Goal: Task Accomplishment & Management: Complete application form

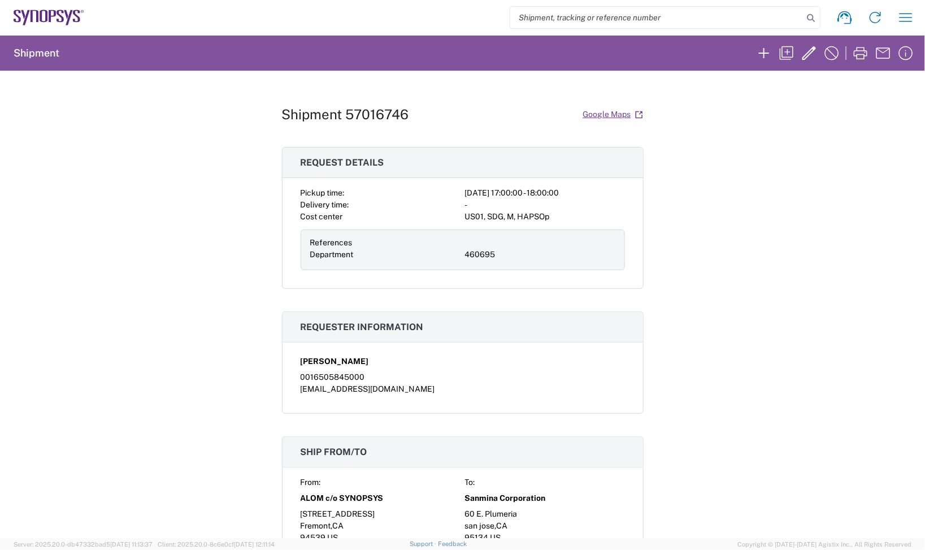
click at [55, 20] on icon at bounding box center [49, 18] width 71 height 16
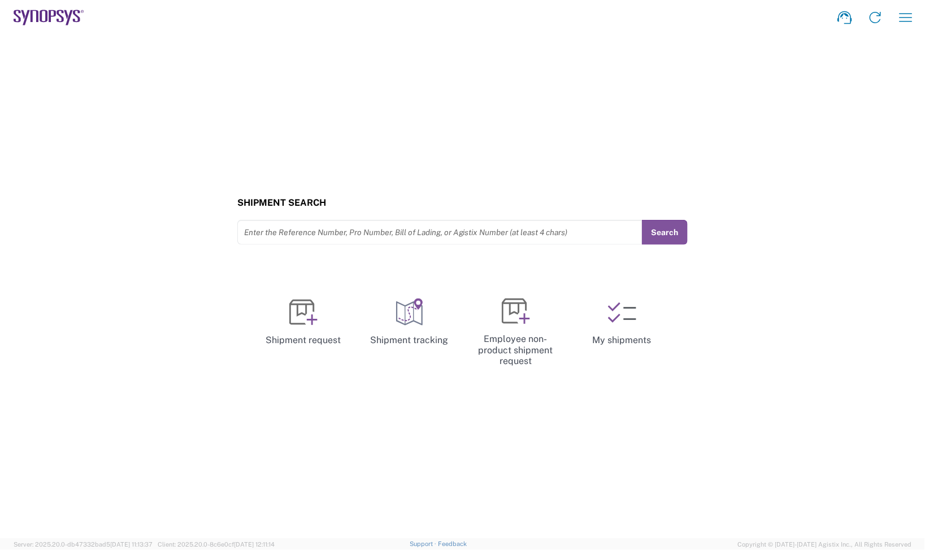
click at [422, 379] on div "Shipment Search Enter the Reference Number, Pro Number, Bill of Lading, or Agis…" at bounding box center [462, 286] width 925 height 503
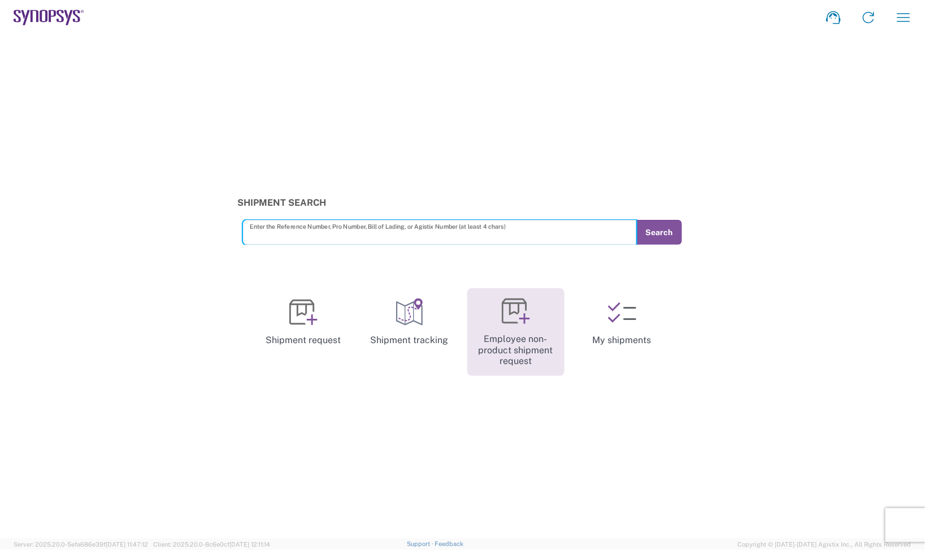
click at [529, 351] on link "Employee non-product shipment request" at bounding box center [516, 332] width 97 height 88
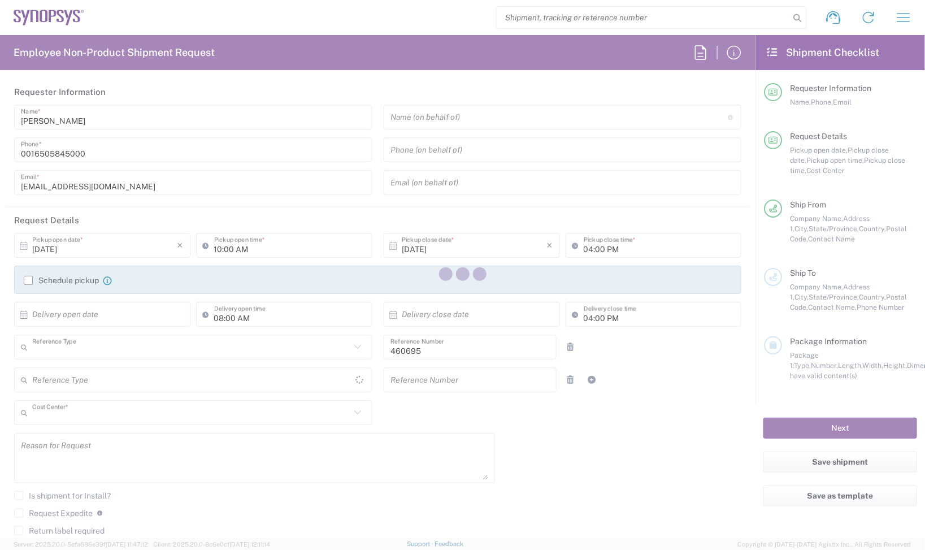
type input "Department"
type input "US01, SDG, M, HAPSOp 460695"
type input "United States"
type input "Delivered at Place"
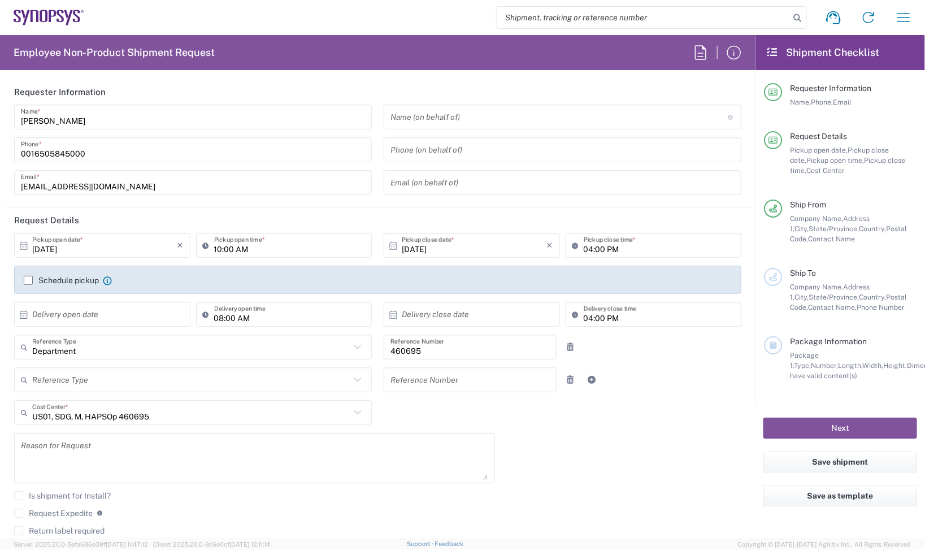
type input "California"
type input "United States"
type input "Headquarters USSV"
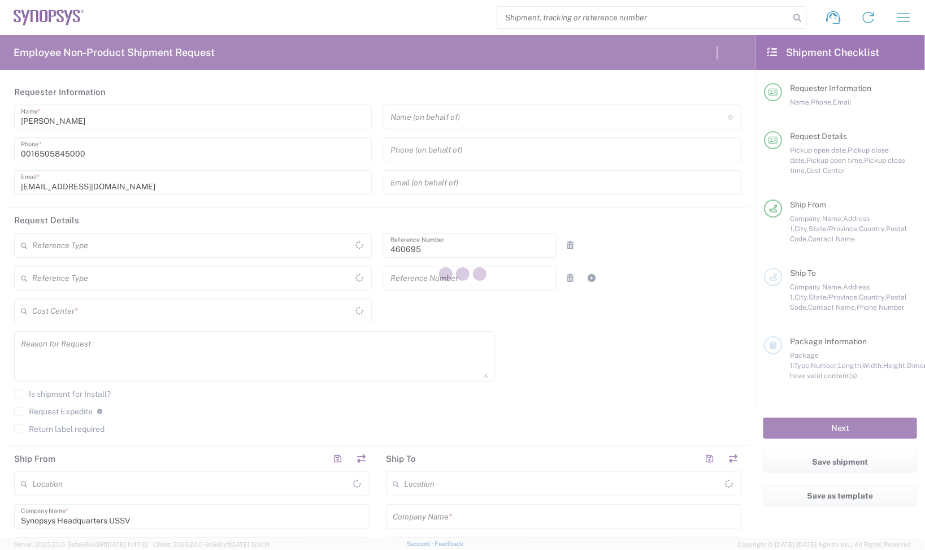
type input "Department"
type input "US01, SDG, M, HAPSOp 460695"
type input "[GEOGRAPHIC_DATA]"
type input "Delivered at Place"
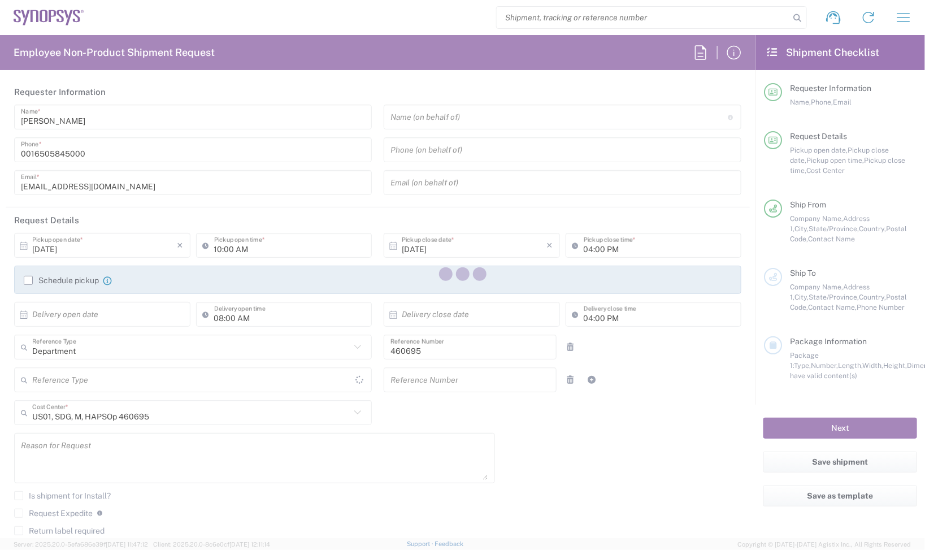
type input "[US_STATE]"
type input "[GEOGRAPHIC_DATA]"
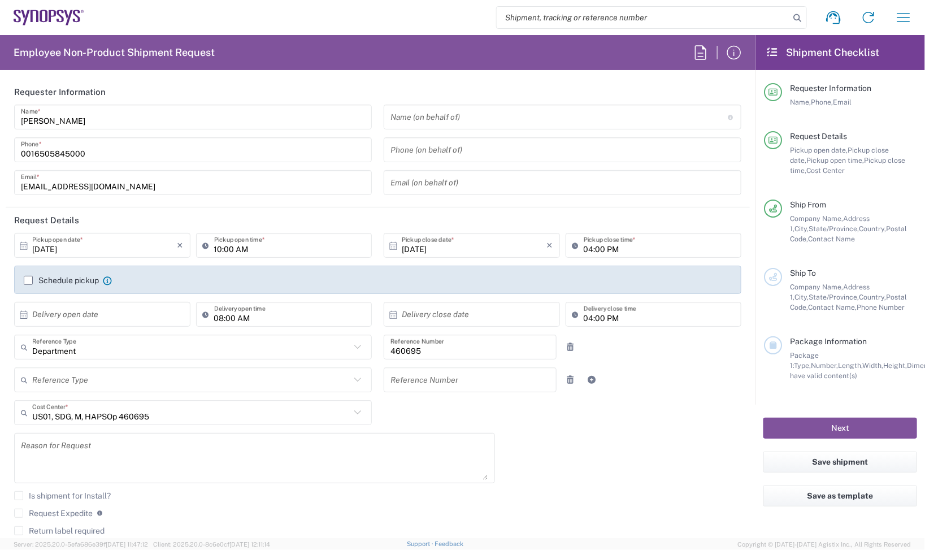
type input "Headquarters USSV"
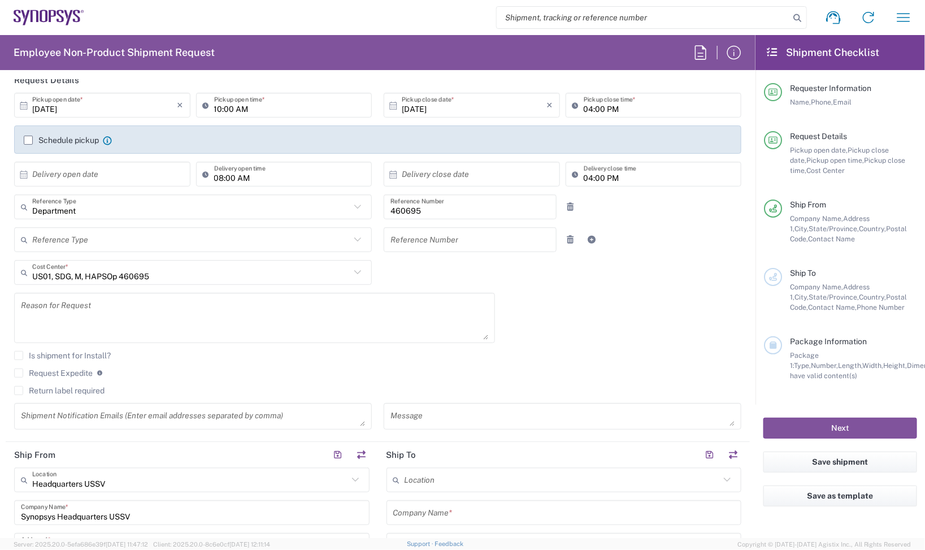
scroll to position [141, 0]
click at [141, 94] on input "[DATE]" at bounding box center [104, 104] width 145 height 20
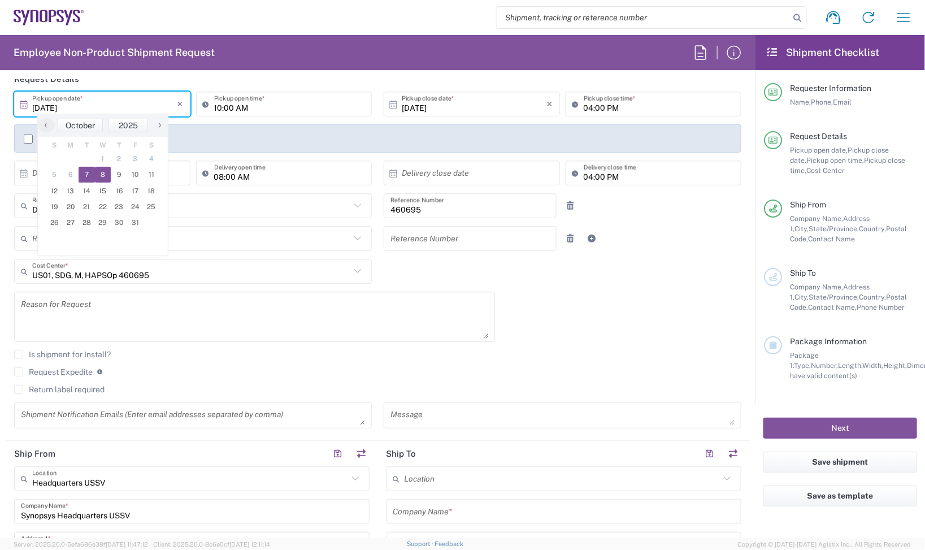
click at [102, 181] on span "8" at bounding box center [103, 175] width 16 height 16
type input "[DATE]"
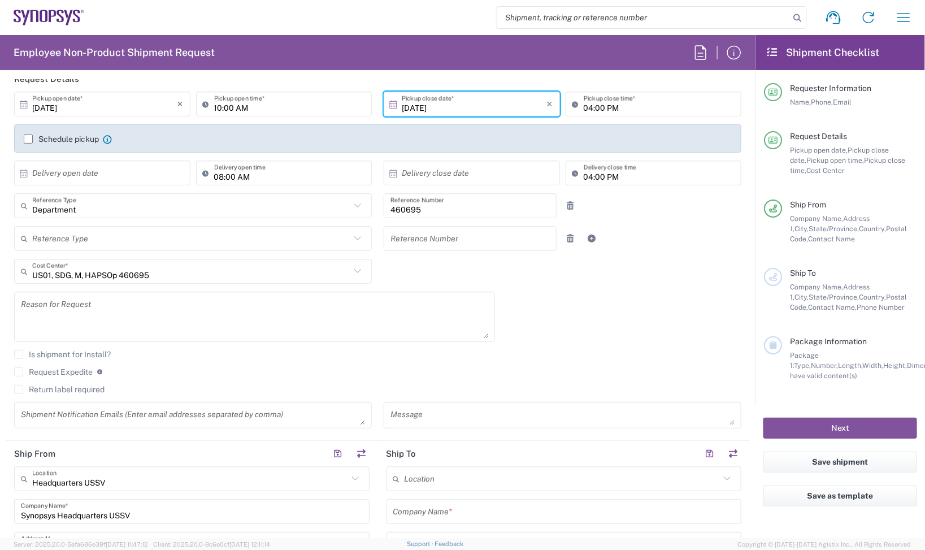
click at [630, 315] on div "[DATE] × Pickup open date * Cancel Apply 10:00 AM Pickup open time * [DATE] × P…" at bounding box center [377, 264] width 739 height 345
click at [642, 287] on div "[DATE] × Pickup open date * Cancel Apply 10:00 AM Pickup open time * [DATE] × P…" at bounding box center [377, 264] width 739 height 345
click at [20, 369] on label "Request Expedite" at bounding box center [53, 371] width 79 height 9
click at [19, 372] on input "Request Expedite" at bounding box center [19, 372] width 0 height 0
click at [533, 374] on agx-checkbox-control "Request Expedite If expedite is checked you will be unable to rate and book thi…" at bounding box center [378, 372] width 728 height 10
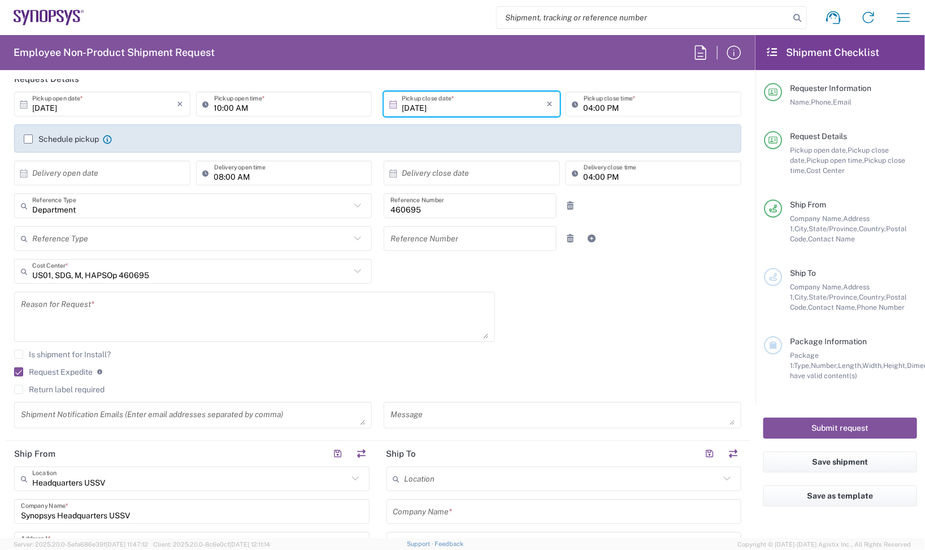
click at [533, 374] on agx-checkbox-control "Request Expedite If expedite is checked you will be unable to rate and book thi…" at bounding box center [378, 372] width 728 height 10
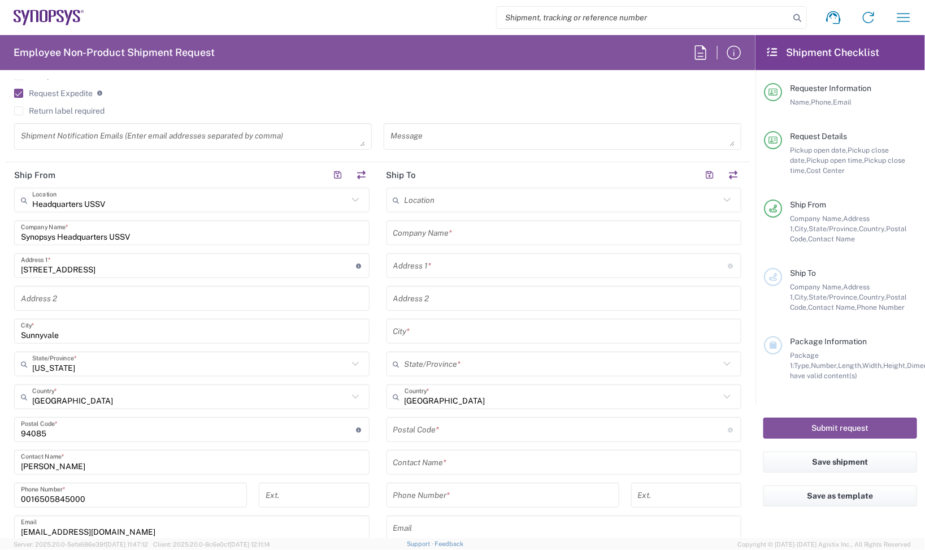
scroll to position [424, 0]
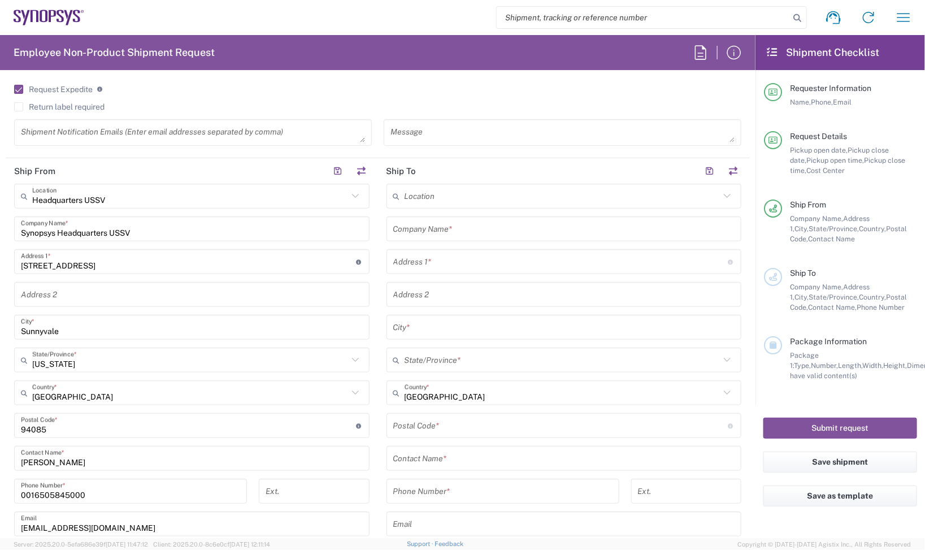
drag, startPoint x: 181, startPoint y: 225, endPoint x: -214, endPoint y: 267, distance: 397.5
click at [0, 267] on html "Shipment request Shipment tracking Employee non-product shipment request My shi…" at bounding box center [462, 275] width 925 height 550
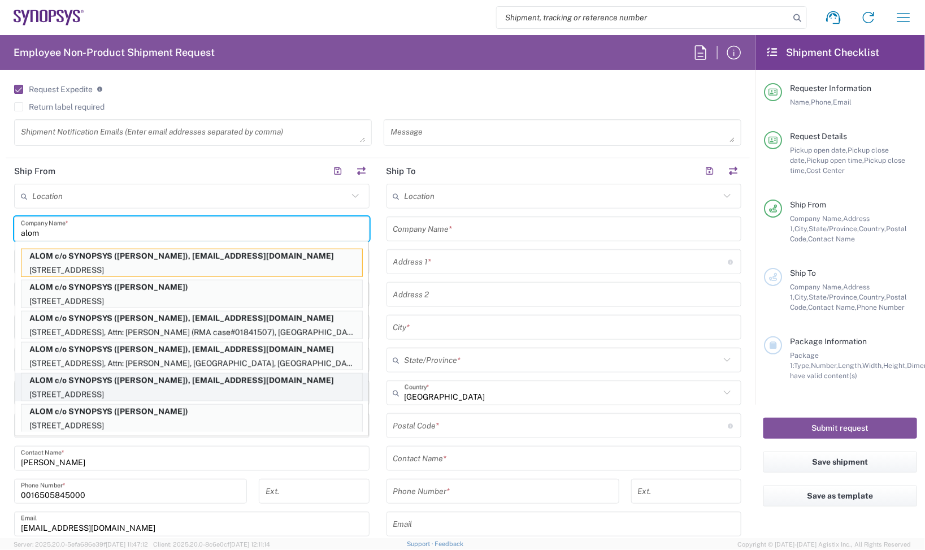
click at [188, 386] on p "ALOM c/o SYNOPSYS ([PERSON_NAME]), [EMAIL_ADDRESS][DOMAIN_NAME]" at bounding box center [191, 381] width 341 height 14
type input "ALOM c/o SYNOPSYS"
type input "[STREET_ADDRESS]"
type input "Fremont"
type input "94539"
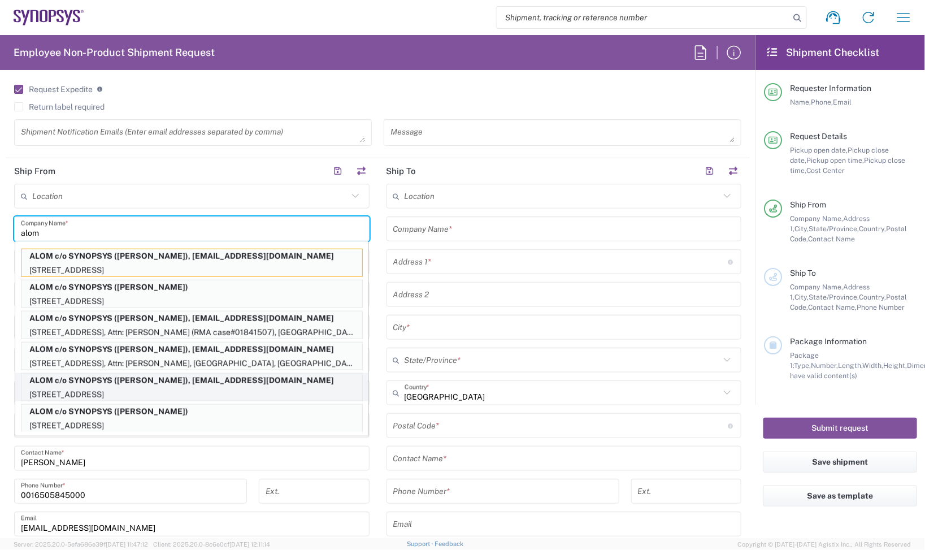
type input "[PERSON_NAME]"
type input "4086498039"
type input "[EMAIL_ADDRESS][DOMAIN_NAME]"
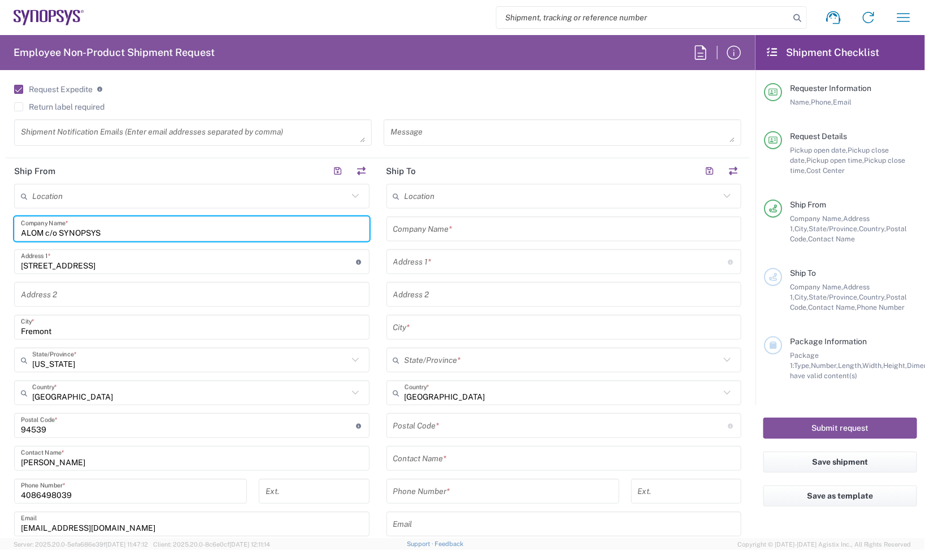
click at [503, 230] on input "text" at bounding box center [564, 229] width 342 height 20
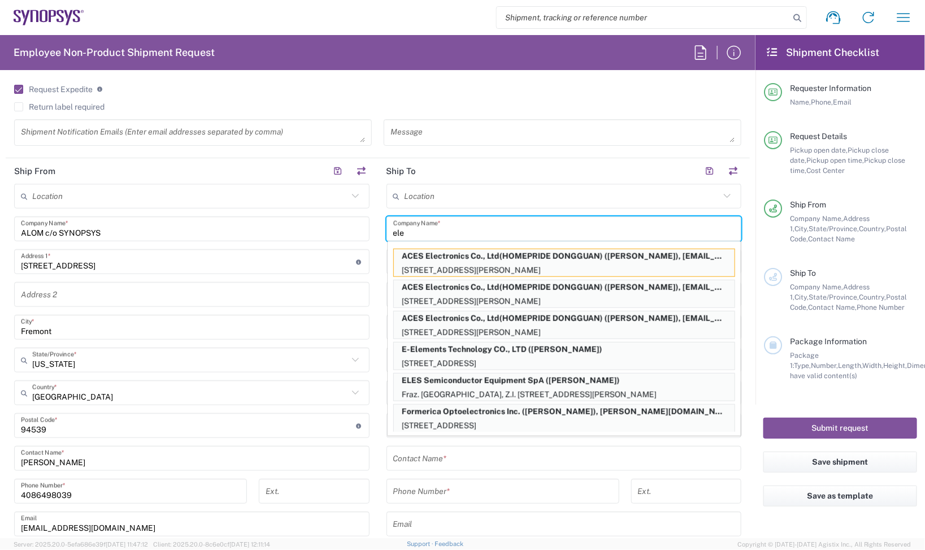
click at [564, 354] on p "E-Elements Technology CO., LTD ([PERSON_NAME])" at bounding box center [564, 350] width 341 height 14
type input "E-Elements Technology CO., LTD"
type input "[STREET_ADDRESS]"
type input "Taiwan R.O.C"
type input "[GEOGRAPHIC_DATA]"
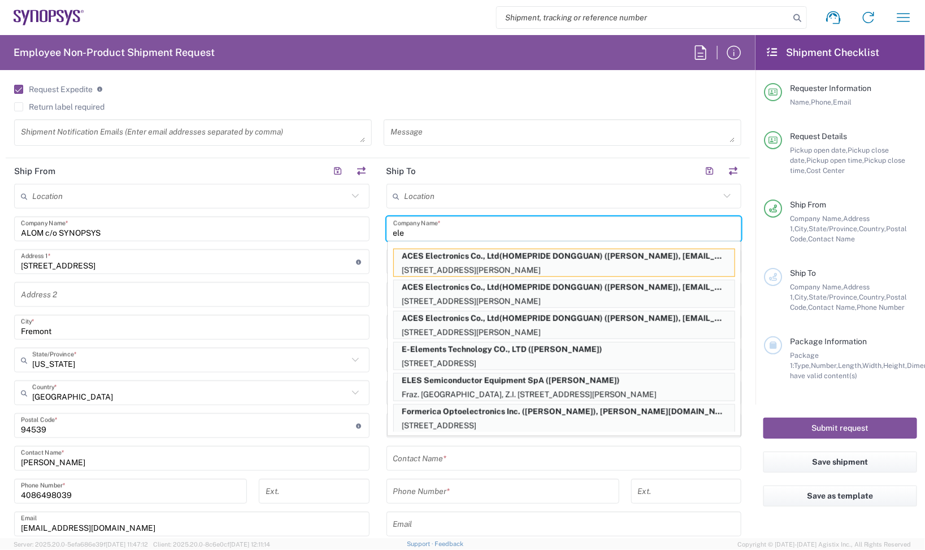
type input "[GEOGRAPHIC_DATA]"
type input "11491"
type input "[PERSON_NAME]"
type input "886-2-2791-8139"
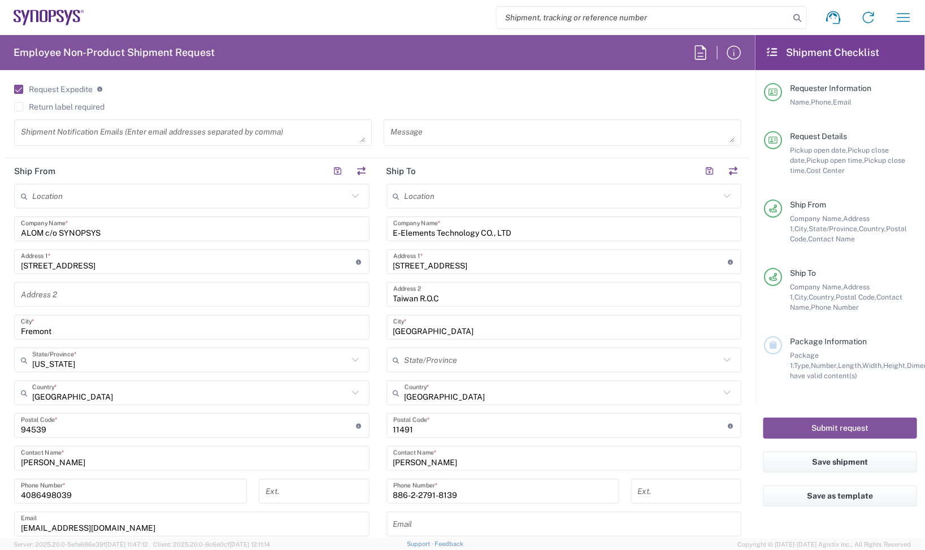
drag, startPoint x: 473, startPoint y: 468, endPoint x: 357, endPoint y: 467, distance: 115.9
click at [360, 467] on div "Ship From Location [GEOGRAPHIC_DATA] DE04 Agrate Brianza IT01 [GEOGRAPHIC_DATA]…" at bounding box center [378, 410] width 745 height 505
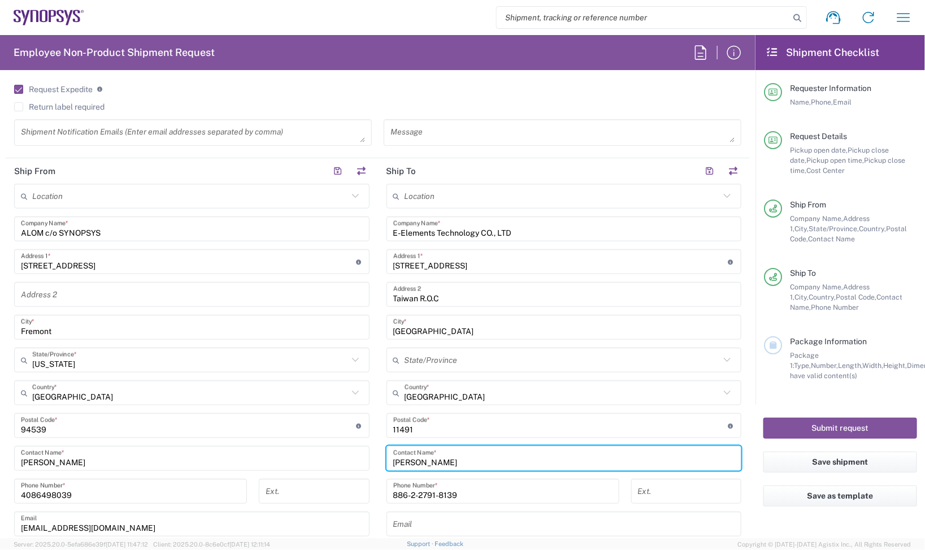
paste input "Vita"
drag, startPoint x: 400, startPoint y: 453, endPoint x: 319, endPoint y: 461, distance: 81.2
click at [321, 460] on div "Ship From Location [GEOGRAPHIC_DATA] DE04 Agrate Brianza IT01 [GEOGRAPHIC_DATA]…" at bounding box center [378, 410] width 745 height 505
paste input "a [PERSON_NAME]"
type input "[PERSON_NAME]"
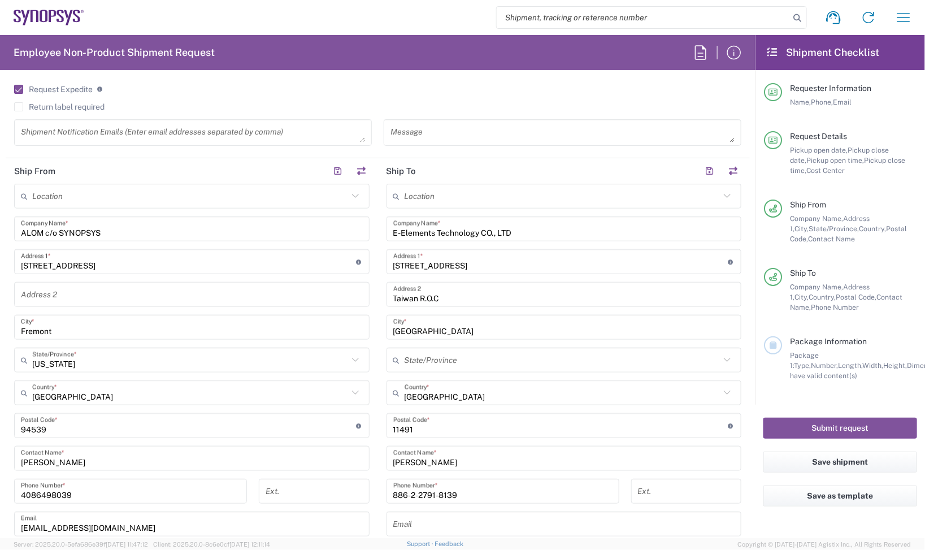
click at [53, 18] on icon at bounding box center [49, 18] width 71 height 16
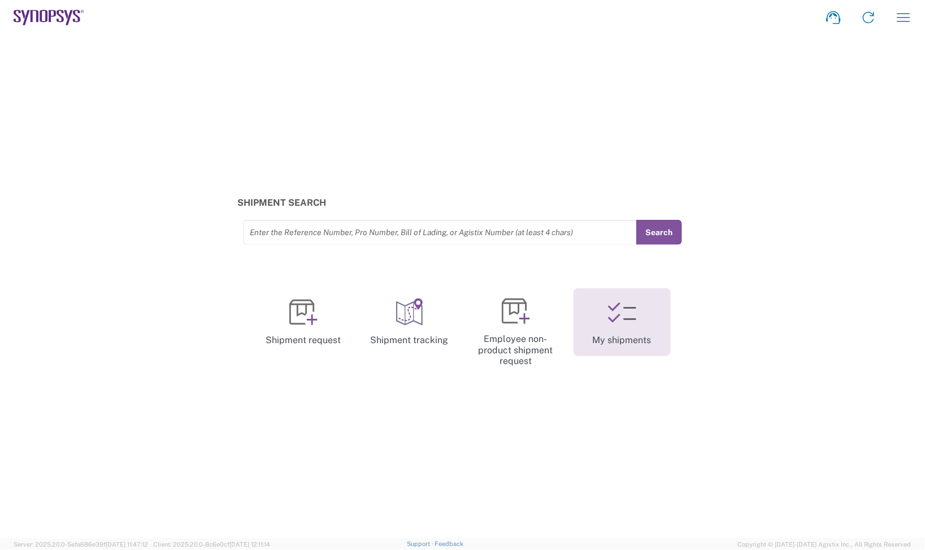
click at [616, 323] on icon at bounding box center [622, 313] width 28 height 28
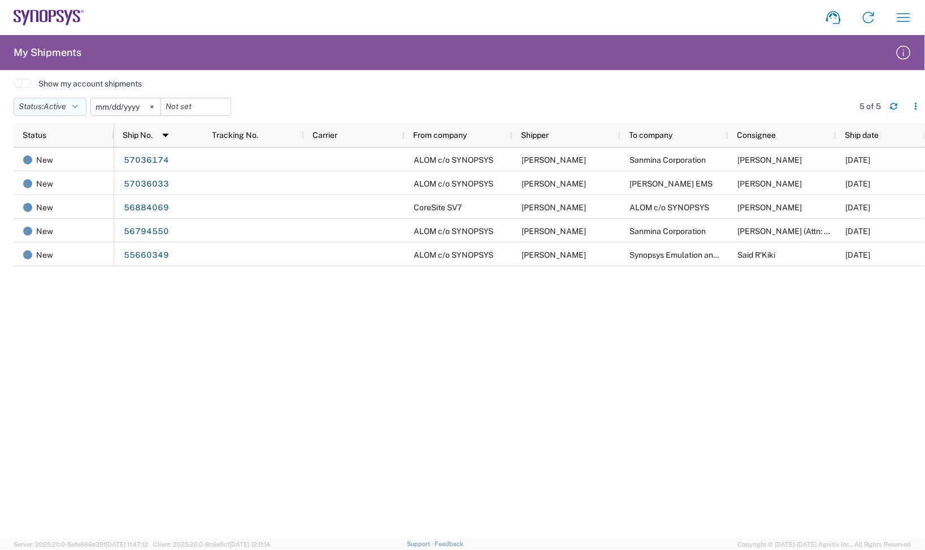
click at [77, 109] on icon "button" at bounding box center [75, 107] width 6 height 8
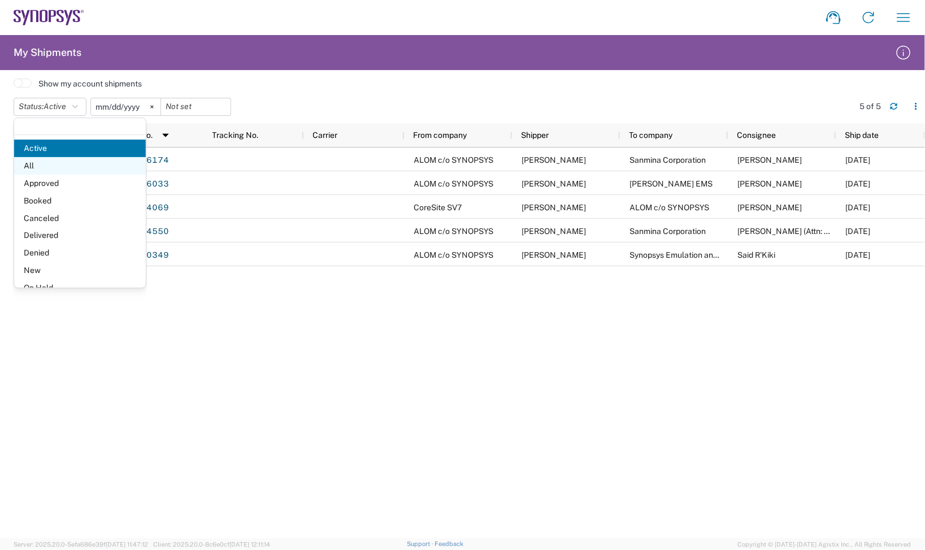
click at [55, 167] on span "All" at bounding box center [80, 166] width 132 height 18
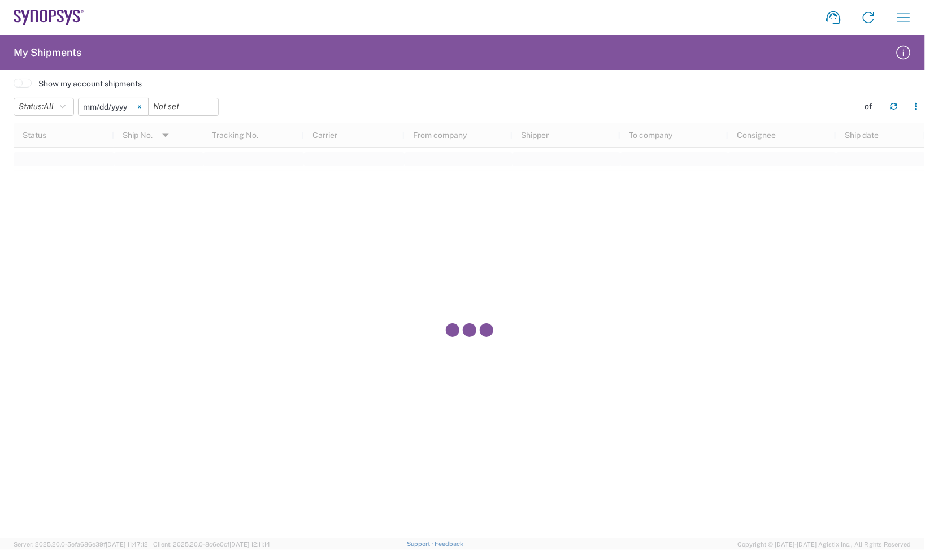
click at [141, 105] on icon at bounding box center [139, 106] width 3 height 3
click at [900, 187] on div at bounding box center [470, 330] width 912 height 415
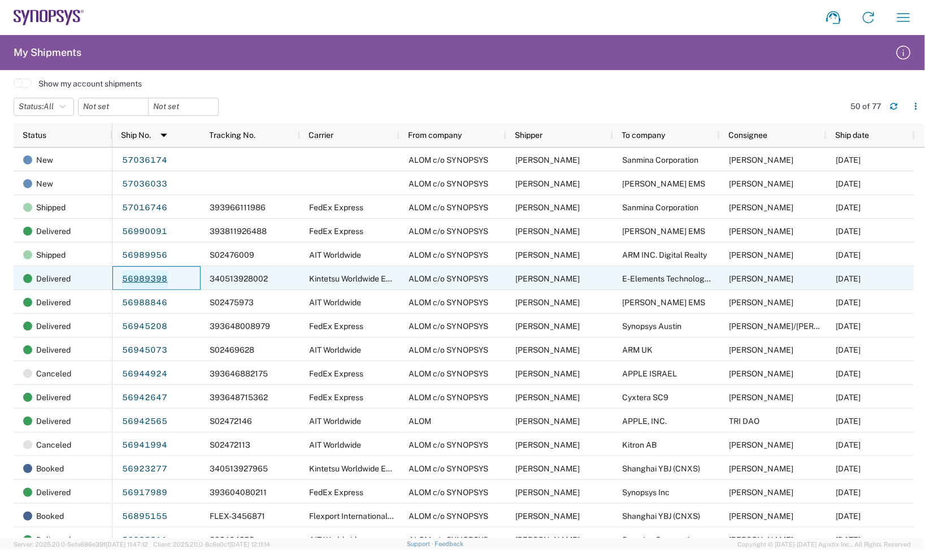
click at [145, 275] on link "56989398" at bounding box center [145, 279] width 46 height 18
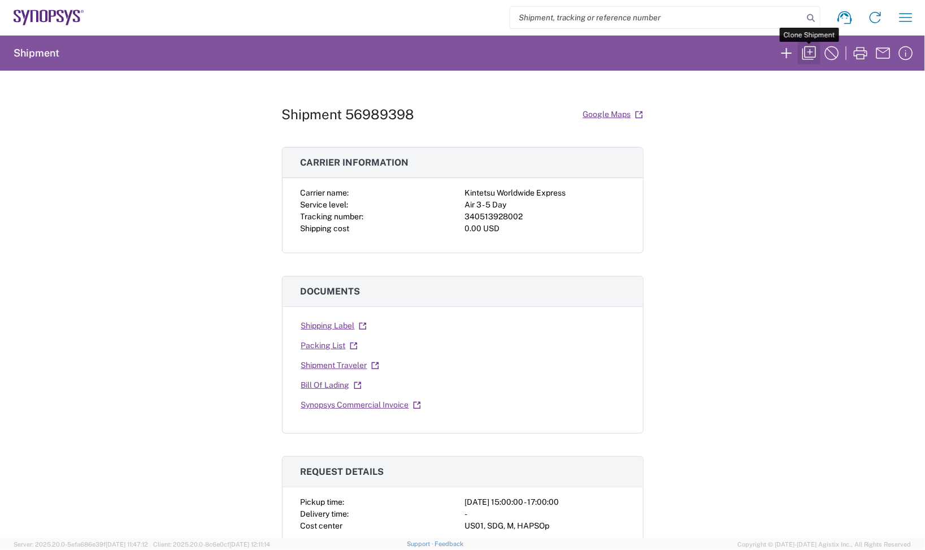
click at [810, 53] on icon "button" at bounding box center [810, 53] width 14 height 14
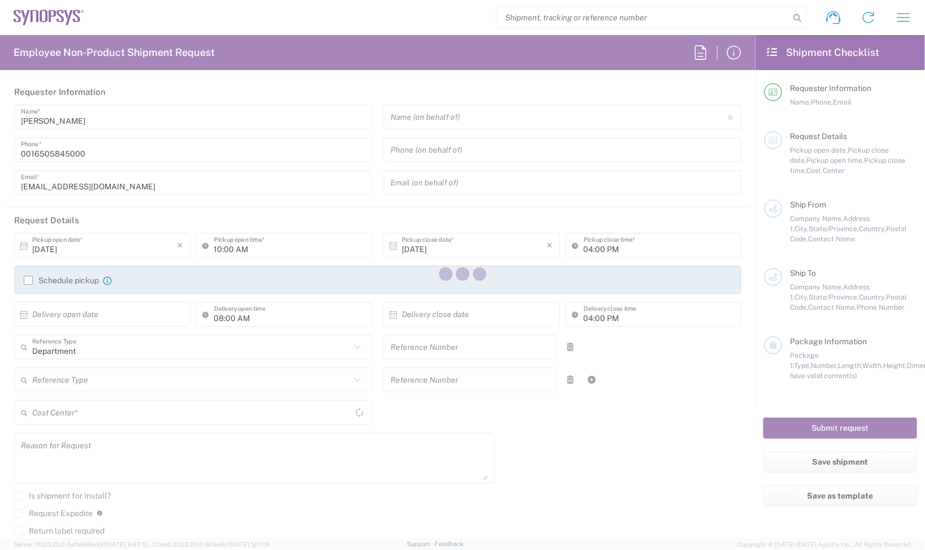
type input "03:00 PM"
type input "05:00 PM"
type input "460695"
type textarea ""E-Elements PO E334-20250821001""
type textarea "[EMAIL_ADDRESS][DOMAIN_NAME], [EMAIL_ADDRESS][DOMAIN_NAME], [EMAIL_ADDRESS][DOM…"
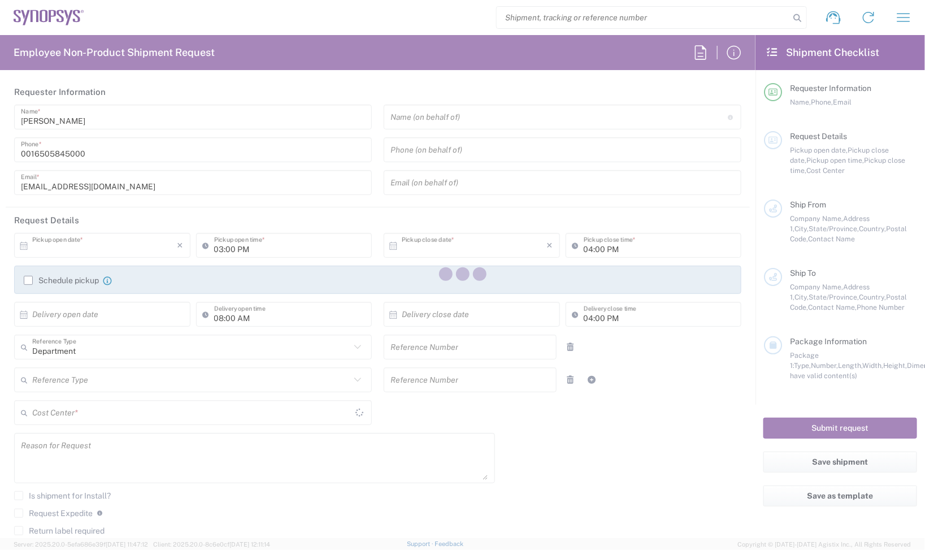
type textarea ""E-Elements PO E334-20250821001""
type input "ALOM c/o SYNOPSYS"
type input "[STREET_ADDRESS]"
type input "Fremont"
type input "[US_STATE]"
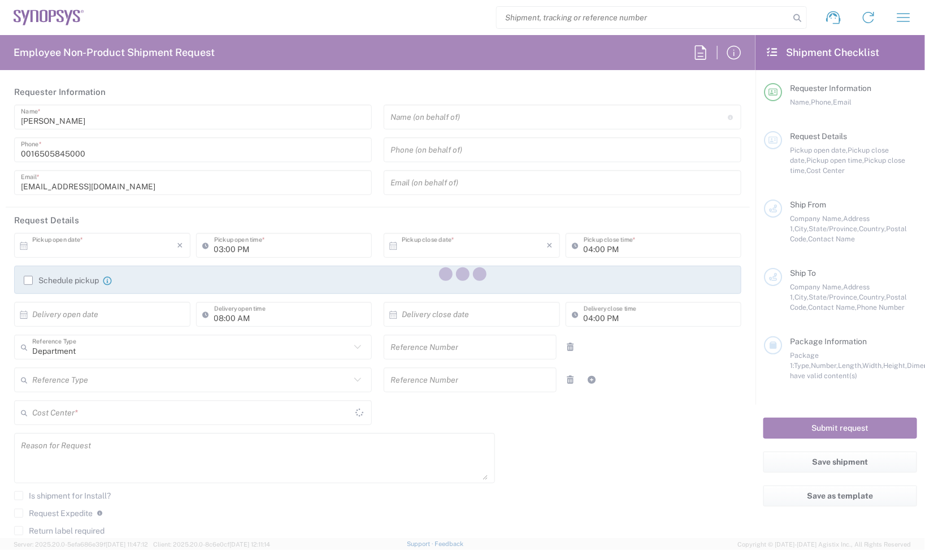
type input "94539"
type input "[PERSON_NAME]"
type input "4086498039"
type input "[EMAIL_ADDRESS][DOMAIN_NAME]"
type input "E-Elements Technology CO., LTD"
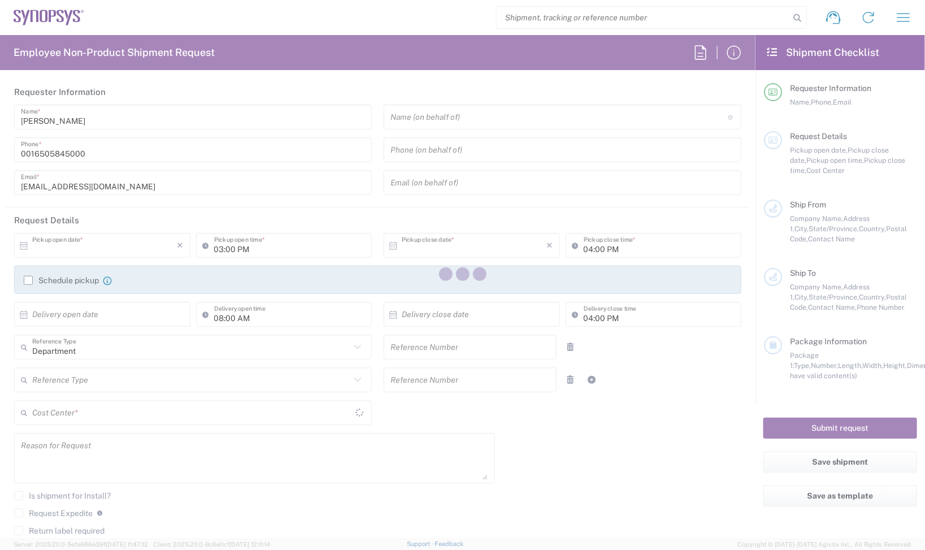
type input "[STREET_ADDRESS]"
type input "Taiwan R.O.C"
type input "[GEOGRAPHIC_DATA]"
type input "30272"
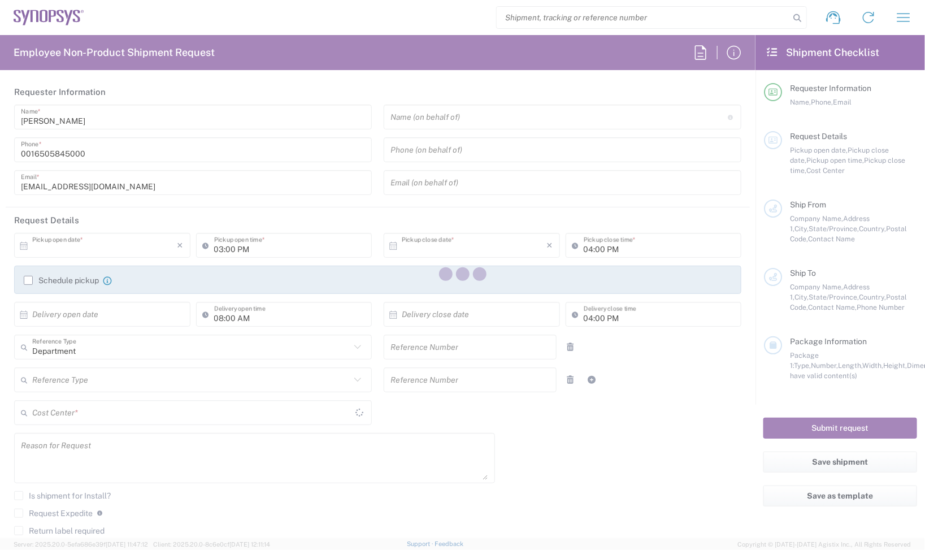
type input "[PERSON_NAME]"
type input "[PHONE_NUMBER]"
type input "[EMAIL_ADDRESS][PERSON_NAME][DOMAIN_NAME]"
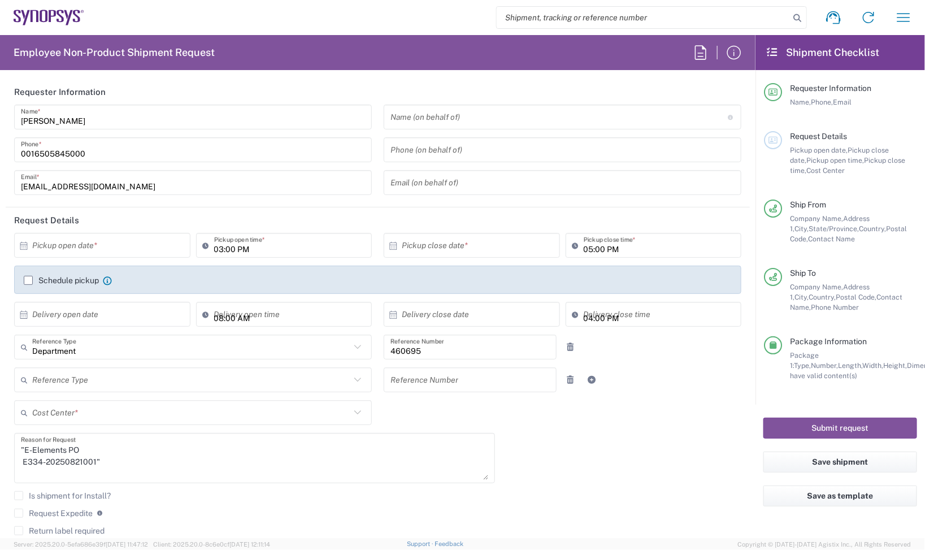
type input "US01, SDG, M, HAPSOp 460695"
type input "Carton(s)"
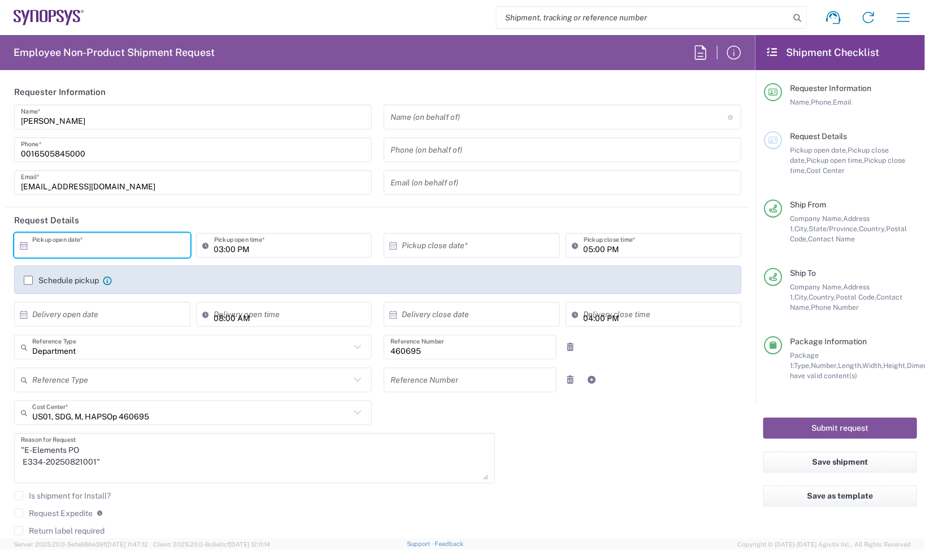
click at [137, 252] on input "text" at bounding box center [104, 246] width 145 height 20
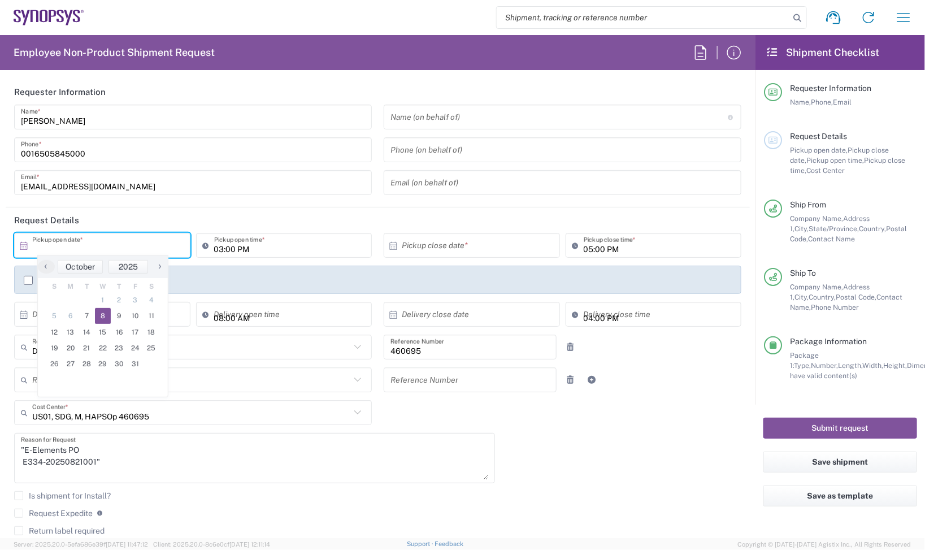
click at [106, 321] on span "8" at bounding box center [103, 316] width 16 height 16
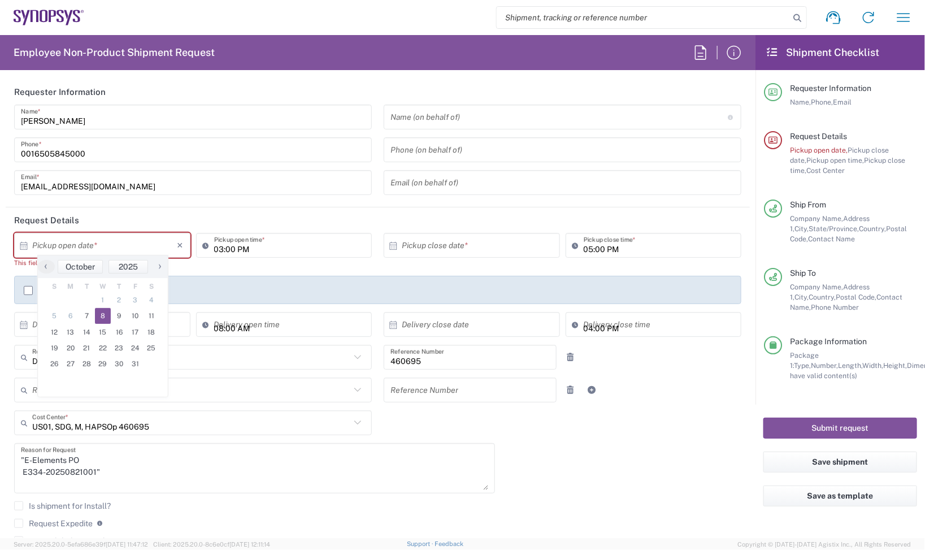
type input "[DATE]"
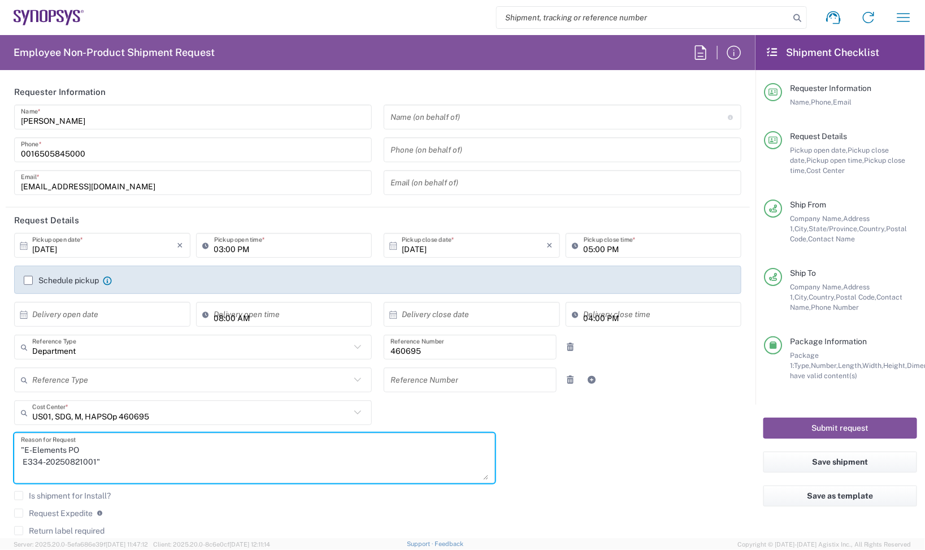
drag, startPoint x: 133, startPoint y: 465, endPoint x: -33, endPoint y: 434, distance: 169.2
click at [0, 434] on html "Shipment request Shipment tracking Employee non-product shipment request My shi…" at bounding box center [462, 275] width 925 height 550
paste textarea "E334-20251002004"
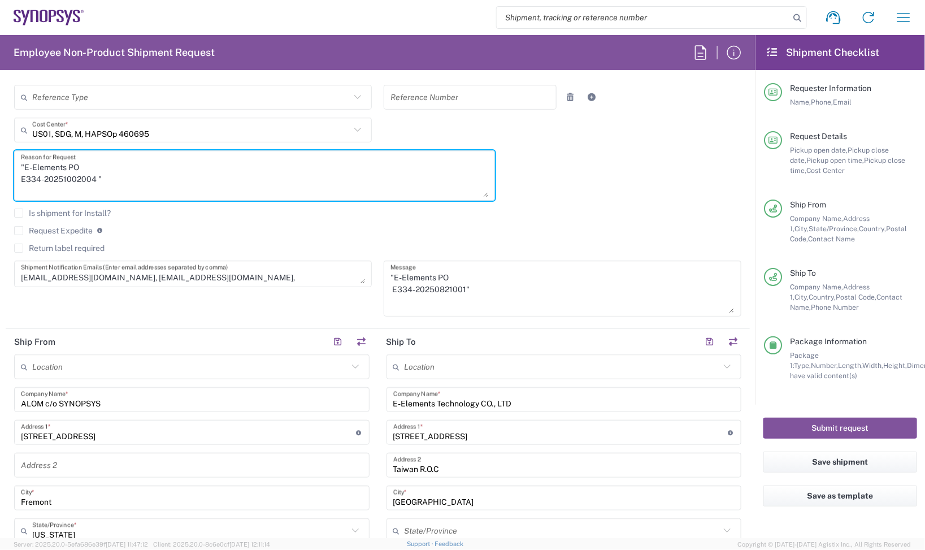
drag, startPoint x: 722, startPoint y: 277, endPoint x: 707, endPoint y: 320, distance: 45.6
click at [713, 313] on textarea ""E-Elements PO E334-20250821001"" at bounding box center [563, 288] width 344 height 49
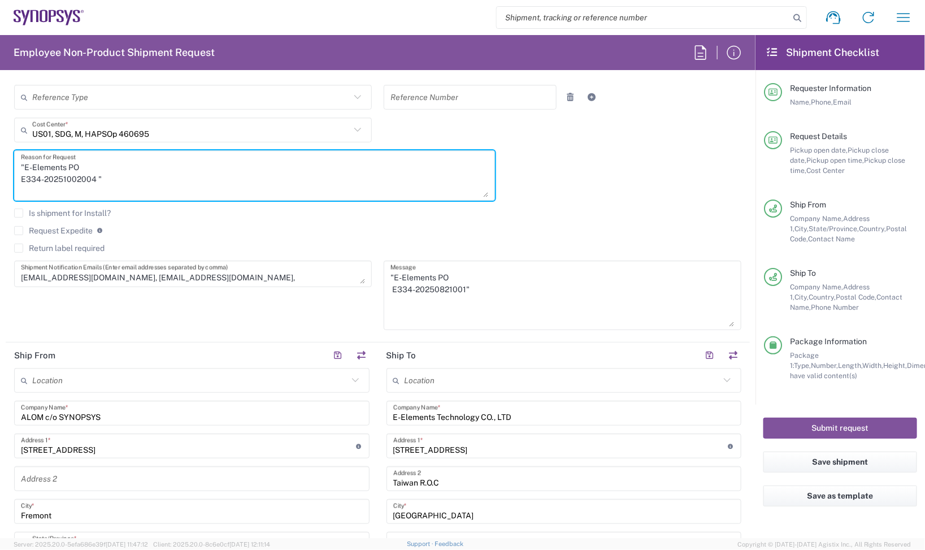
type textarea ""E-Elements PO E334-20251002004 ""
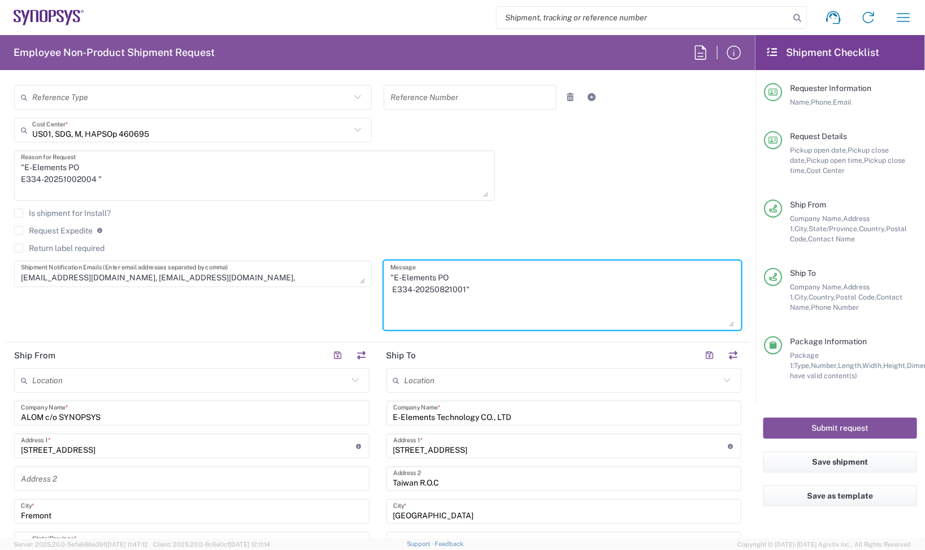
drag, startPoint x: 488, startPoint y: 302, endPoint x: 359, endPoint y: 284, distance: 130.2
click at [359, 284] on div "[DATE] × Pickup open date * Cancel Apply 03:00 PM Pickup open time * [DATE] × P…" at bounding box center [377, 144] width 739 height 388
paste textarea "E334-20251002004"
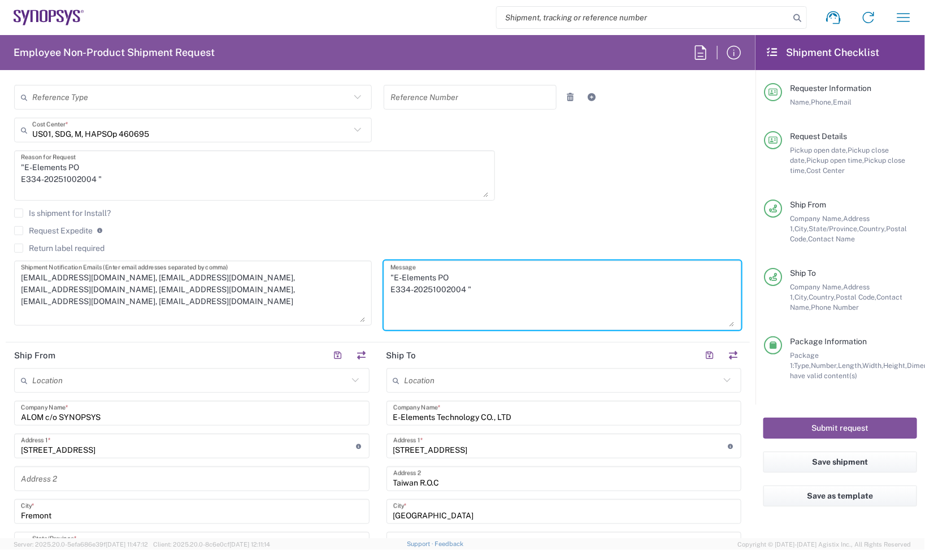
drag, startPoint x: 351, startPoint y: 279, endPoint x: 349, endPoint y: 318, distance: 39.0
click at [349, 318] on textarea "[EMAIL_ADDRESS][DOMAIN_NAME], [EMAIL_ADDRESS][DOMAIN_NAME], [EMAIL_ADDRESS][DOM…" at bounding box center [193, 293] width 344 height 58
type textarea ""E-Elements PO E334-20251002004 ""
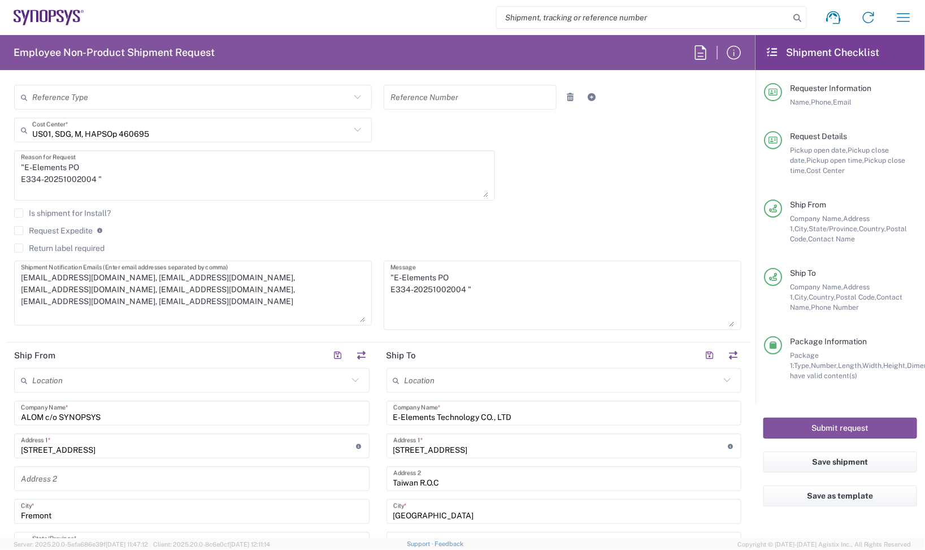
click at [391, 226] on agx-checkbox-control "Request Expedite If expedite is checked you will be unable to rate and book thi…" at bounding box center [378, 231] width 728 height 10
drag, startPoint x: 222, startPoint y: 318, endPoint x: 235, endPoint y: 309, distance: 15.4
click at [222, 318] on textarea "[EMAIL_ADDRESS][DOMAIN_NAME], [EMAIL_ADDRESS][DOMAIN_NAME], [EMAIL_ADDRESS][DOM…" at bounding box center [193, 293] width 344 height 58
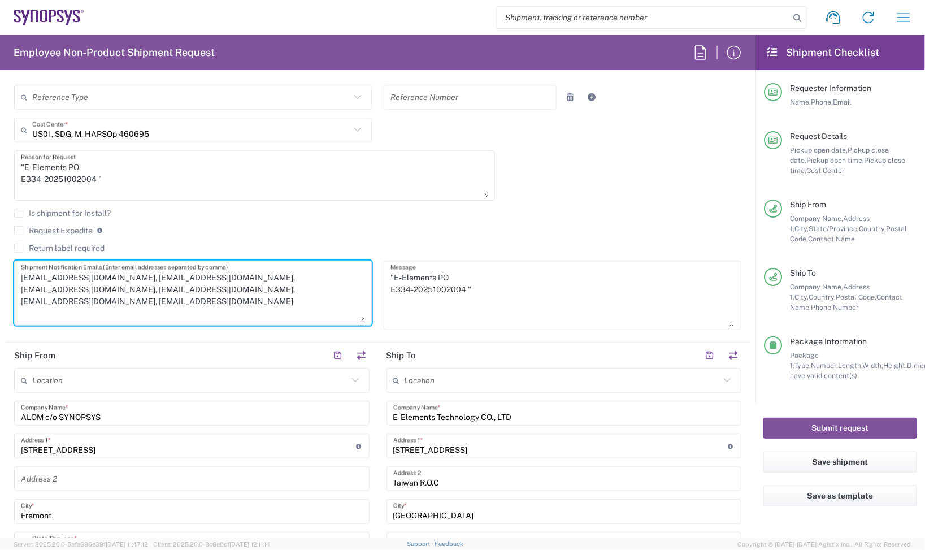
drag, startPoint x: 278, startPoint y: 293, endPoint x: 187, endPoint y: 307, distance: 91.6
click at [187, 307] on textarea "[EMAIL_ADDRESS][DOMAIN_NAME], [EMAIL_ADDRESS][DOMAIN_NAME], [EMAIL_ADDRESS][DOM…" at bounding box center [193, 293] width 344 height 58
paste textarea "[EMAIL_ADDRESS][PERSON_NAME][DOMAIN_NAME]"
drag, startPoint x: 103, startPoint y: 294, endPoint x: 23, endPoint y: 299, distance: 81.0
click at [23, 299] on textarea "[EMAIL_ADDRESS][DOMAIN_NAME], [EMAIL_ADDRESS][DOMAIN_NAME], [EMAIL_ADDRESS][DOM…" at bounding box center [193, 293] width 344 height 58
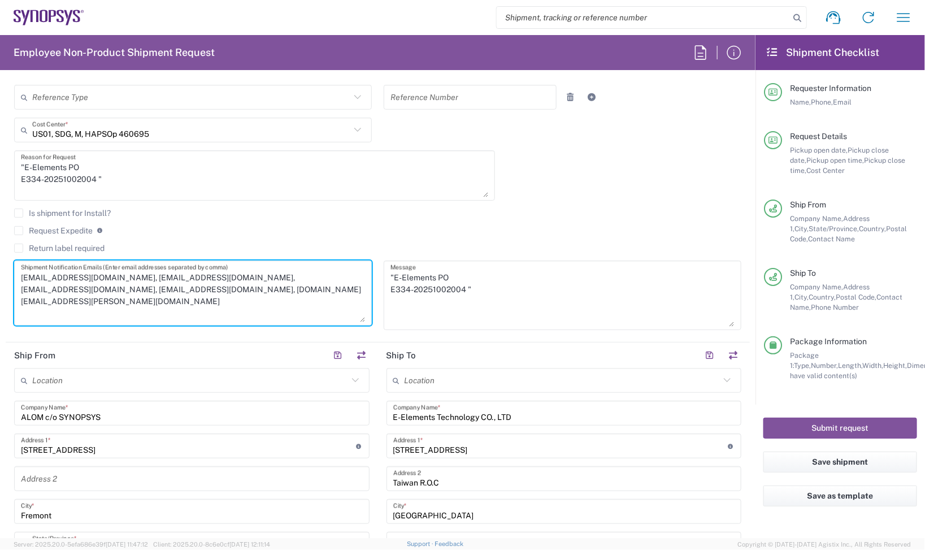
drag, startPoint x: 105, startPoint y: 292, endPoint x: 11, endPoint y: 296, distance: 93.9
click at [11, 296] on div "[EMAIL_ADDRESS][DOMAIN_NAME], [EMAIL_ADDRESS][DOMAIN_NAME], [EMAIL_ADDRESS][DOM…" at bounding box center [193, 299] width 370 height 77
drag, startPoint x: 187, startPoint y: 281, endPoint x: 95, endPoint y: 283, distance: 92.2
click at [95, 283] on textarea "[EMAIL_ADDRESS][DOMAIN_NAME], [EMAIL_ADDRESS][DOMAIN_NAME], [EMAIL_ADDRESS][DOM…" at bounding box center [193, 293] width 344 height 58
click at [240, 270] on textarea "[EMAIL_ADDRESS][DOMAIN_NAME], [EMAIL_ADDRESS][DOMAIN_NAME], [DOMAIN_NAME][EMAIL…" at bounding box center [193, 293] width 344 height 58
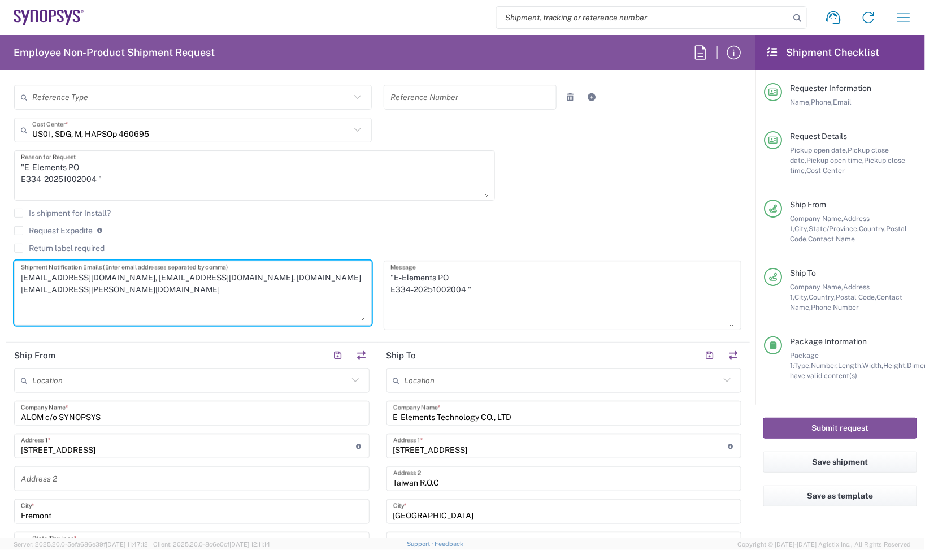
click at [337, 276] on textarea "[EMAIL_ADDRESS][DOMAIN_NAME], [EMAIL_ADDRESS][DOMAIN_NAME], [DOMAIN_NAME][EMAIL…" at bounding box center [193, 293] width 344 height 58
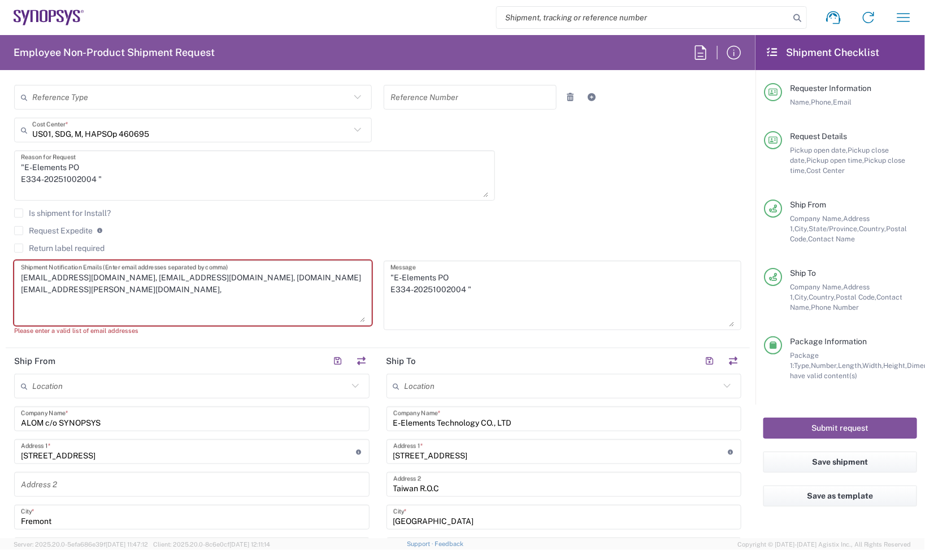
paste textarea "[EMAIL_ADDRESS][DOMAIN_NAME]"
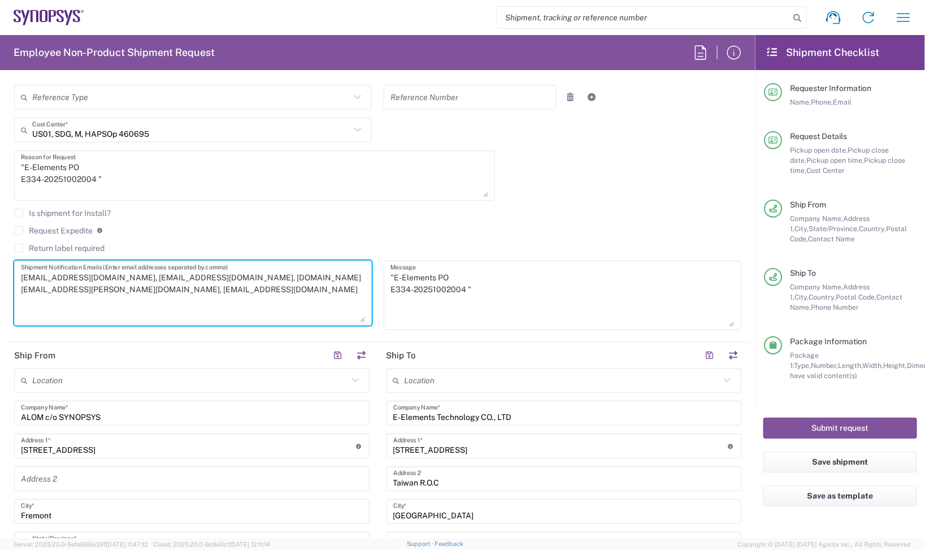
type textarea "[EMAIL_ADDRESS][DOMAIN_NAME], [EMAIL_ADDRESS][DOMAIN_NAME], [DOMAIN_NAME][EMAIL…"
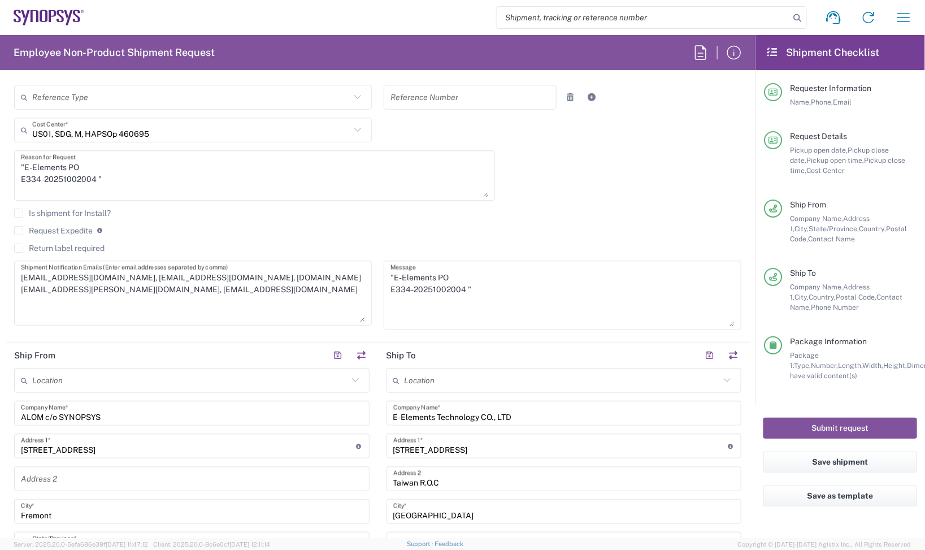
click at [518, 240] on div "Request Expedite If expedite is checked you will be unable to rate and book thi…" at bounding box center [378, 235] width 728 height 18
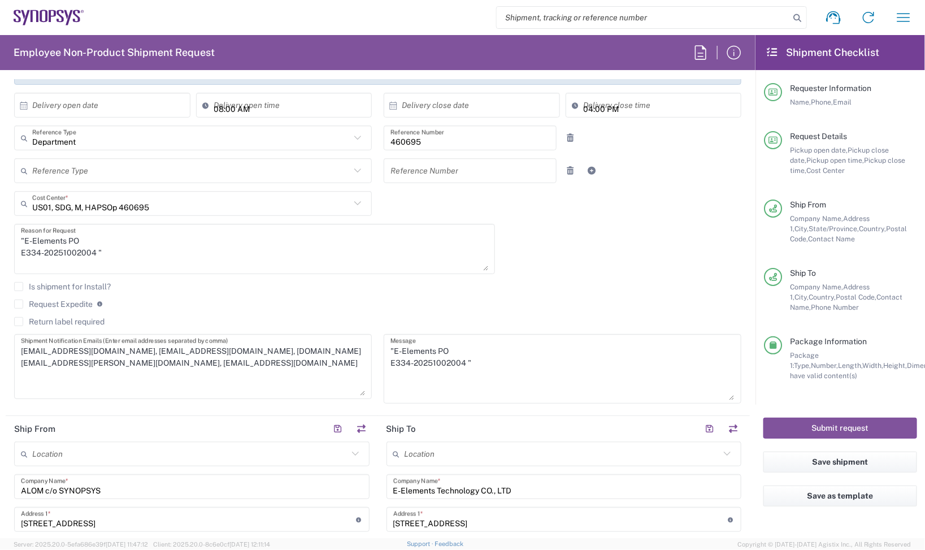
scroll to position [71, 0]
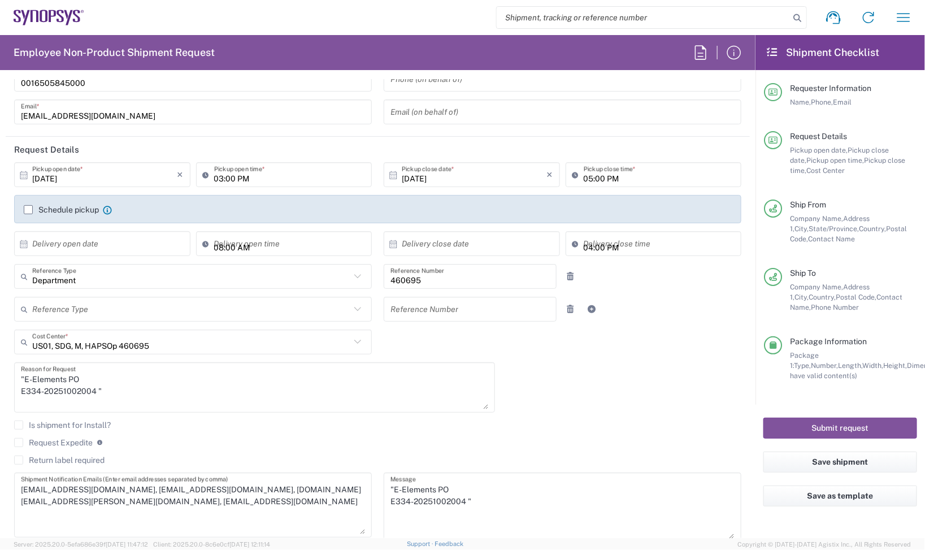
drag, startPoint x: 443, startPoint y: 273, endPoint x: 212, endPoint y: 280, distance: 230.8
click at [216, 280] on div "Department Reference Type Department Customer Ref Invoice Number Purchase Order…" at bounding box center [377, 280] width 739 height 33
click at [641, 389] on div "[DATE] × Pickup open date * Cancel Apply 03:00 PM Pickup open time * [DATE] × P…" at bounding box center [377, 356] width 739 height 388
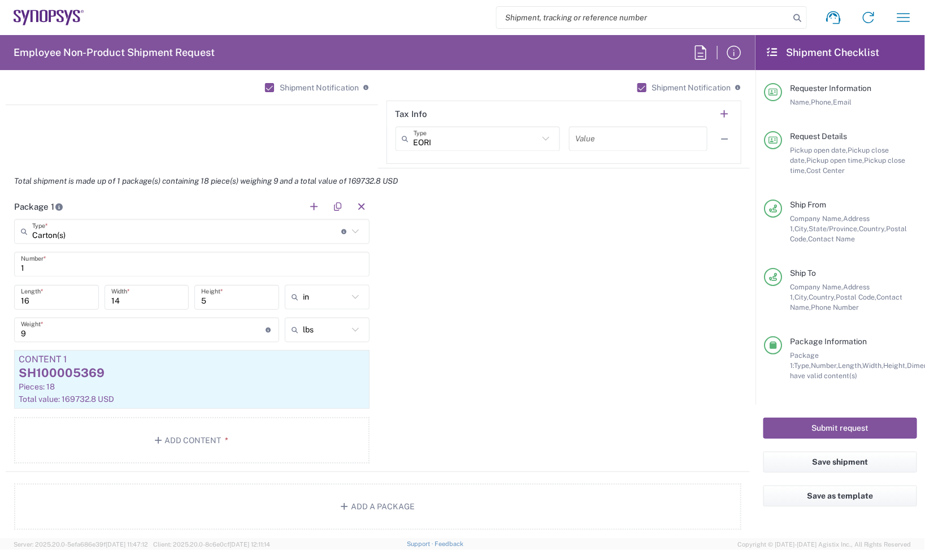
scroll to position [1060, 0]
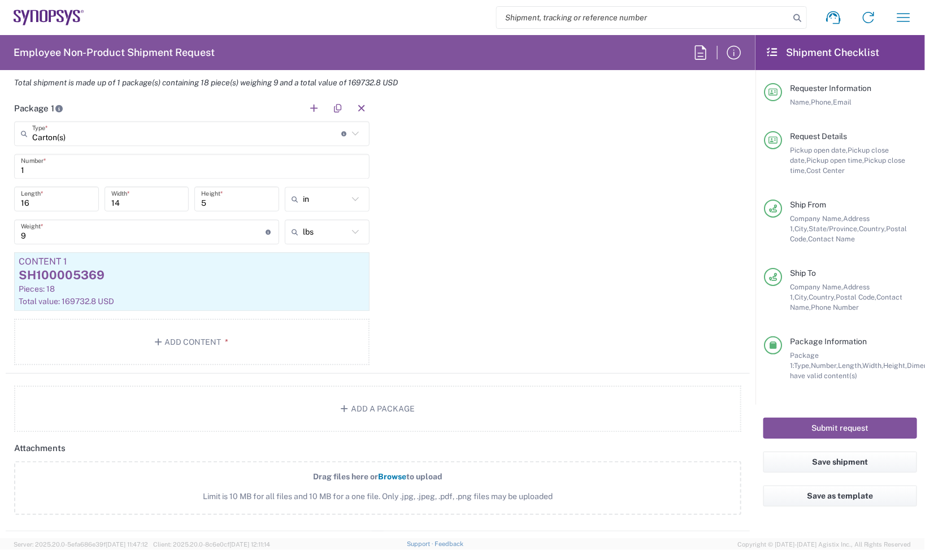
click at [359, 137] on div "Carton(s) Type * Material used to package goods" at bounding box center [192, 133] width 356 height 25
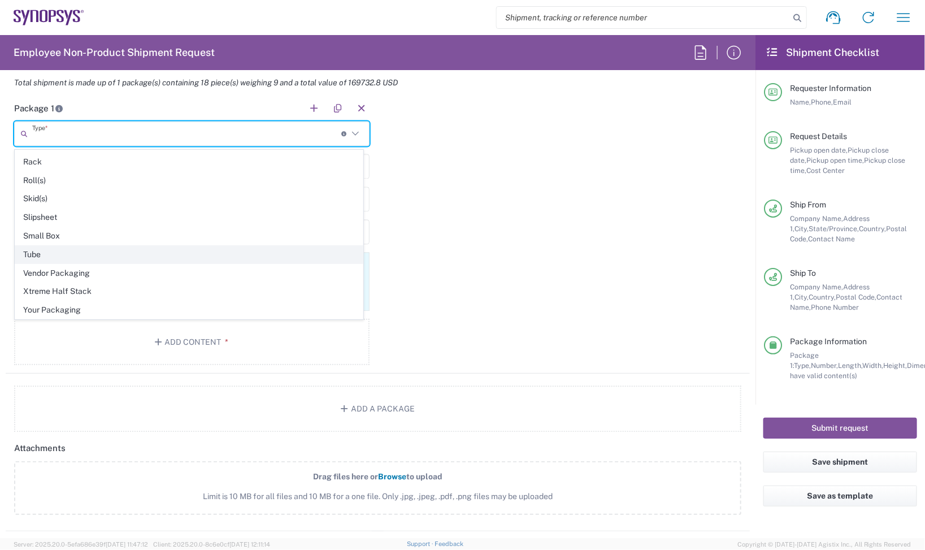
scroll to position [546, 0]
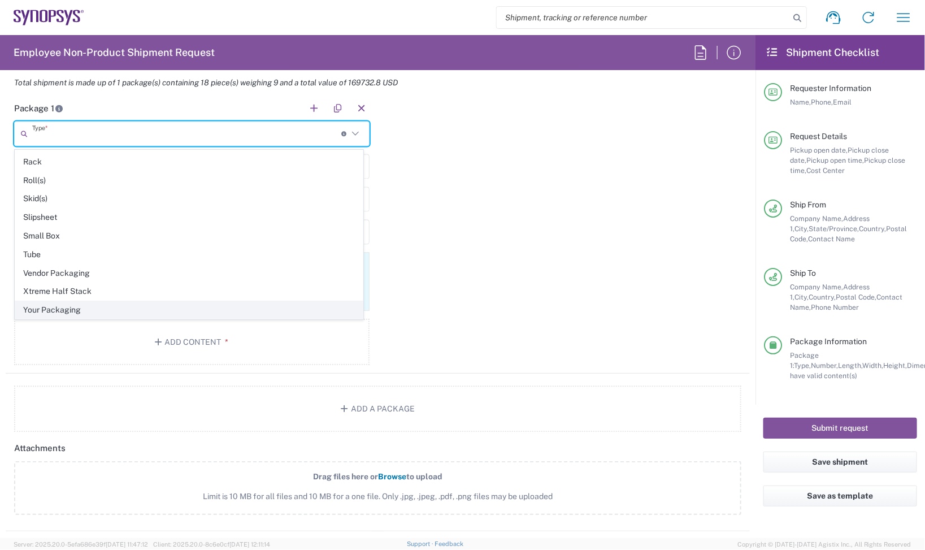
click at [99, 310] on span "Your Packaging" at bounding box center [189, 310] width 348 height 18
type input "Your Packaging"
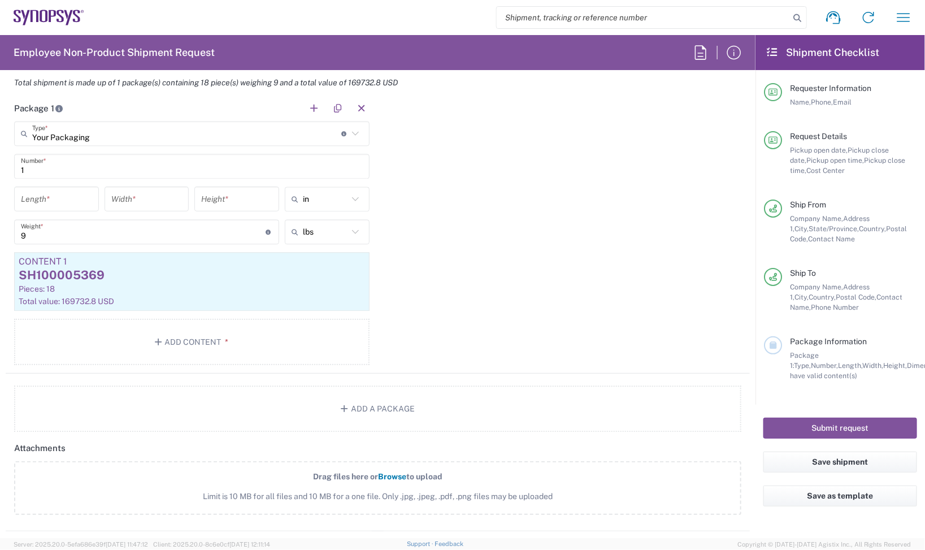
click at [57, 204] on input "number" at bounding box center [56, 199] width 71 height 20
type input "4"
type input "8"
type input "48"
type input "40"
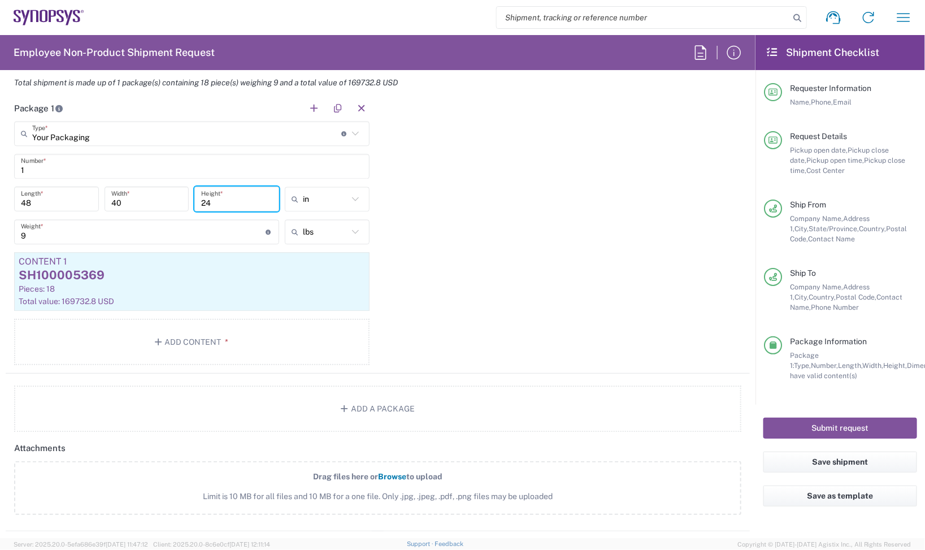
type input "24"
drag, startPoint x: -10, startPoint y: 182, endPoint x: -52, endPoint y: 198, distance: 45.5
click at [0, 198] on html "Shipment request Shipment tracking Employee non-product shipment request My shi…" at bounding box center [462, 275] width 925 height 550
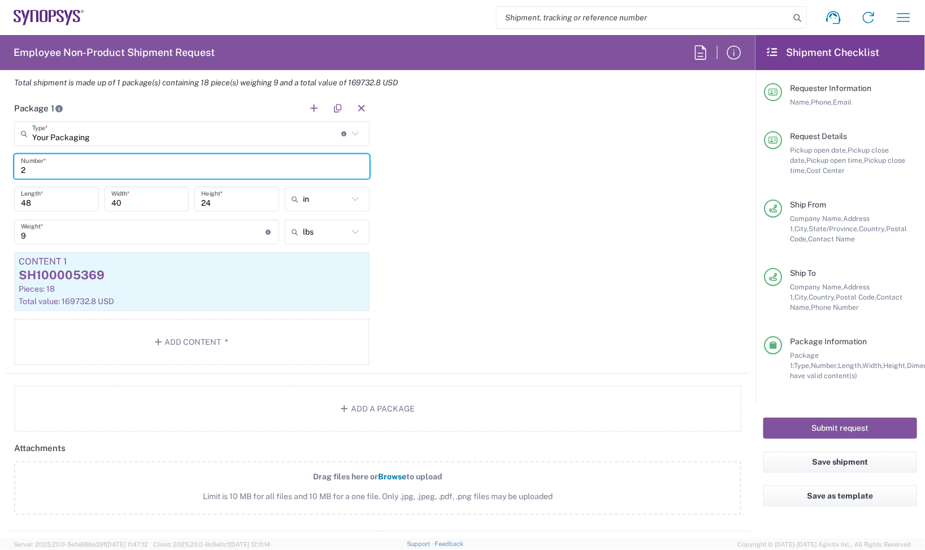
type input "2"
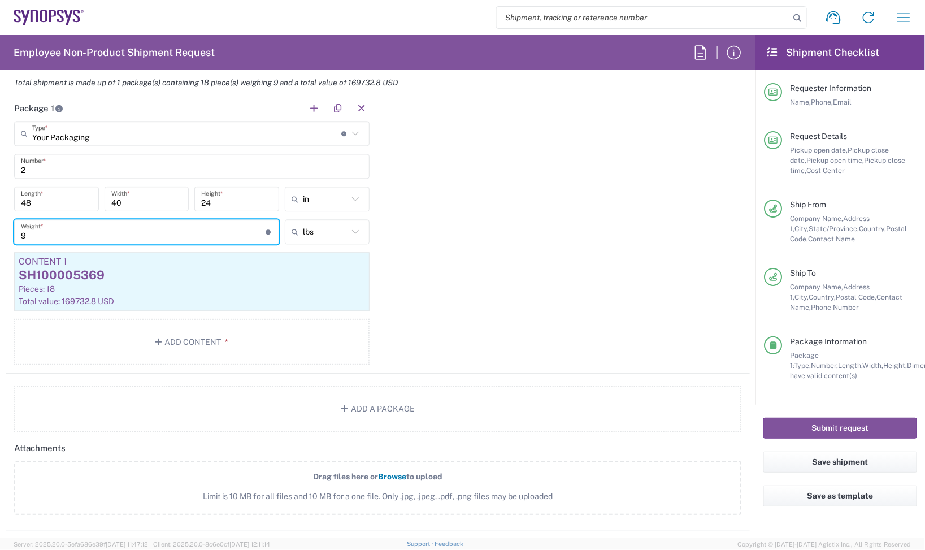
drag, startPoint x: 63, startPoint y: 237, endPoint x: -73, endPoint y: 235, distance: 136.3
click at [0, 235] on html "Shipment request Shipment tracking Employee non-product shipment request My shi…" at bounding box center [462, 275] width 925 height 550
type input "50"
click at [201, 343] on button "Add Content *" at bounding box center [192, 342] width 356 height 46
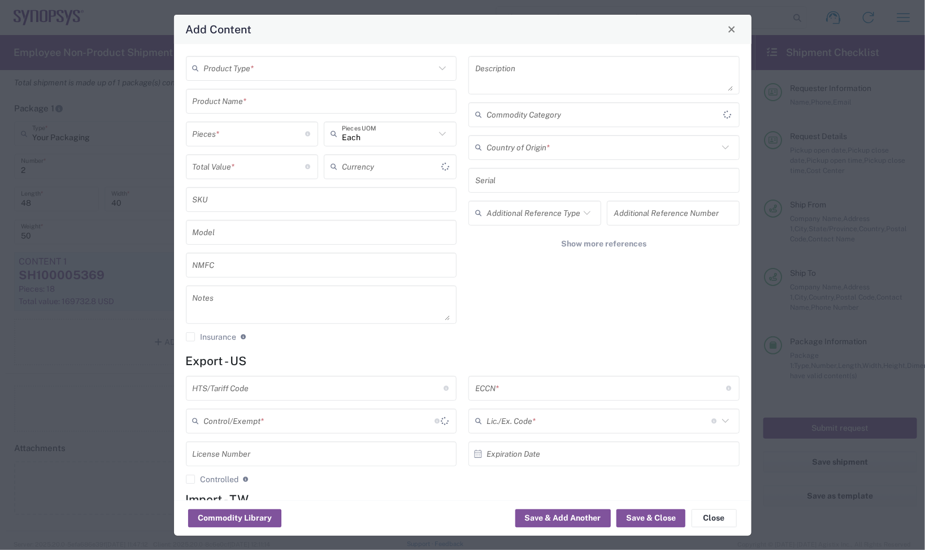
type input "US Dollar"
click at [351, 57] on div "Product Type *" at bounding box center [321, 68] width 271 height 25
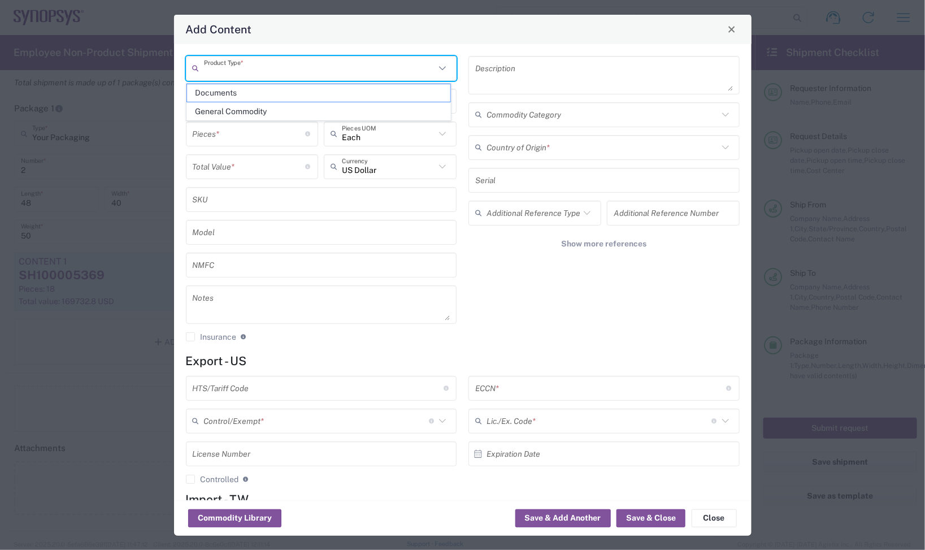
click at [334, 66] on input "text" at bounding box center [320, 68] width 232 height 20
click at [271, 108] on span "General Commodity" at bounding box center [318, 112] width 263 height 18
type input "General Commodity"
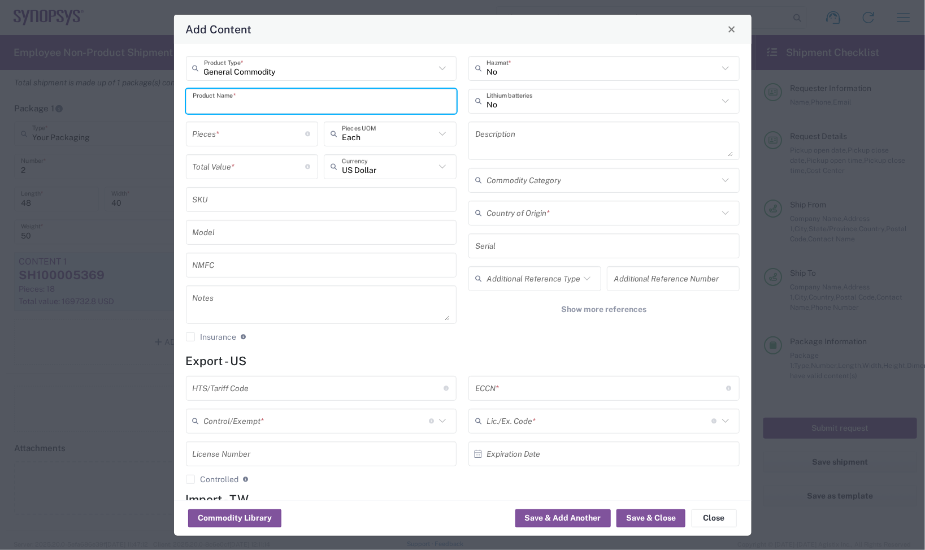
click at [233, 106] on input "text" at bounding box center [322, 101] width 258 height 20
paste input "SH100007843"
type input "SH100007843"
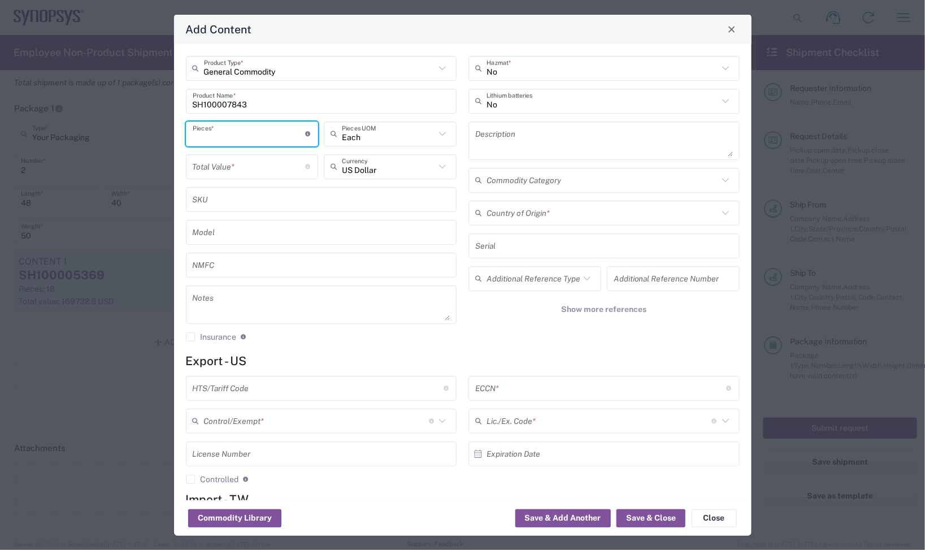
click at [253, 142] on input "number" at bounding box center [249, 134] width 113 height 20
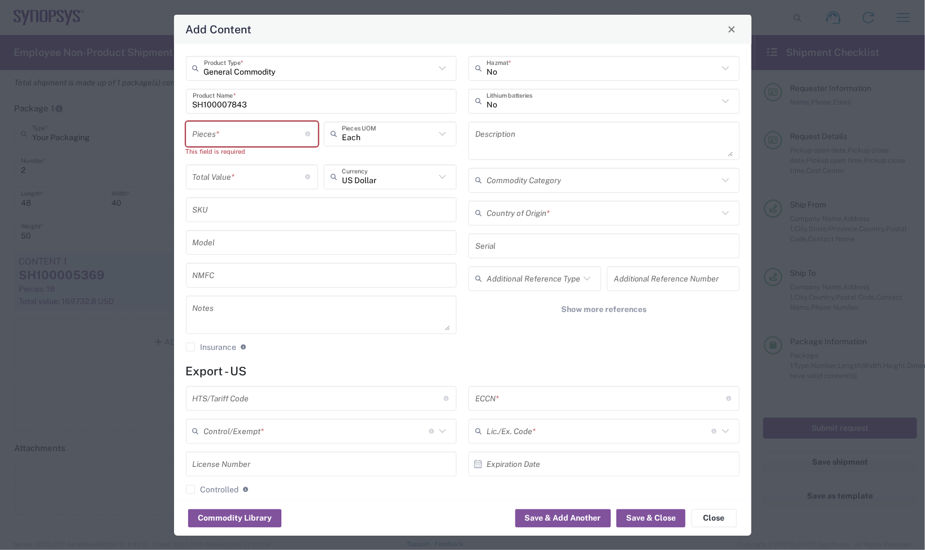
click at [362, 45] on div "General Commodity Product Type * SH100007843 Product Name * Pieces * Number of …" at bounding box center [463, 272] width 578 height 456
type input "General Commodity"
click at [349, 66] on input "General Commodity" at bounding box center [320, 68] width 232 height 20
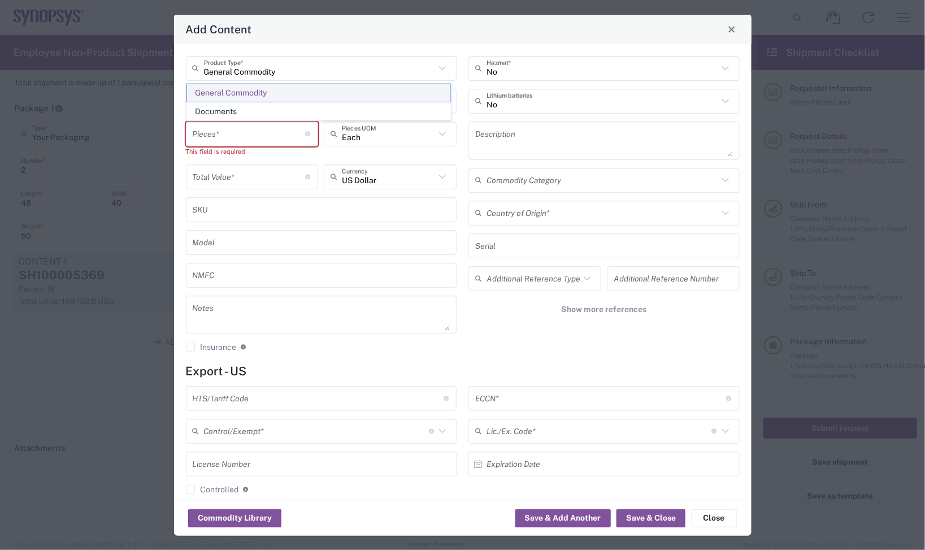
click at [275, 92] on span "General Commodity" at bounding box center [318, 93] width 263 height 18
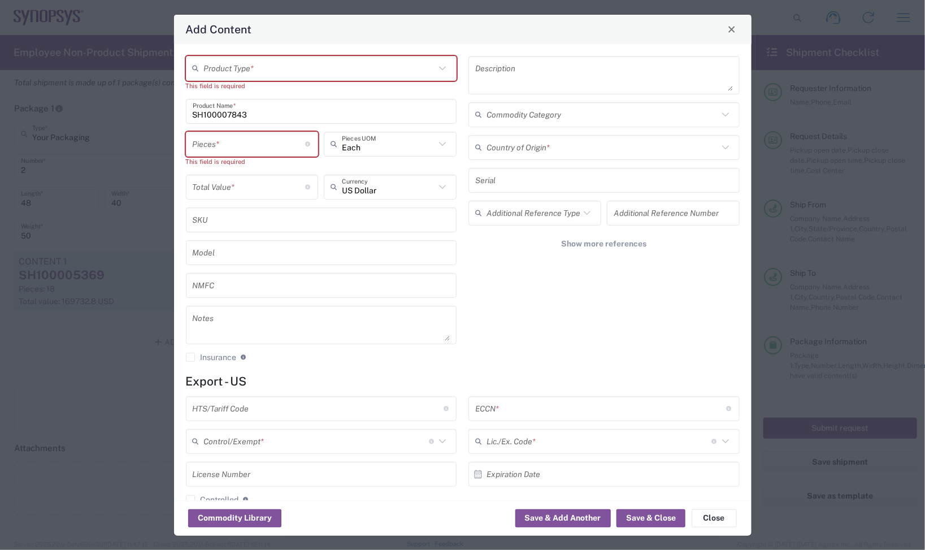
click at [241, 115] on input "SH100007843" at bounding box center [322, 111] width 258 height 20
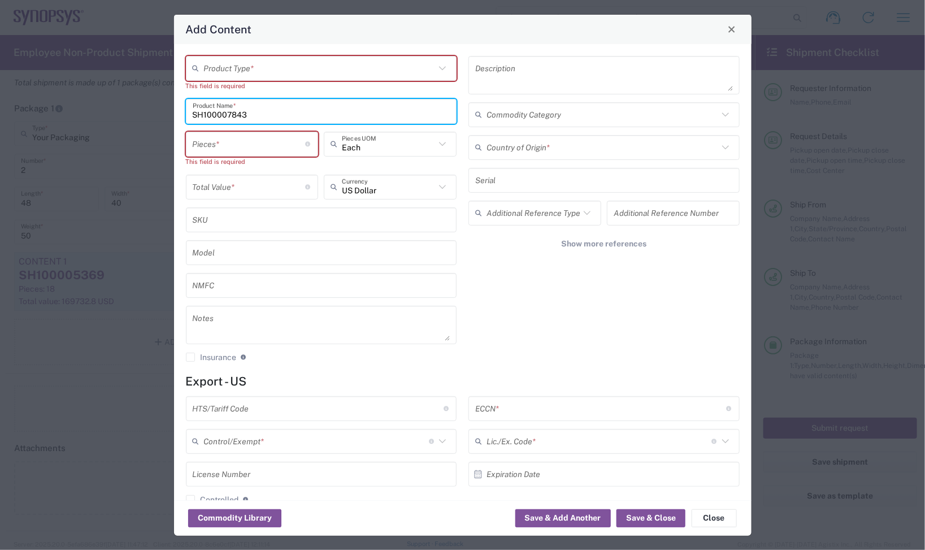
click at [261, 115] on input "SH100007843" at bounding box center [322, 111] width 258 height 20
type input "SH100007843"
click at [279, 151] on input "number" at bounding box center [249, 144] width 113 height 20
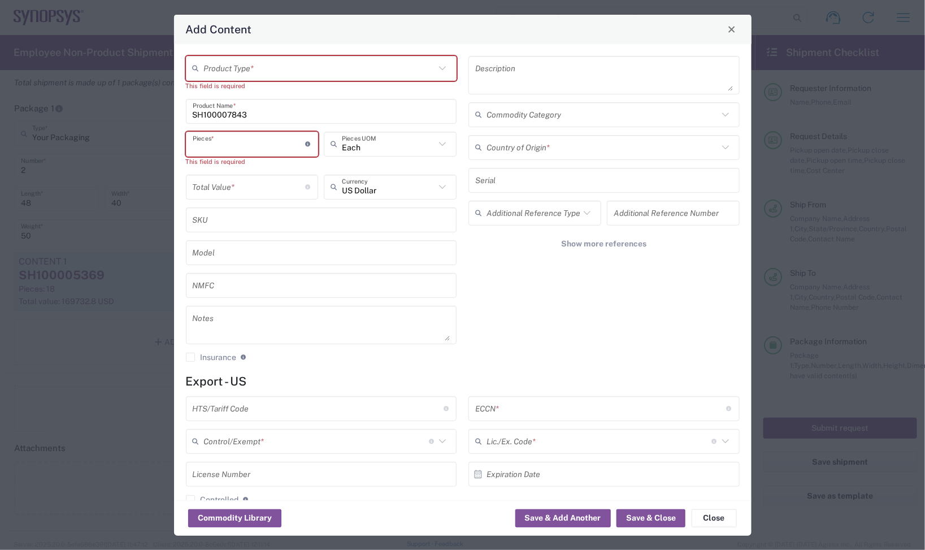
type input "3"
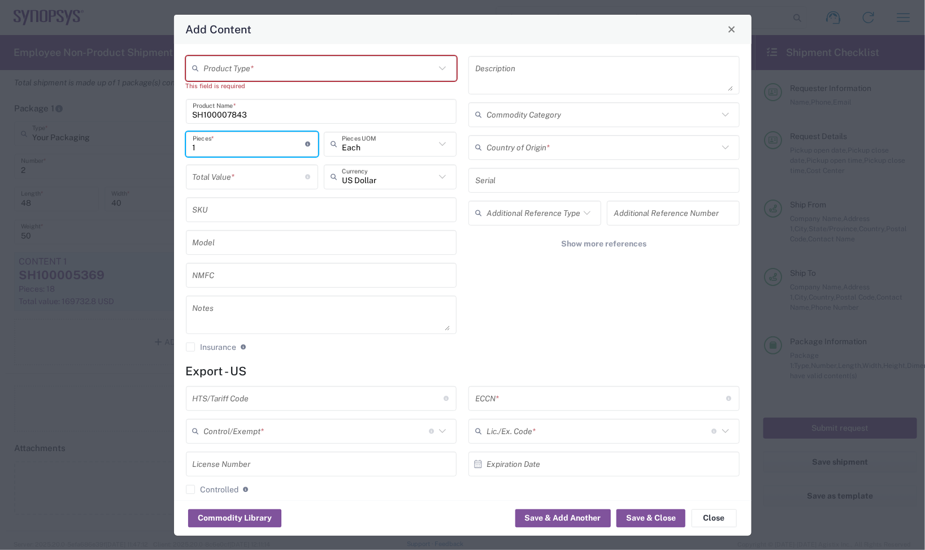
type input "1"
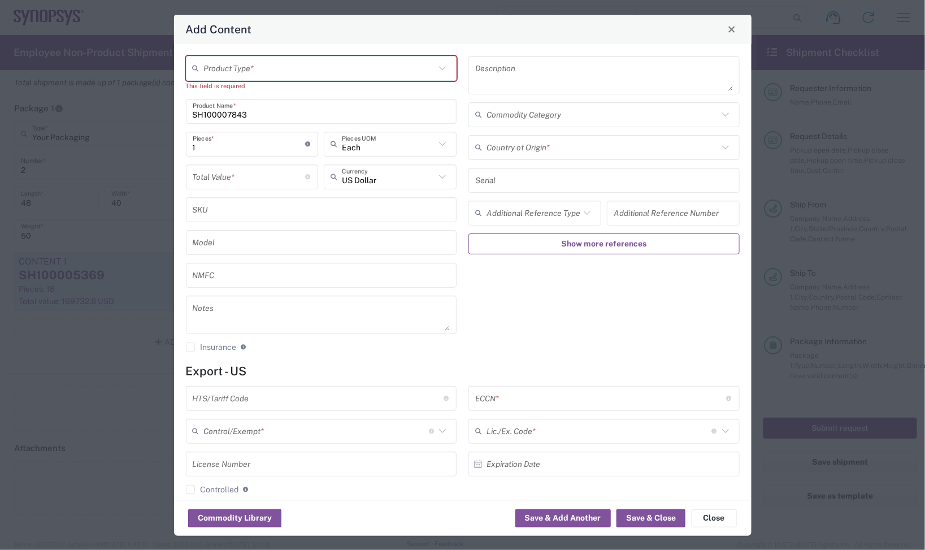
click at [501, 250] on button "Show more references" at bounding box center [604, 243] width 271 height 21
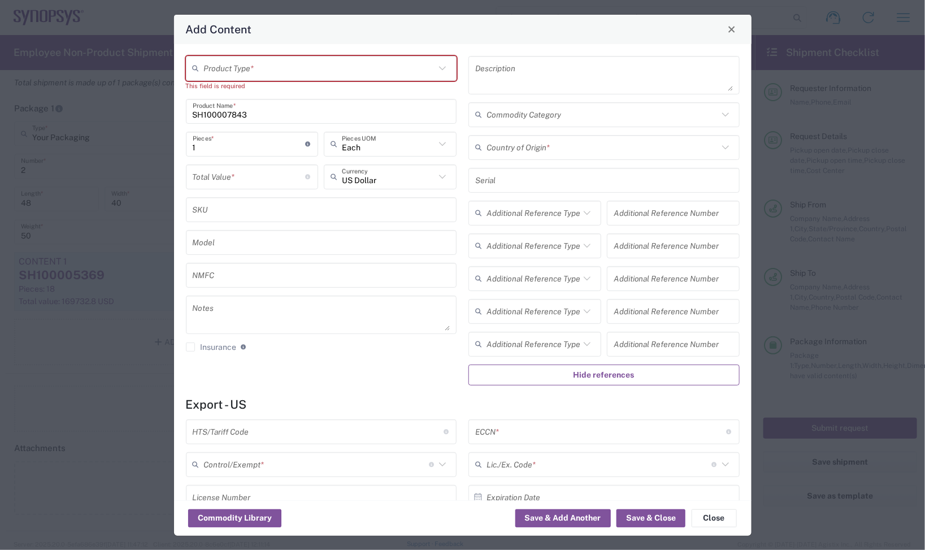
click at [579, 369] on button "Hide references" at bounding box center [604, 375] width 271 height 21
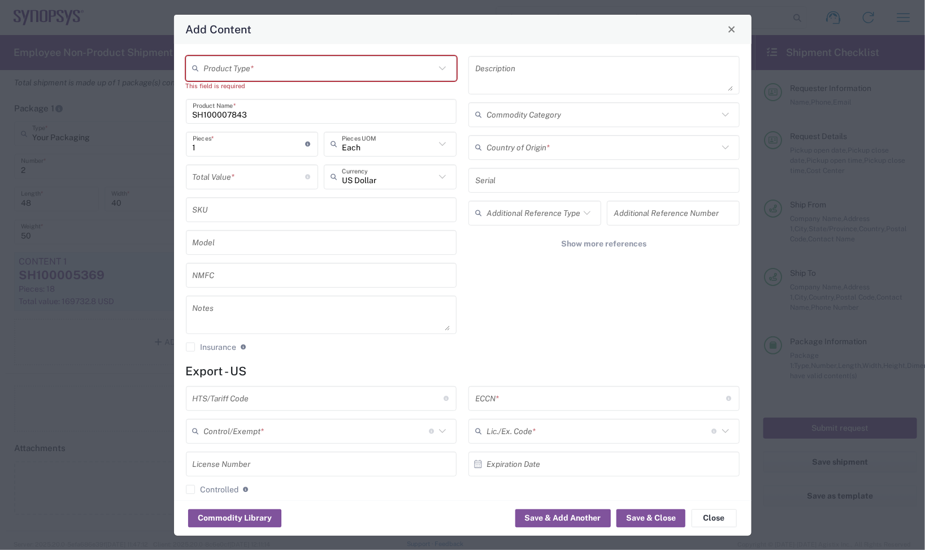
click at [214, 312] on textarea at bounding box center [322, 315] width 258 height 32
paste textarea "721.02"
type textarea "721.02ea"
click at [238, 172] on input "number" at bounding box center [249, 177] width 113 height 20
paste input "721.02"
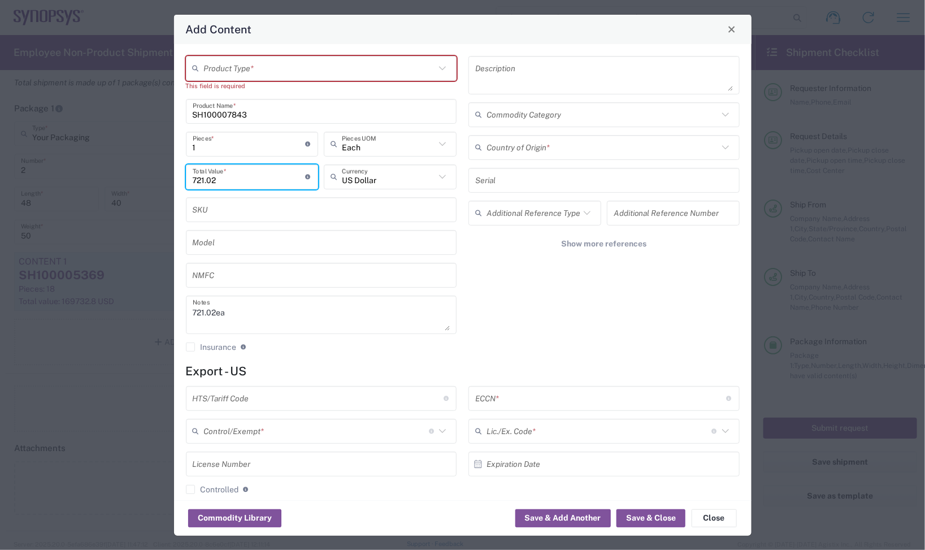
type input "721.02"
drag, startPoint x: 229, startPoint y: 139, endPoint x: 140, endPoint y: 158, distance: 91.4
click at [140, 158] on div "Add Content Product Type * This field is required SH100007843 Product Name * 1 …" at bounding box center [462, 275] width 925 height 550
type input "3"
type input "2163.06"
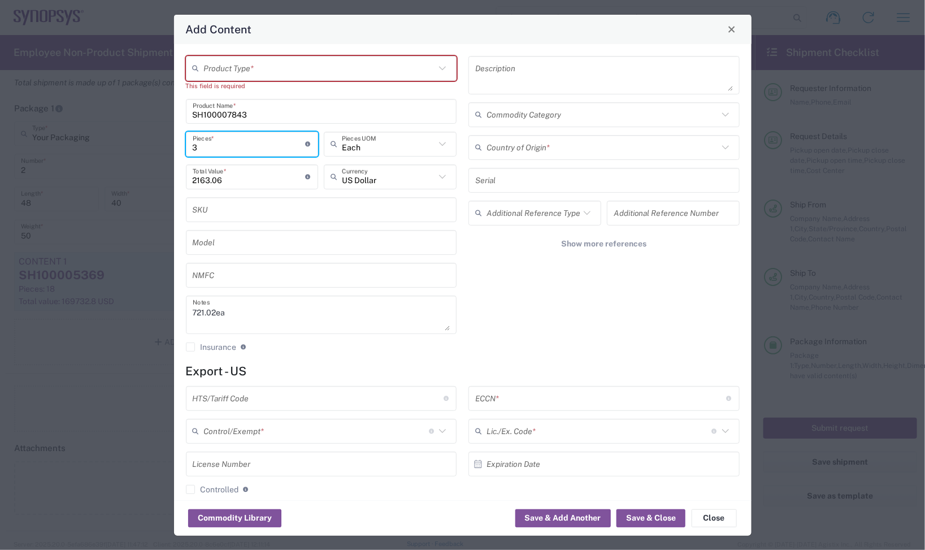
type input "3"
click at [508, 66] on textarea at bounding box center [604, 75] width 258 height 32
paste textarea "B1-SX_UMR_IF Assembly"
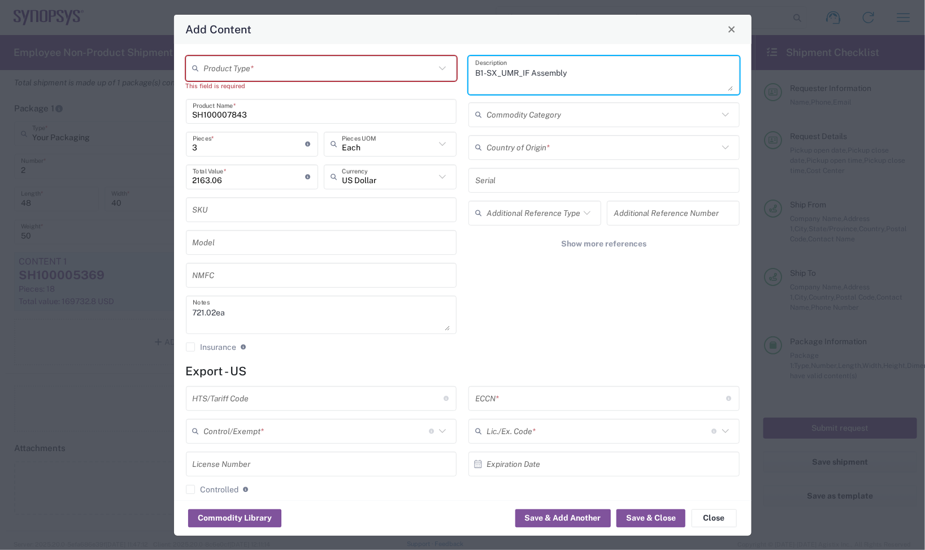
type textarea "B1-SX_UMR_IF Assembly"
click at [385, 61] on input "text" at bounding box center [320, 68] width 232 height 20
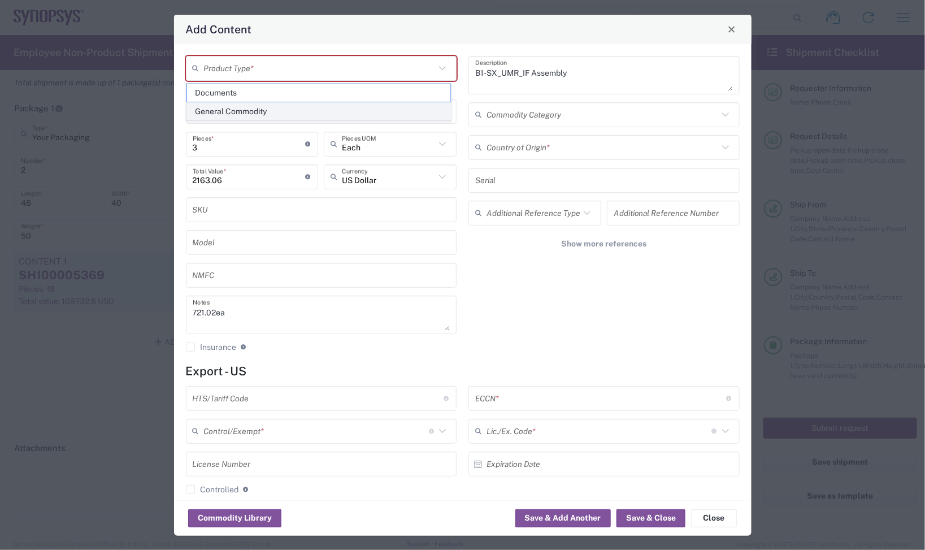
click at [314, 109] on span "General Commodity" at bounding box center [318, 112] width 263 height 18
type input "General Commodity"
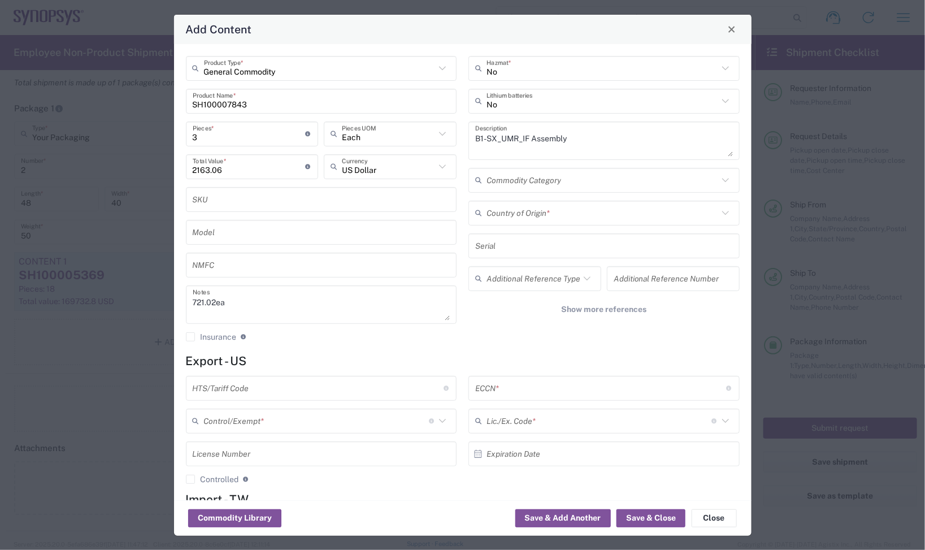
click at [567, 215] on input "text" at bounding box center [603, 213] width 232 height 20
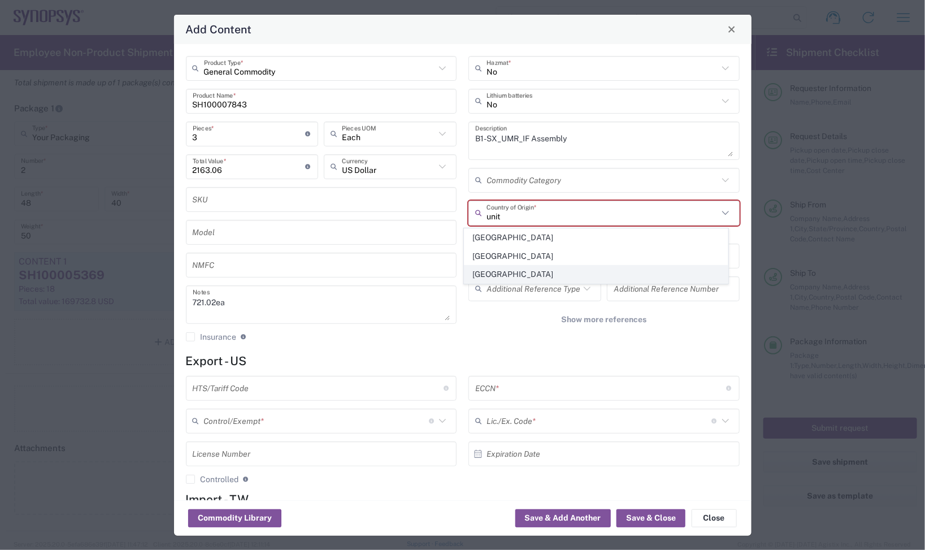
click at [514, 269] on span "[GEOGRAPHIC_DATA]" at bounding box center [596, 275] width 263 height 18
type input "[GEOGRAPHIC_DATA]"
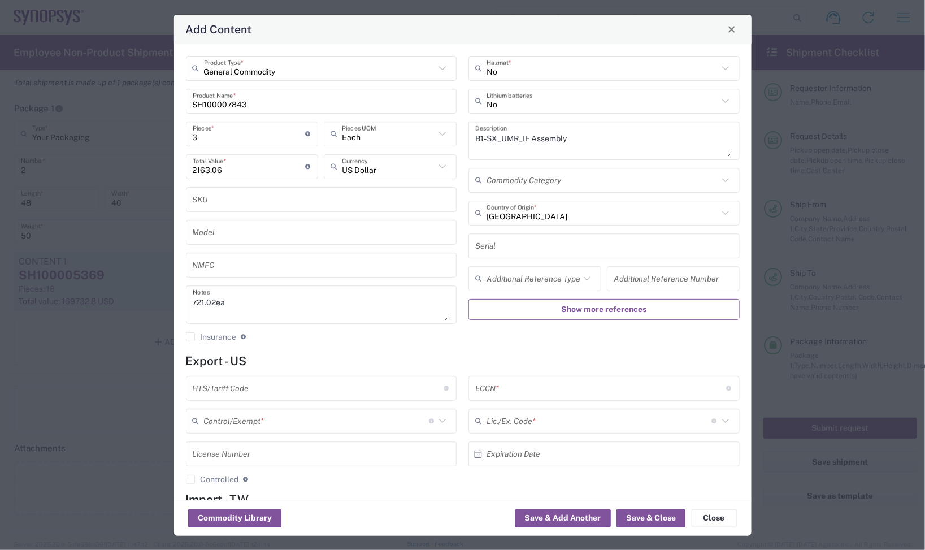
click at [509, 314] on button "Show more references" at bounding box center [604, 309] width 271 height 21
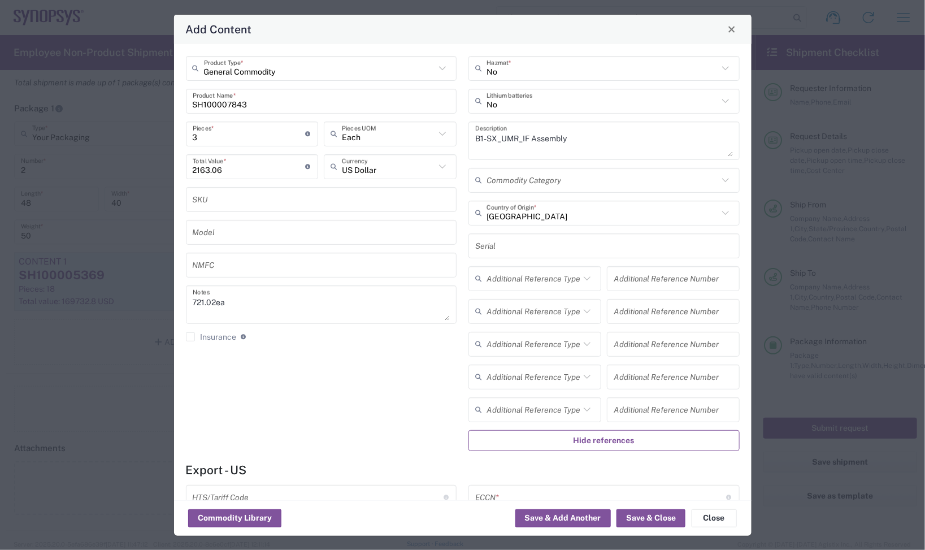
click at [595, 442] on span "Hide references" at bounding box center [604, 440] width 61 height 11
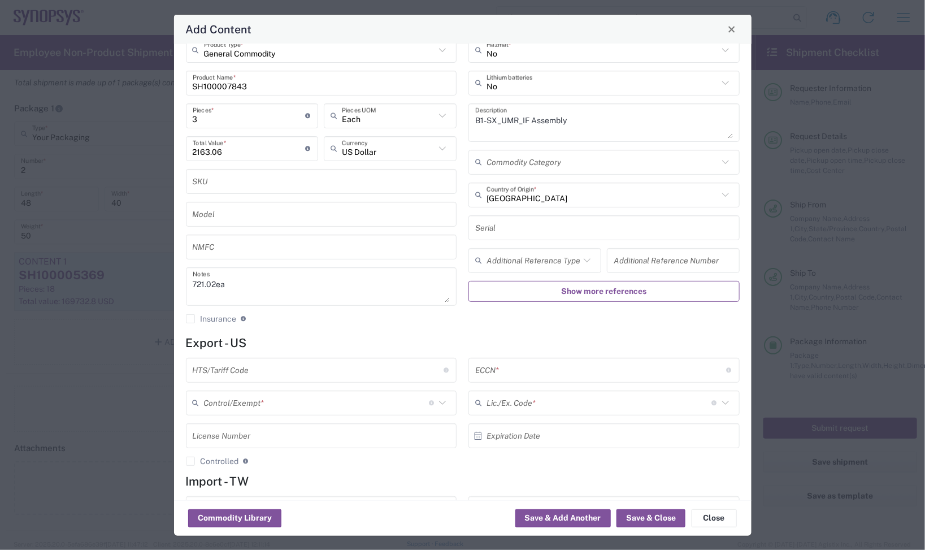
scroll to position [71, 0]
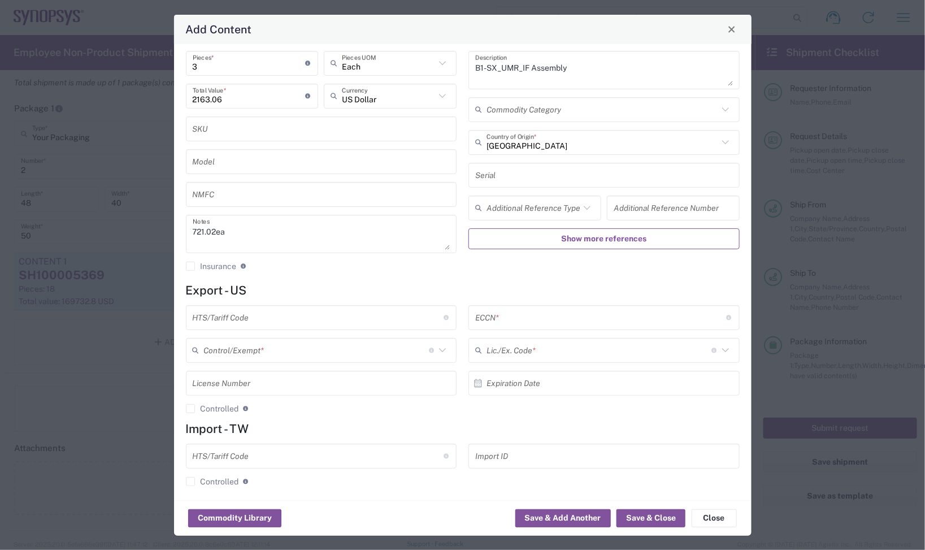
click at [287, 308] on input "text" at bounding box center [318, 318] width 251 height 20
click at [309, 318] on input "text" at bounding box center [318, 318] width 251 height 20
click at [365, 328] on div "The specific reason that eliminates, or necessitates, the requirement for filin…" at bounding box center [424, 326] width 304 height 10
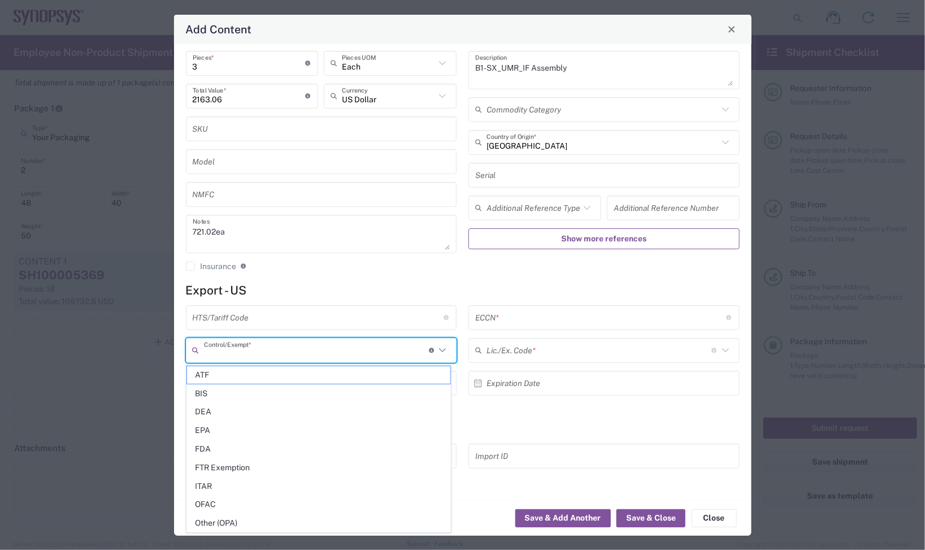
click at [266, 317] on input "text" at bounding box center [318, 318] width 251 height 20
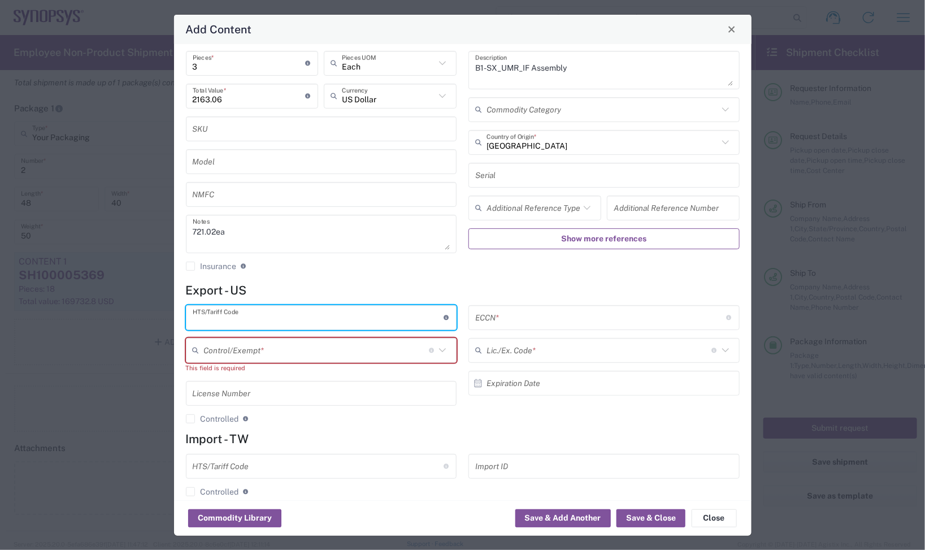
paste input "8473.30.1180"
type input "8473.30.1180"
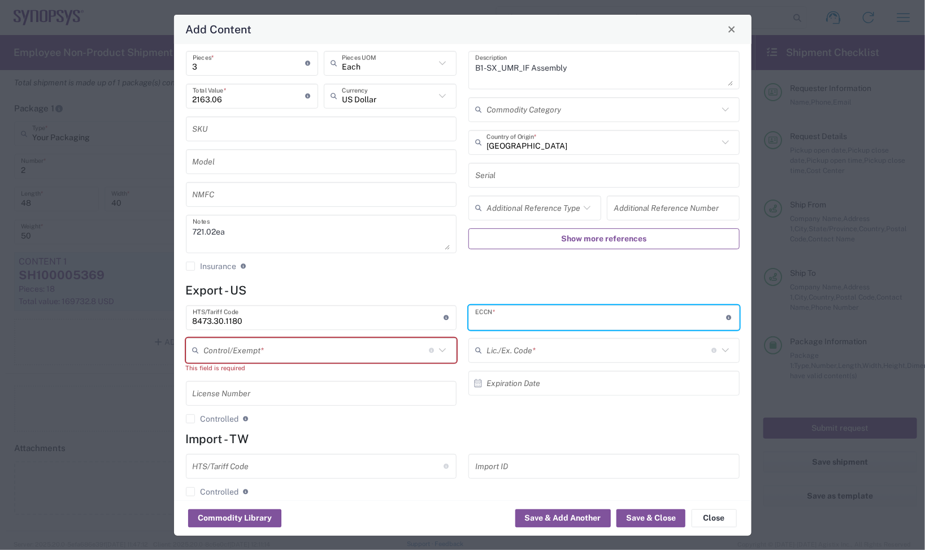
click at [525, 323] on input "text" at bounding box center [600, 318] width 251 height 20
paste input "3A991"
type input "3A991"
click at [374, 349] on input "text" at bounding box center [316, 350] width 225 height 20
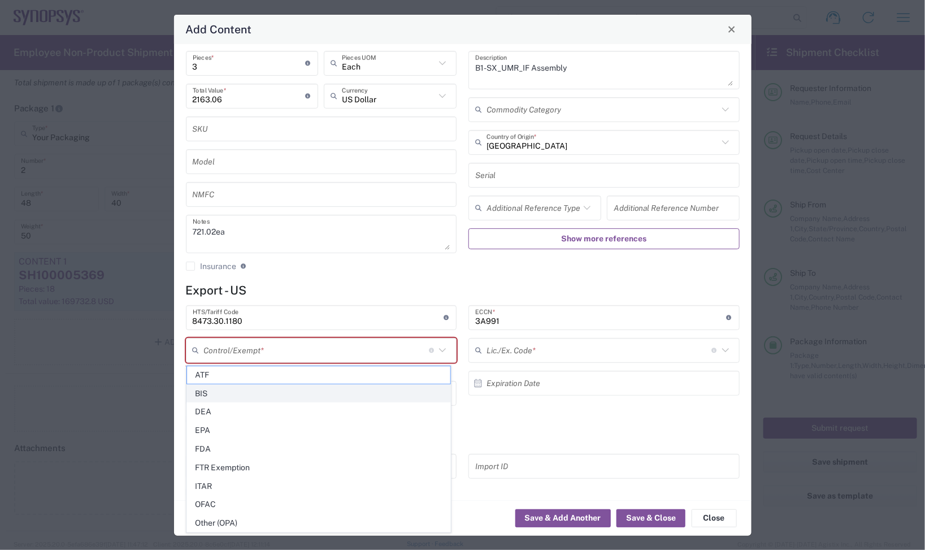
click at [317, 394] on span "BIS" at bounding box center [318, 394] width 263 height 18
type input "BIS"
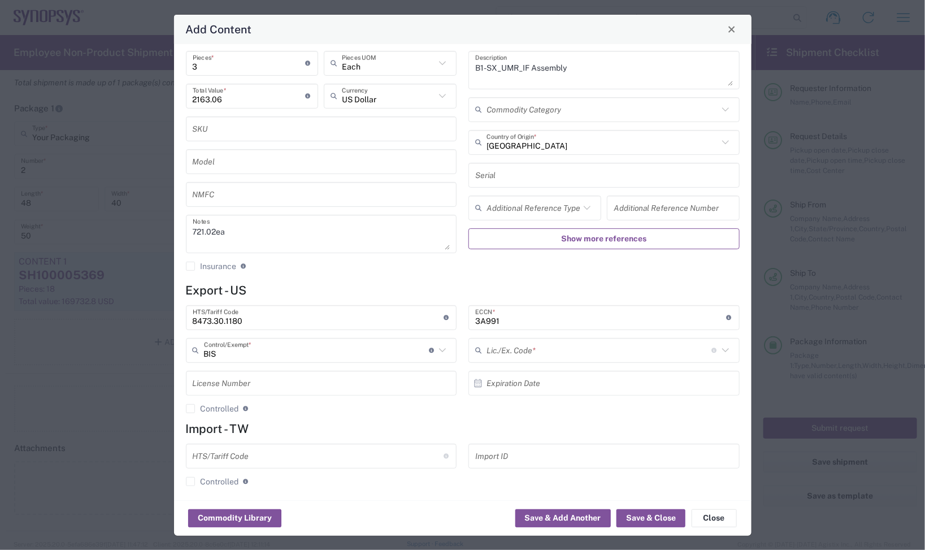
click at [498, 349] on input "text" at bounding box center [599, 350] width 225 height 20
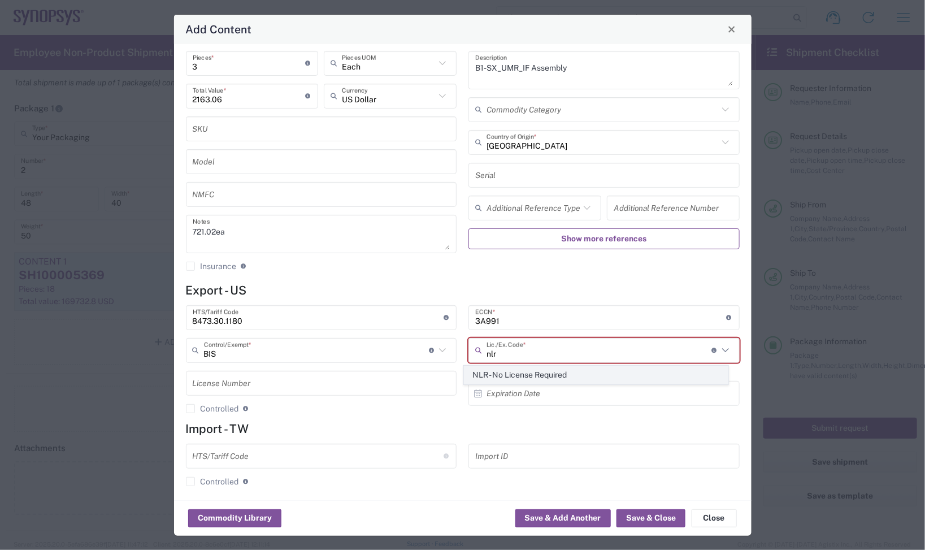
click at [540, 380] on span "NLR - No License Required" at bounding box center [596, 375] width 263 height 18
type input "NLR - No License Required"
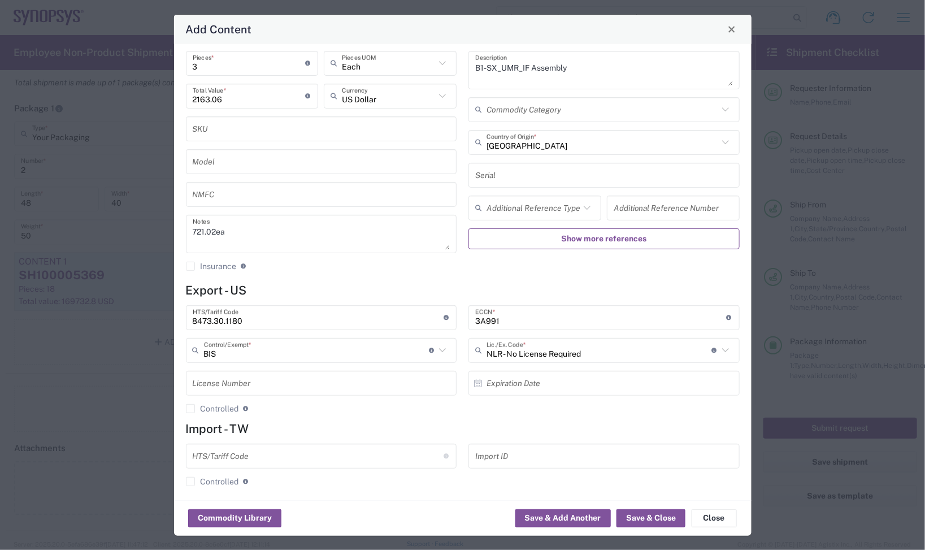
click at [541, 287] on h4 "Export - US" at bounding box center [463, 290] width 554 height 14
click at [634, 518] on button "Save & Close" at bounding box center [651, 518] width 69 height 18
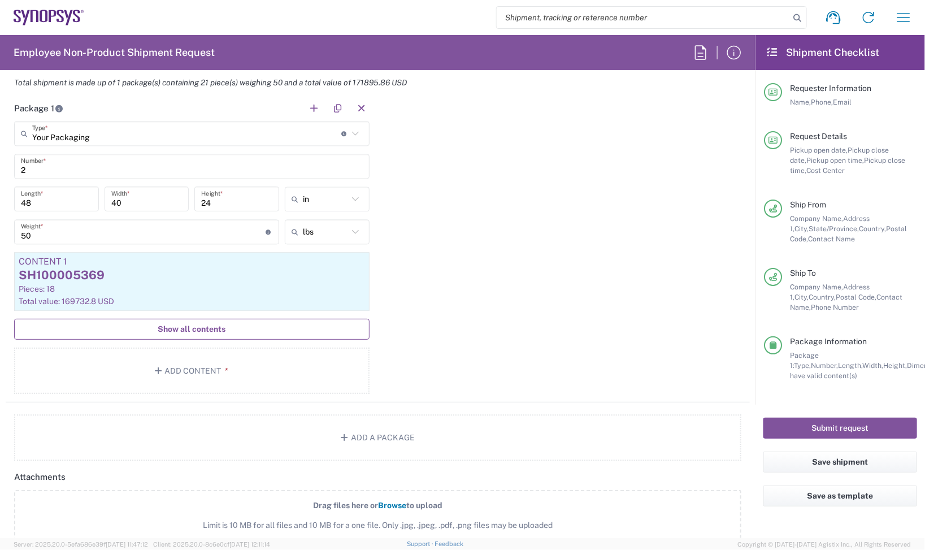
click at [211, 330] on span "Show all contents" at bounding box center [192, 329] width 68 height 11
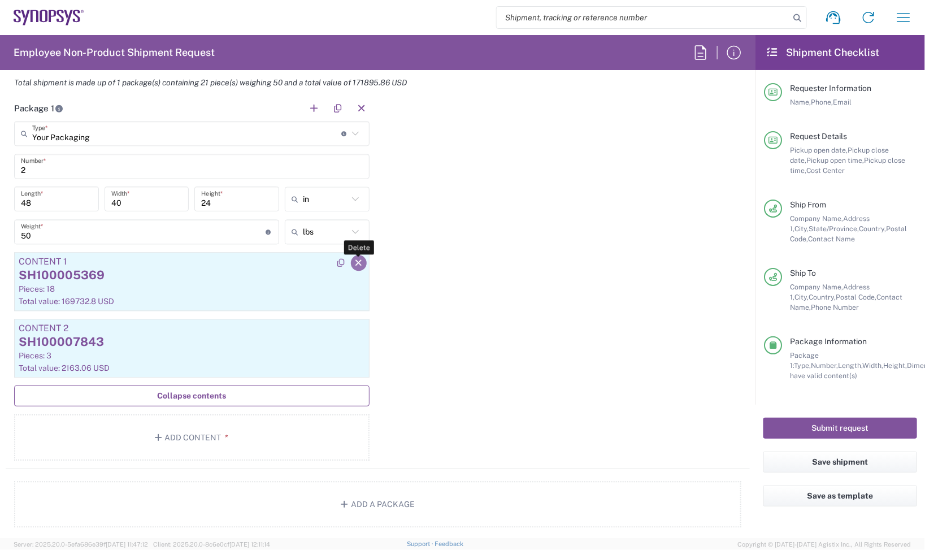
click at [355, 263] on icon "button" at bounding box center [359, 263] width 10 height 8
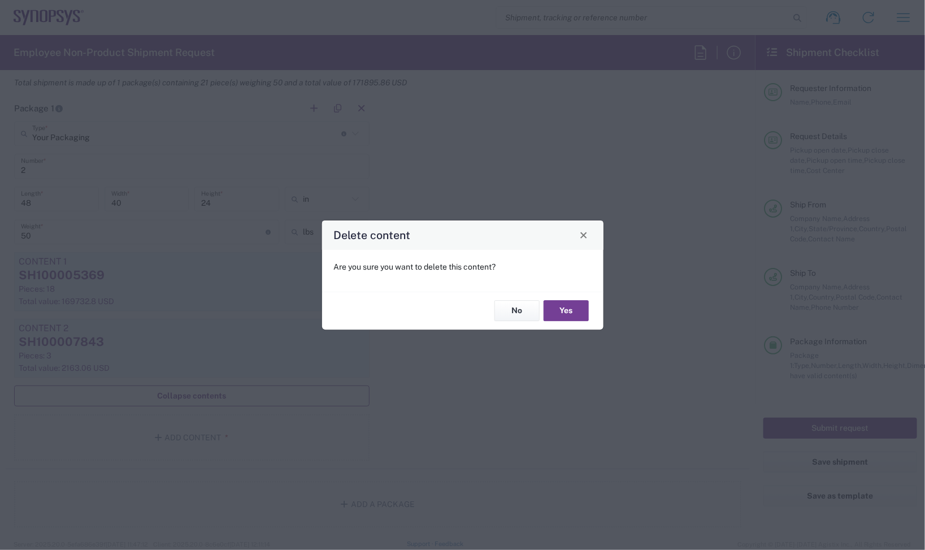
click at [561, 305] on button "Yes" at bounding box center [566, 311] width 45 height 21
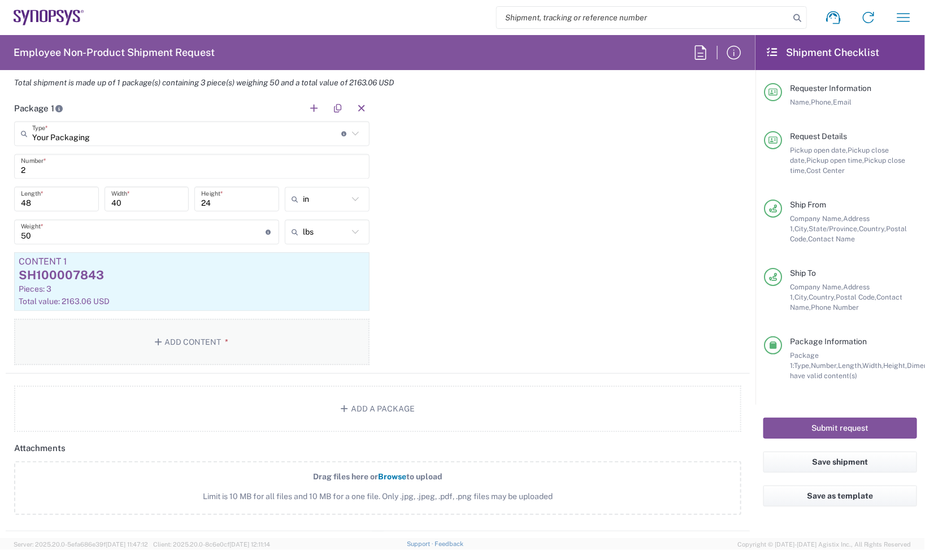
click at [239, 348] on button "Add Content *" at bounding box center [192, 342] width 356 height 46
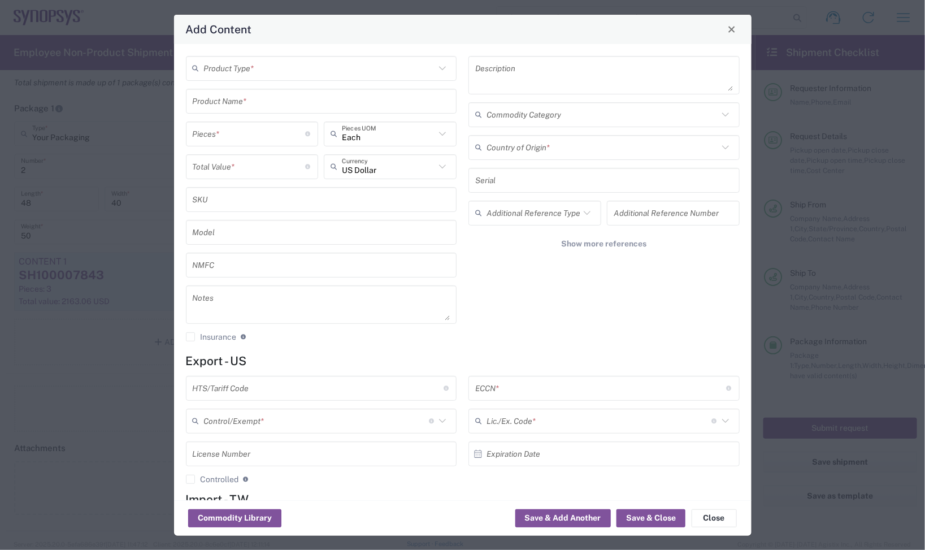
click at [257, 67] on input "text" at bounding box center [320, 68] width 232 height 20
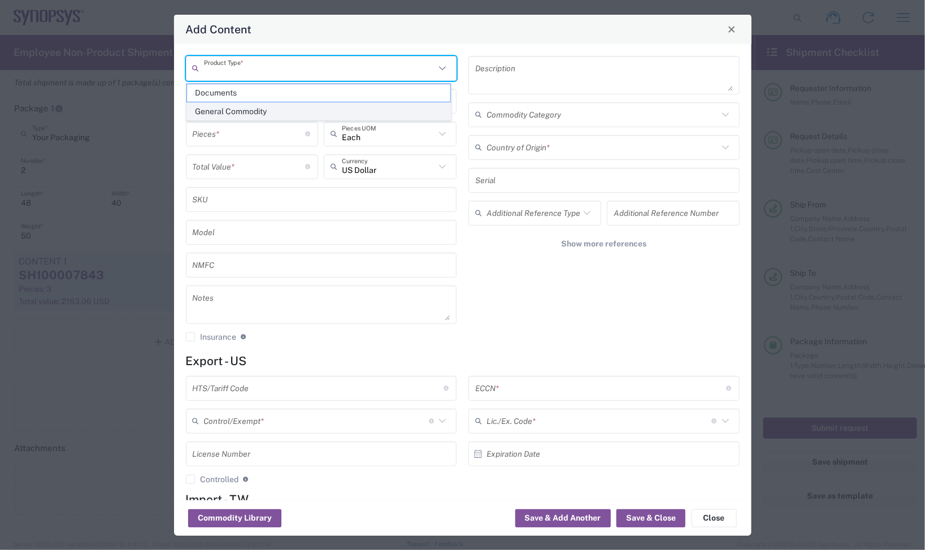
click at [252, 113] on span "General Commodity" at bounding box center [318, 112] width 263 height 18
type input "General Commodity"
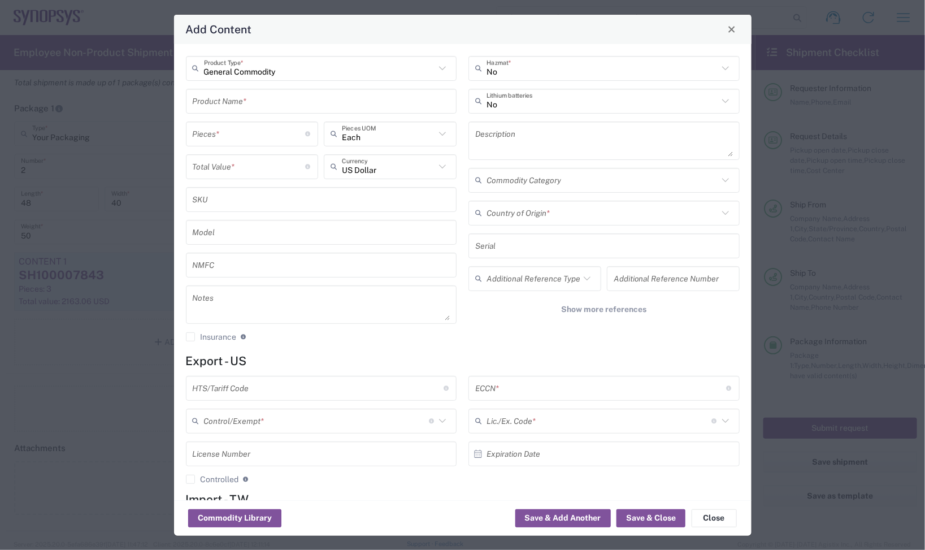
click at [317, 97] on input "text" at bounding box center [322, 101] width 258 height 20
paste input "SH100002799"
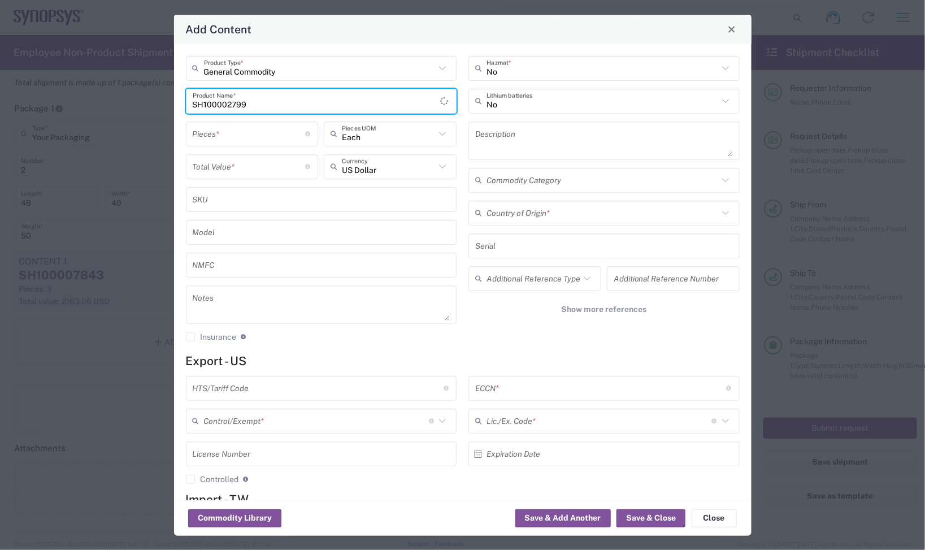
type input "SH100002799"
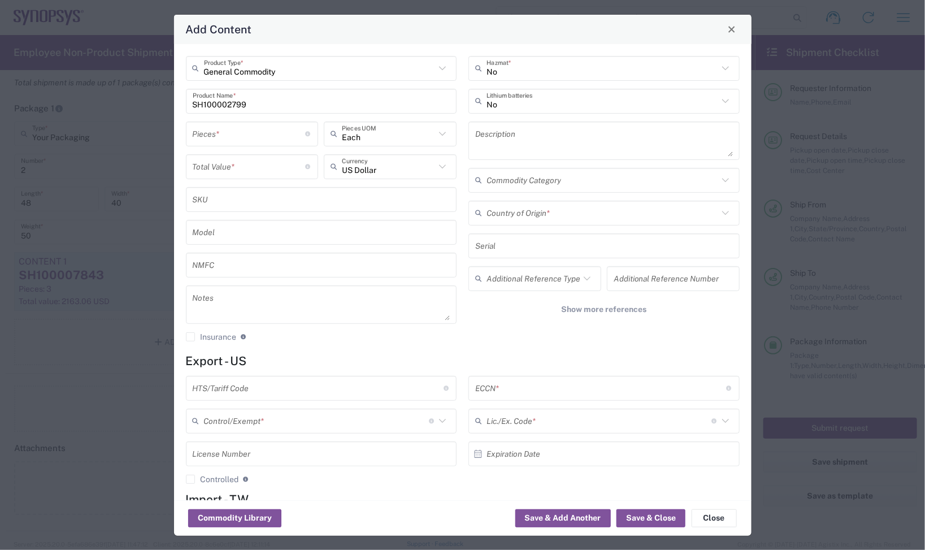
click at [482, 321] on div "No Hazmat * No Lithium batteries Description Commodity Category Country of Orig…" at bounding box center [604, 203] width 283 height 294
click at [232, 293] on textarea at bounding box center [322, 305] width 258 height 32
paste textarea "56.26"
type textarea "56.26"
click at [230, 172] on input "number" at bounding box center [249, 167] width 113 height 20
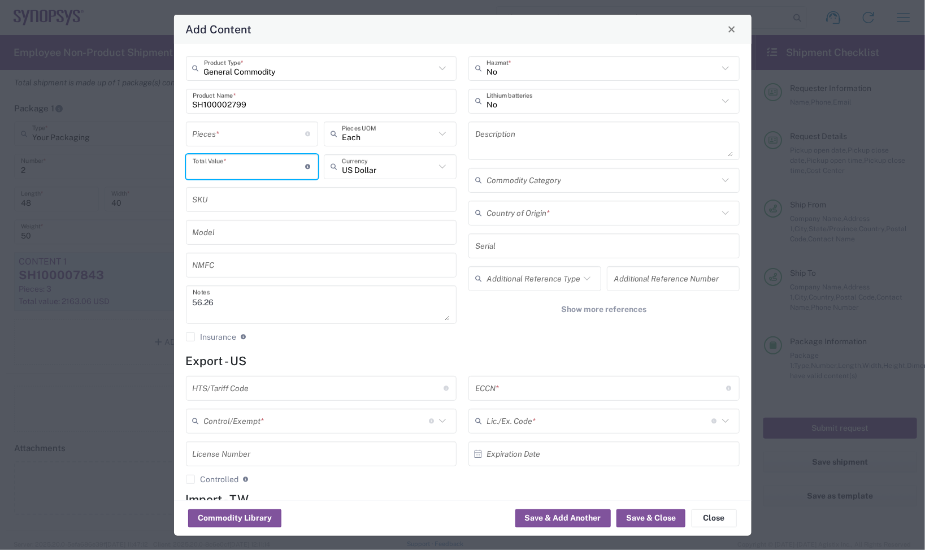
paste input "56.26"
type input "56.26"
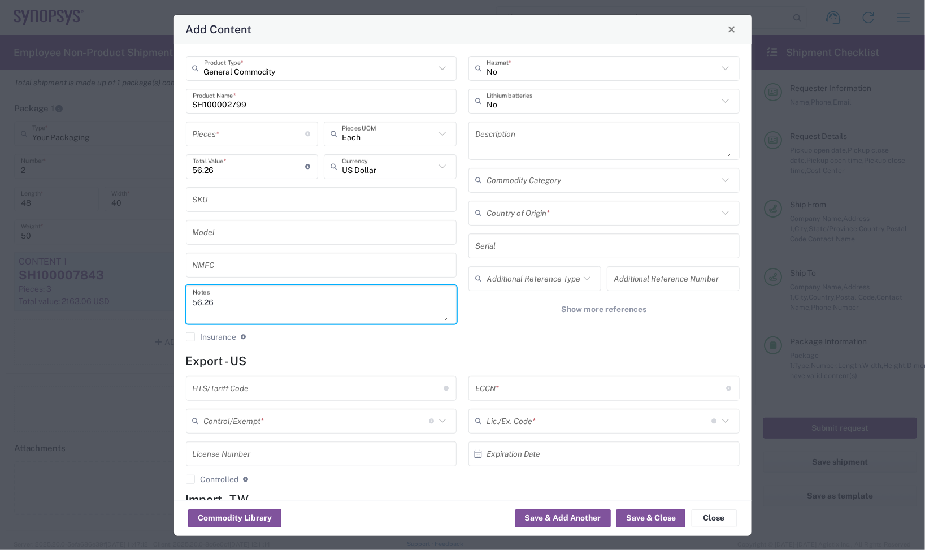
click at [239, 291] on textarea "56.26" at bounding box center [322, 305] width 258 height 32
type textarea "56.26ea"
click at [215, 132] on input "number" at bounding box center [249, 134] width 113 height 20
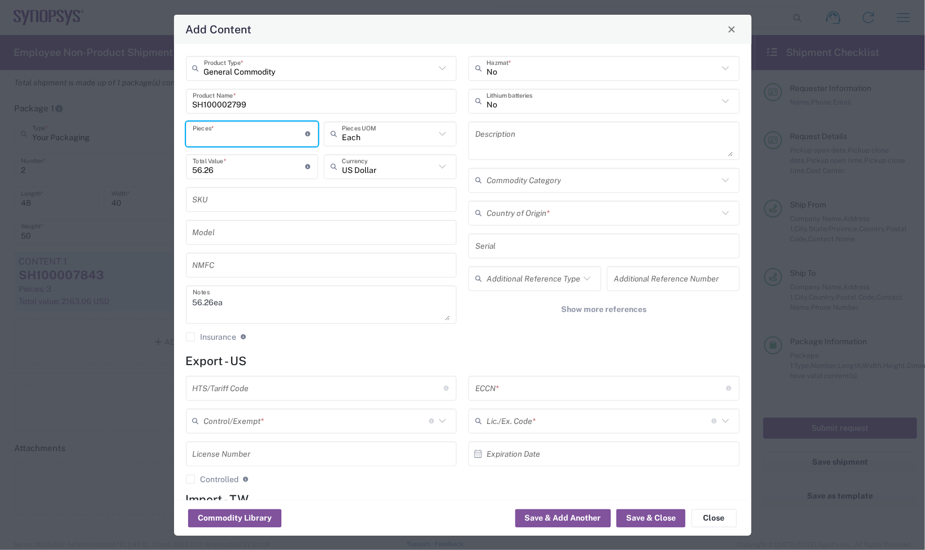
type input "1"
click at [235, 134] on input "1" at bounding box center [249, 134] width 113 height 20
type input "3"
type input "168.78"
type input "3"
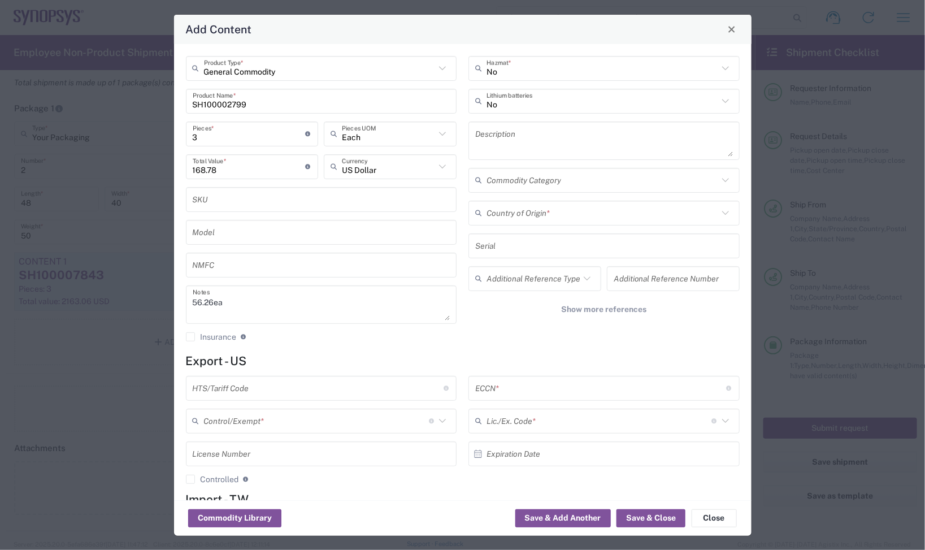
click at [575, 150] on textarea at bounding box center [604, 141] width 258 height 32
paste textarea "HDR-214438-01-ARC6 100CM"
type textarea "HDR-214438-01-ARC6 100CM"
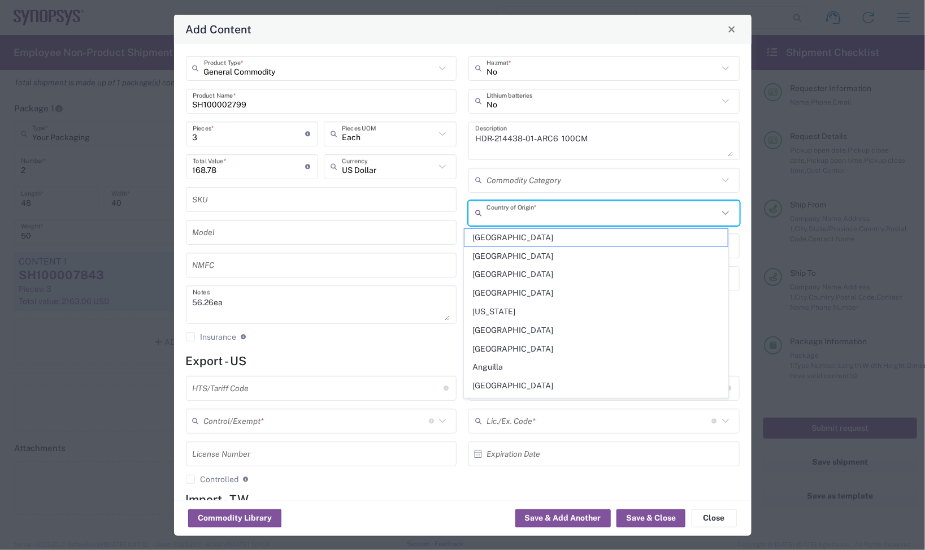
click at [504, 207] on input "text" at bounding box center [603, 213] width 232 height 20
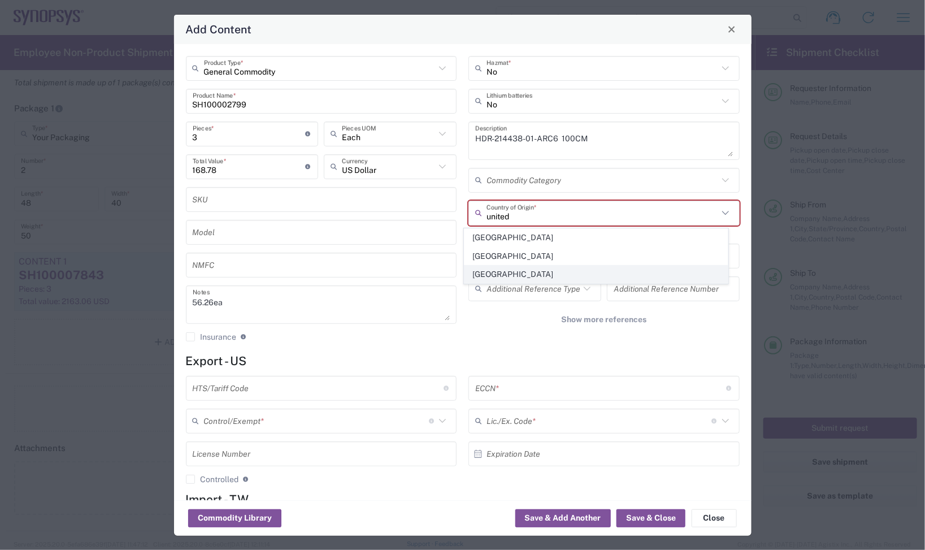
click at [520, 271] on span "[GEOGRAPHIC_DATA]" at bounding box center [596, 275] width 263 height 18
type input "[GEOGRAPHIC_DATA]"
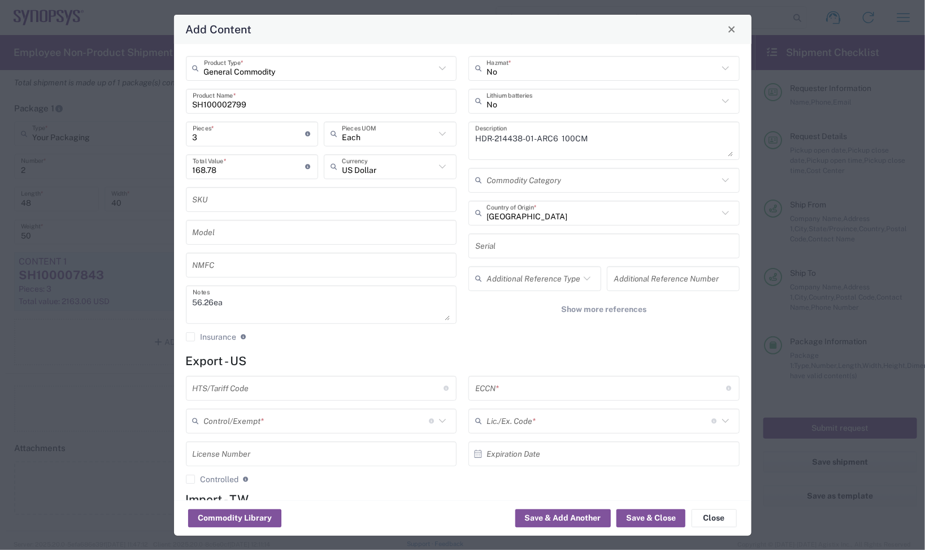
click at [241, 385] on input "text" at bounding box center [318, 388] width 251 height 20
click at [287, 388] on input "text" at bounding box center [318, 388] width 251 height 20
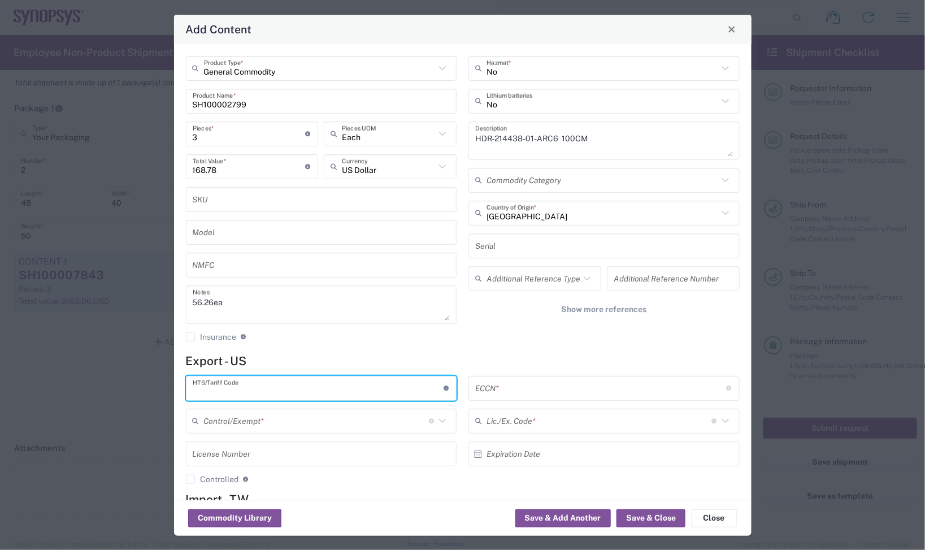
paste input "8544.42.0000"
type input "8544.42.0000"
click at [512, 385] on input "text" at bounding box center [600, 388] width 251 height 20
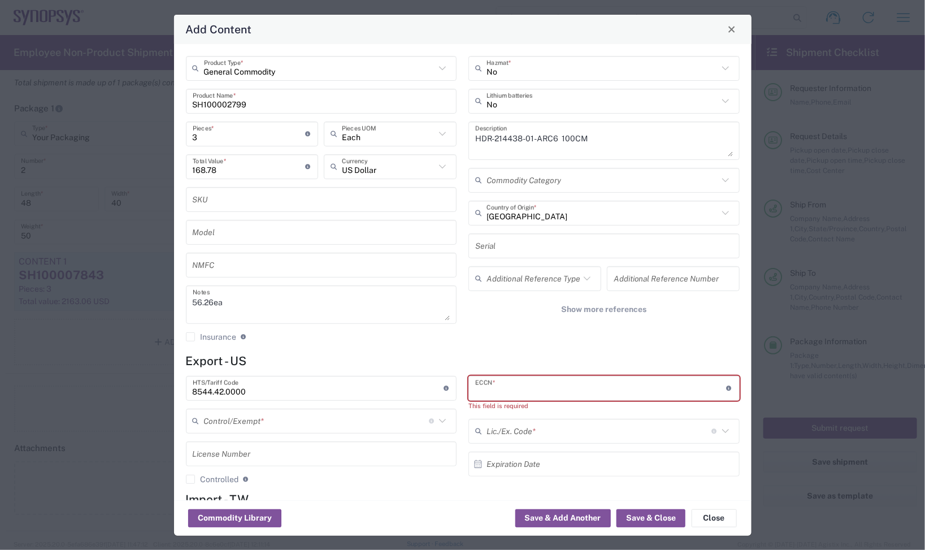
click at [521, 393] on input "text" at bounding box center [600, 388] width 251 height 20
paste input "EAR99"
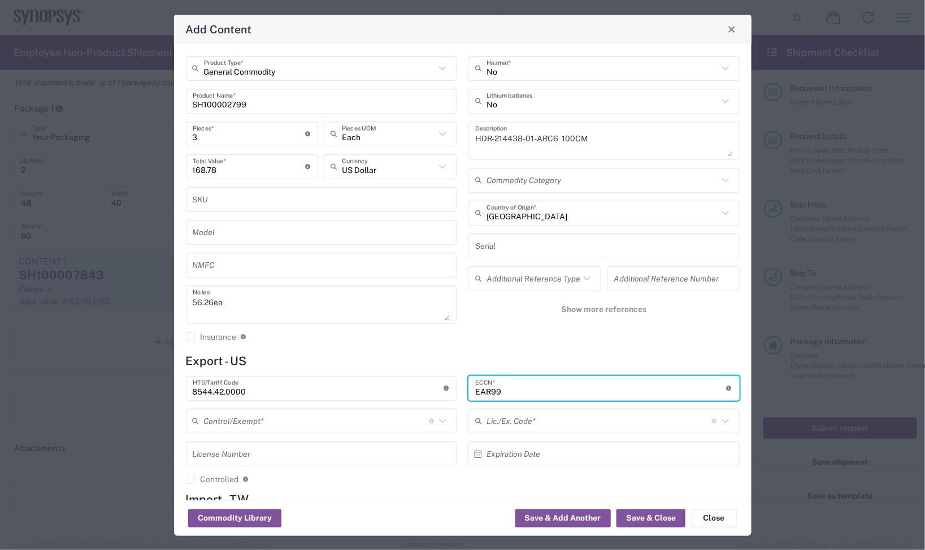
type input "EAR99"
click at [315, 414] on input "text" at bounding box center [316, 421] width 225 height 20
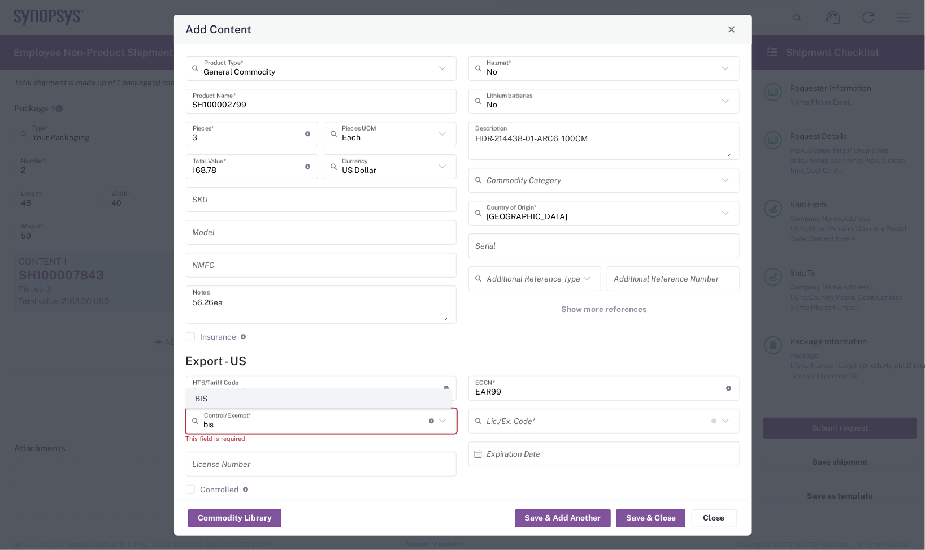
click at [222, 392] on span "BIS" at bounding box center [318, 399] width 263 height 18
type input "BIS"
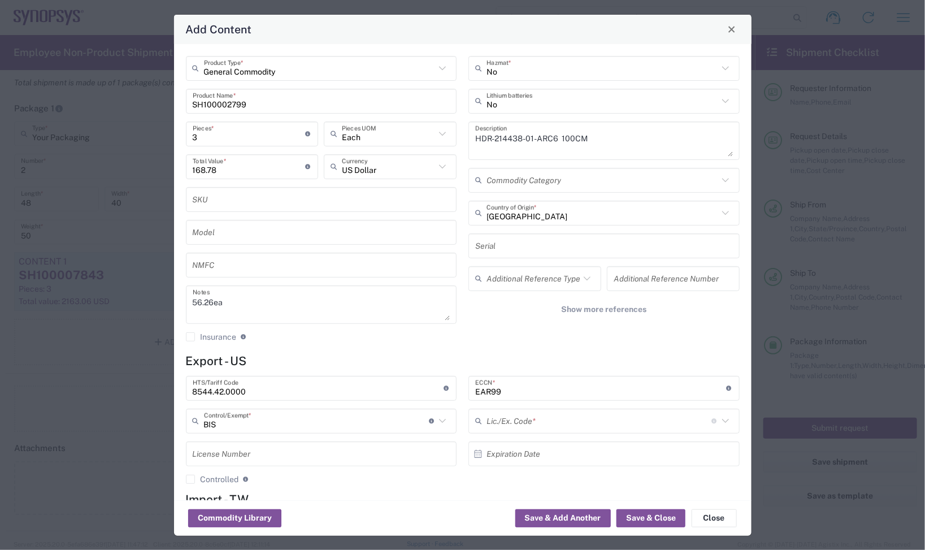
click at [522, 421] on input "text" at bounding box center [599, 421] width 225 height 20
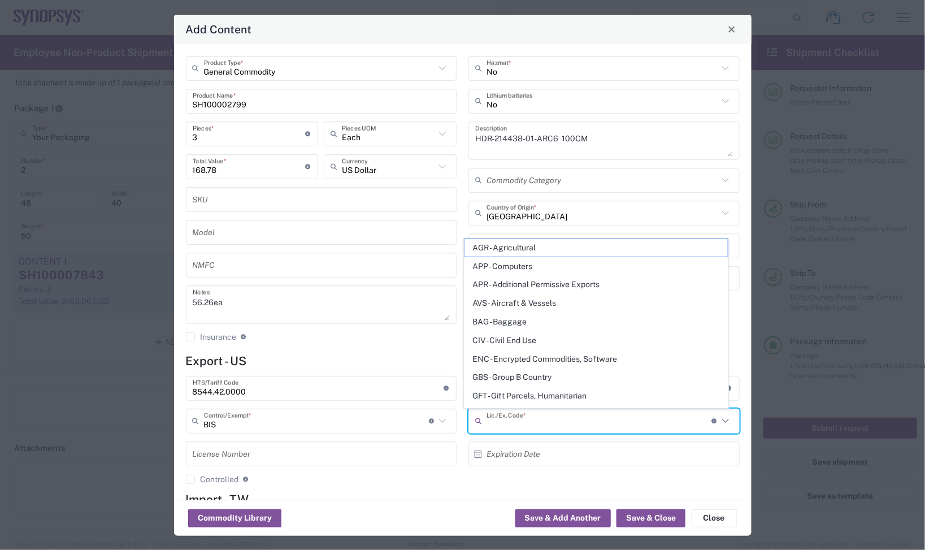
type input "b"
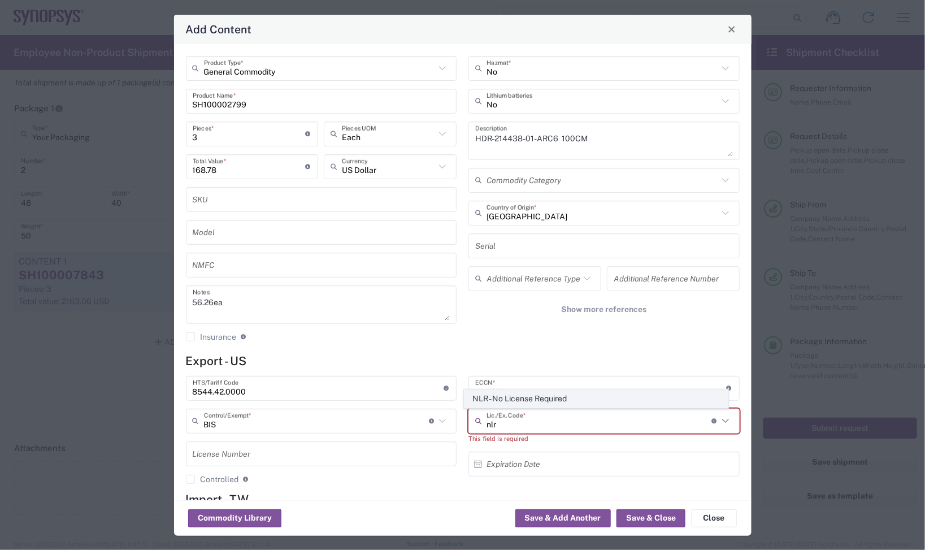
click at [505, 394] on span "NLR - No License Required" at bounding box center [596, 399] width 263 height 18
type input "NLR - No License Required"
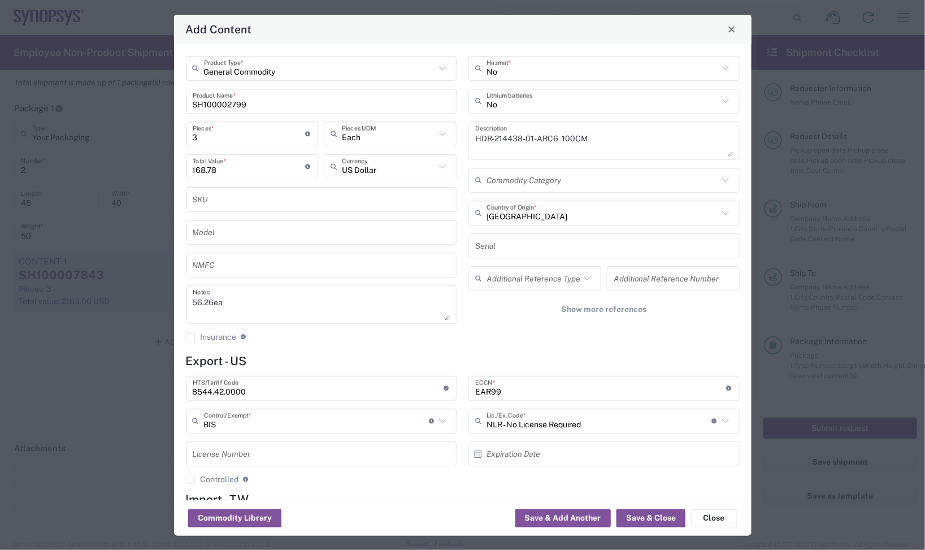
click at [495, 326] on div "No Hazmat * No Lithium batteries HDR-214438-01-ARC6 100CM Description Commodity…" at bounding box center [604, 203] width 283 height 294
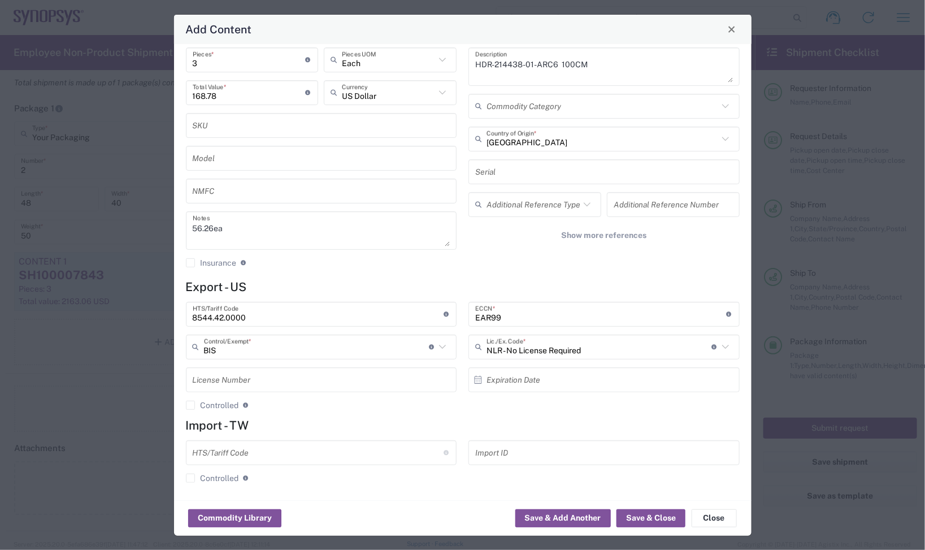
scroll to position [77, 0]
click at [654, 517] on button "Save & Close" at bounding box center [651, 518] width 69 height 18
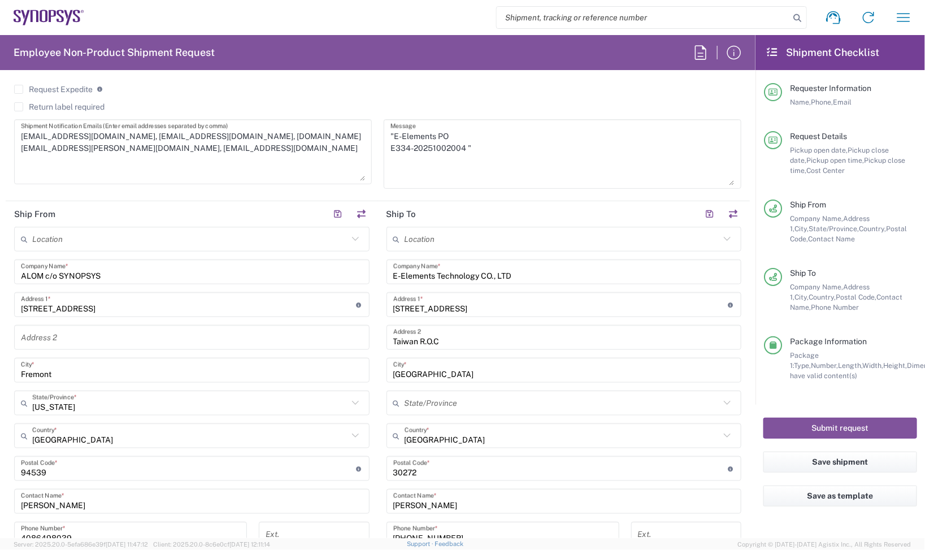
scroll to position [212, 0]
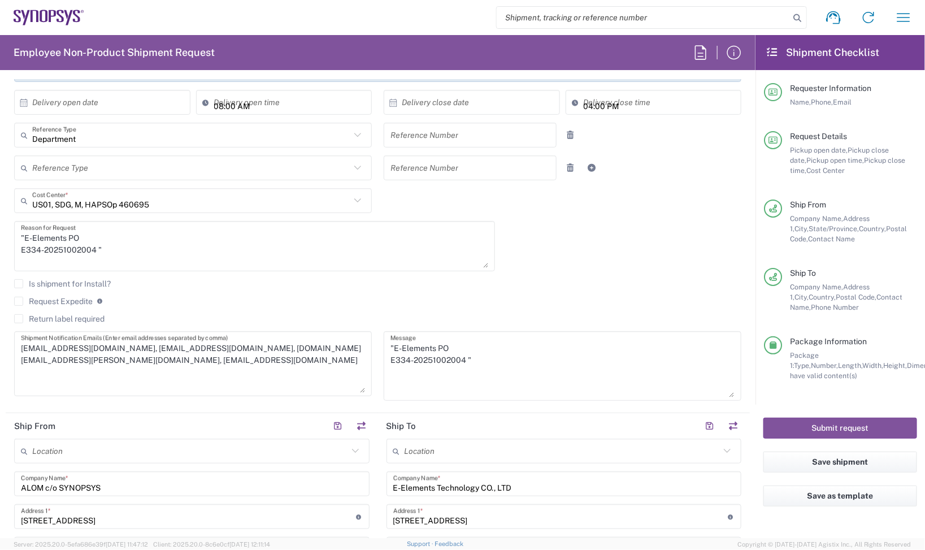
click at [36, 303] on label "Request Expedite" at bounding box center [53, 301] width 79 height 9
click at [19, 301] on input "Request Expedite" at bounding box center [19, 301] width 0 height 0
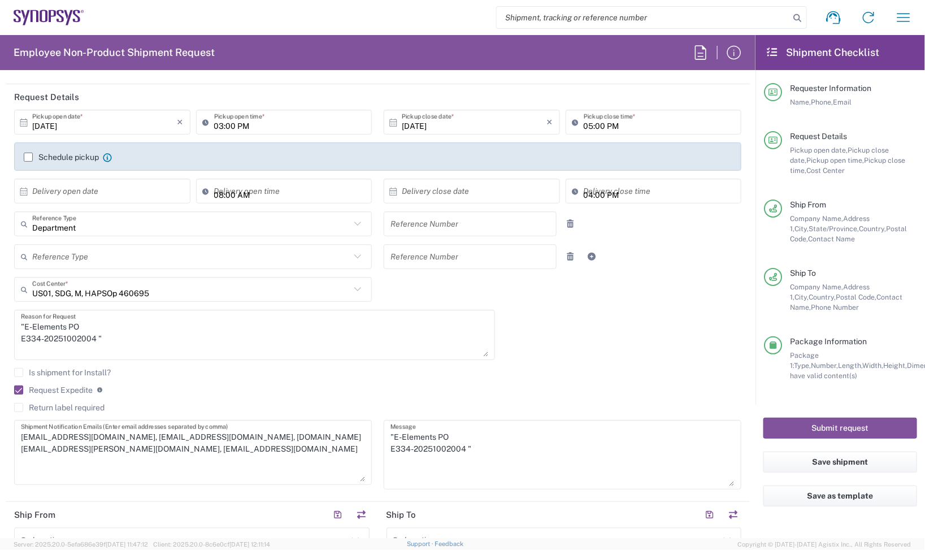
scroll to position [0, 0]
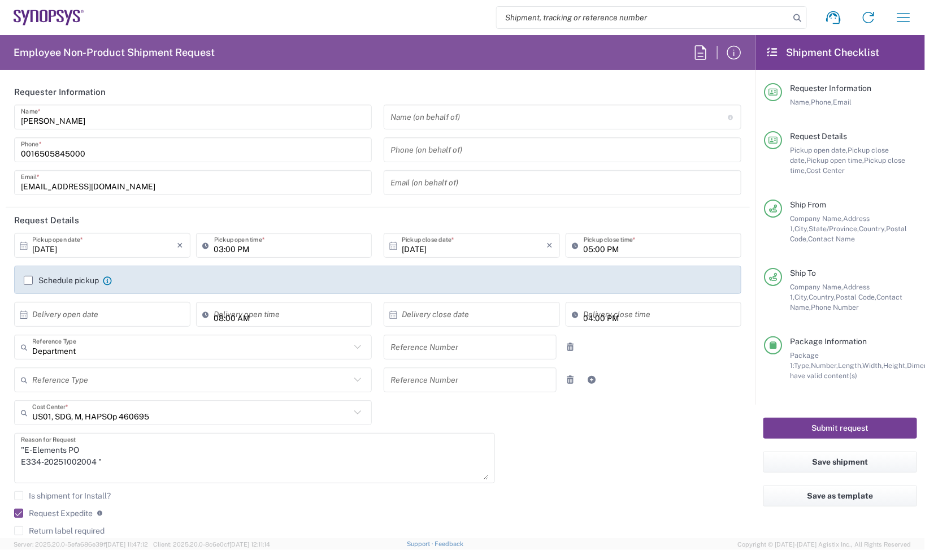
click at [807, 421] on button "Submit request" at bounding box center [841, 428] width 154 height 21
click at [701, 458] on div "[DATE] × Pickup open date * Cancel Apply 03:00 PM Pickup open time * [DATE] × P…" at bounding box center [377, 427] width 739 height 388
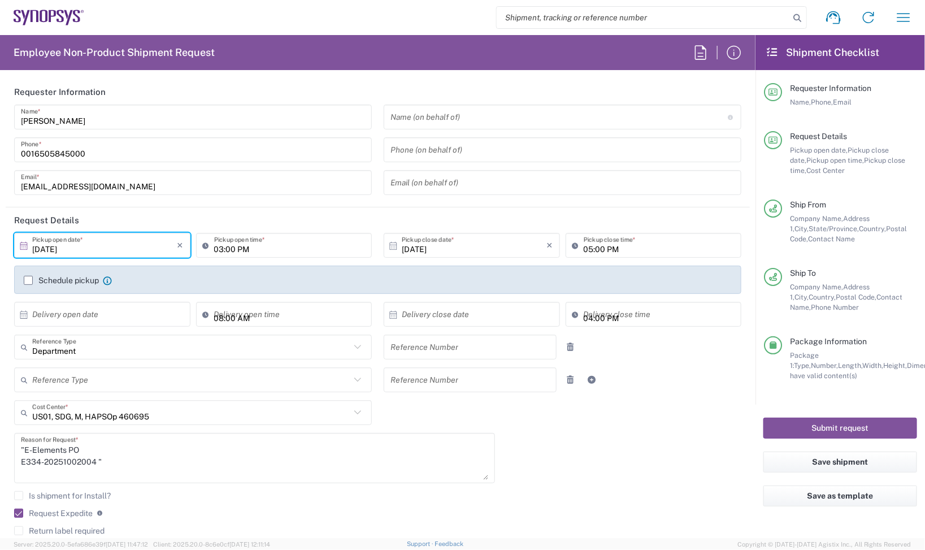
click at [126, 254] on input "[DATE]" at bounding box center [104, 246] width 145 height 20
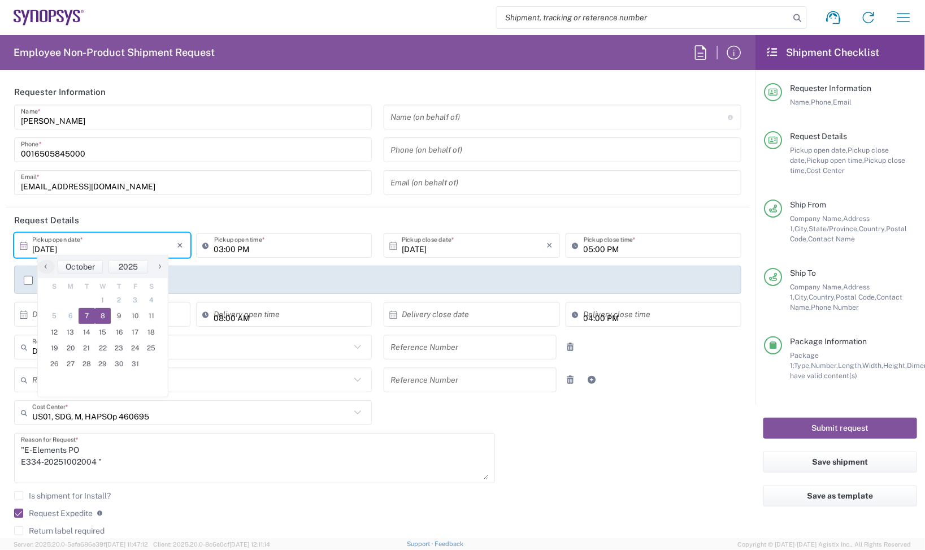
click at [92, 321] on span "7" at bounding box center [87, 316] width 16 height 16
type input "[DATE]"
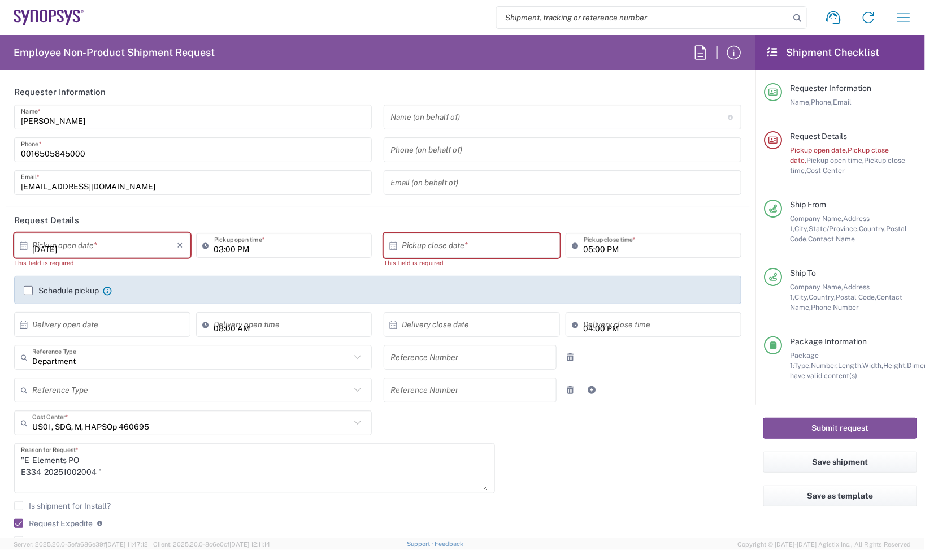
type input "[DATE]"
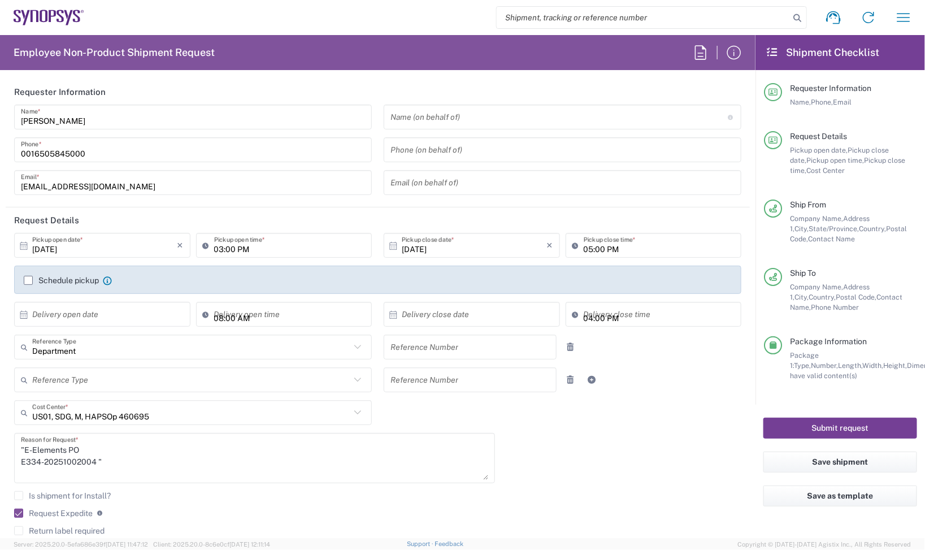
click at [810, 428] on button "Submit request" at bounding box center [841, 428] width 154 height 21
click at [824, 427] on button "Submit request" at bounding box center [841, 428] width 154 height 21
click at [829, 428] on button "Submit request" at bounding box center [841, 428] width 154 height 21
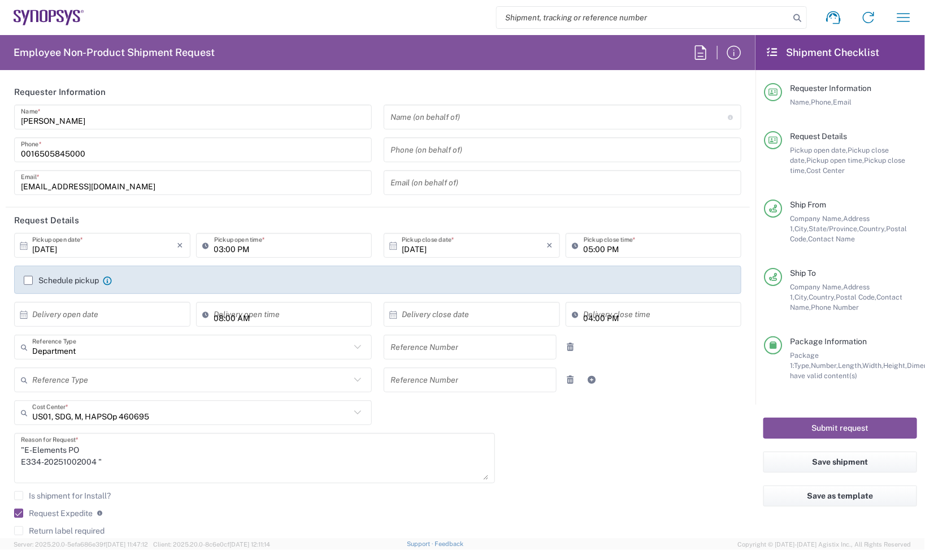
click at [780, 417] on div "Submit request" at bounding box center [841, 428] width 170 height 47
click at [781, 417] on div "Submit request" at bounding box center [841, 428] width 170 height 47
click at [770, 433] on button "Submit request" at bounding box center [841, 428] width 154 height 21
click at [772, 434] on button "Submit request" at bounding box center [841, 428] width 154 height 21
click at [767, 464] on button "Save shipment" at bounding box center [841, 462] width 154 height 21
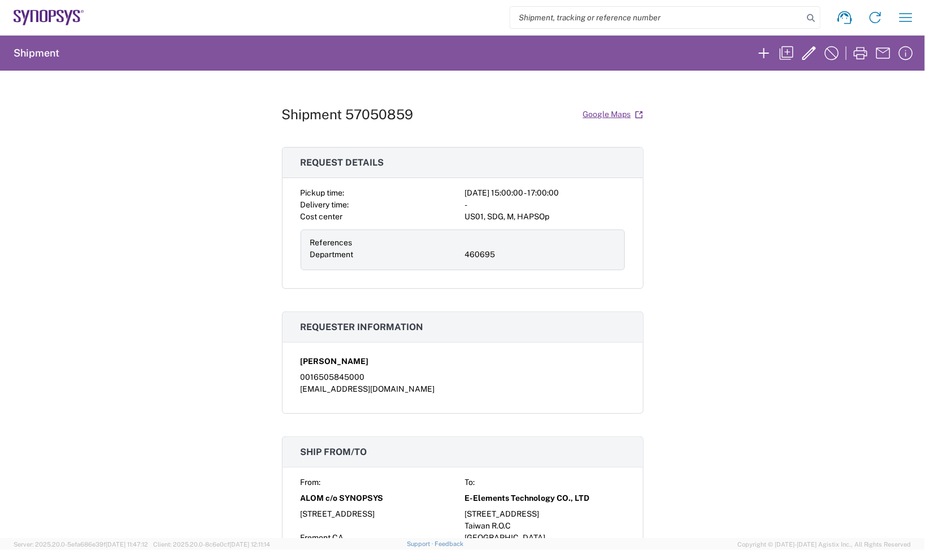
click at [370, 117] on h1 "Shipment 57050859" at bounding box center [348, 114] width 132 height 16
copy h1 "57050859"
